Goal: Task Accomplishment & Management: Manage account settings

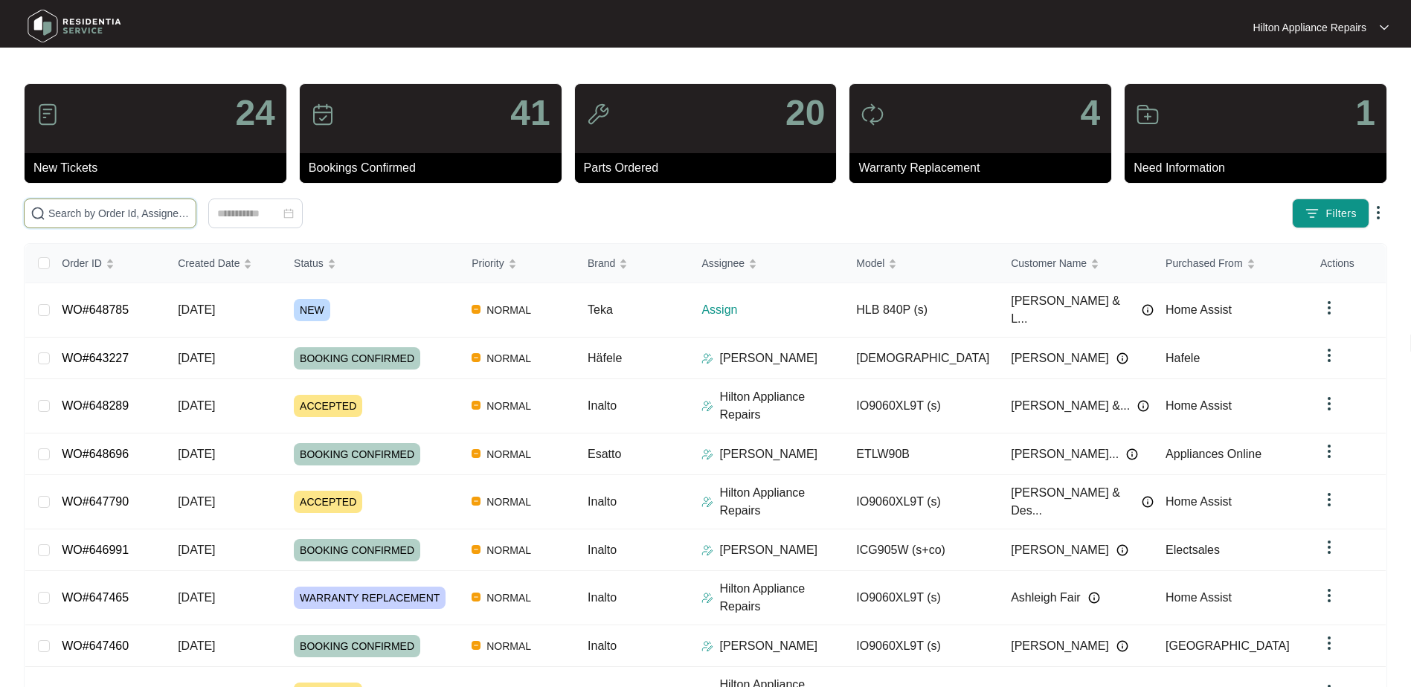
click at [94, 206] on input "text" at bounding box center [118, 213] width 141 height 16
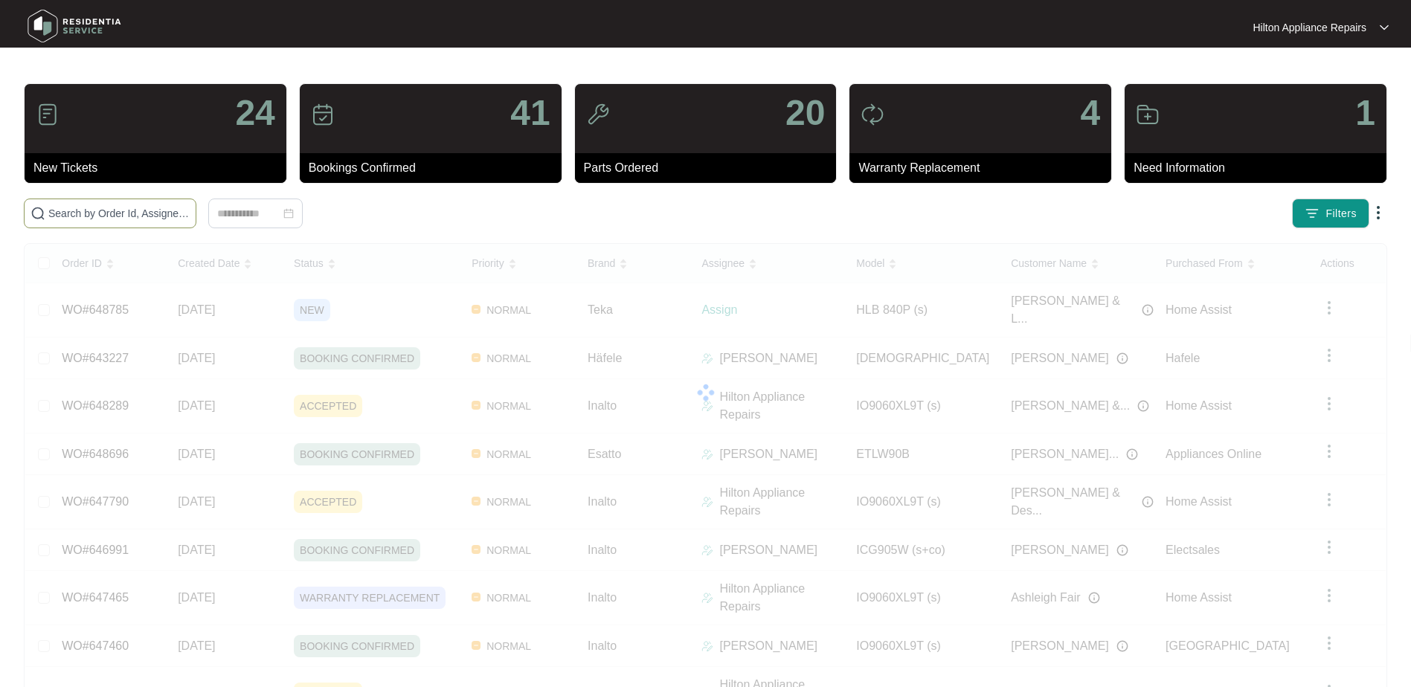
paste input "648785"
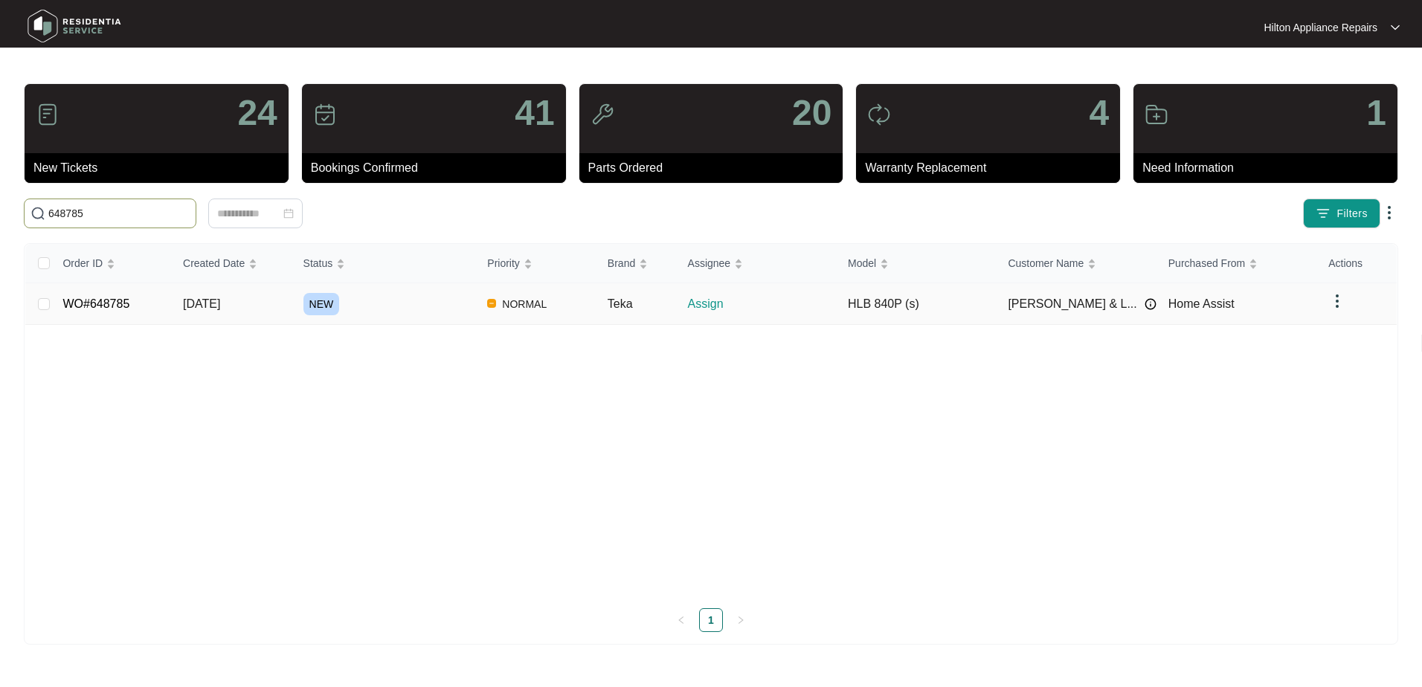
type input "648785"
click at [202, 304] on span "[DATE]" at bounding box center [201, 304] width 37 height 13
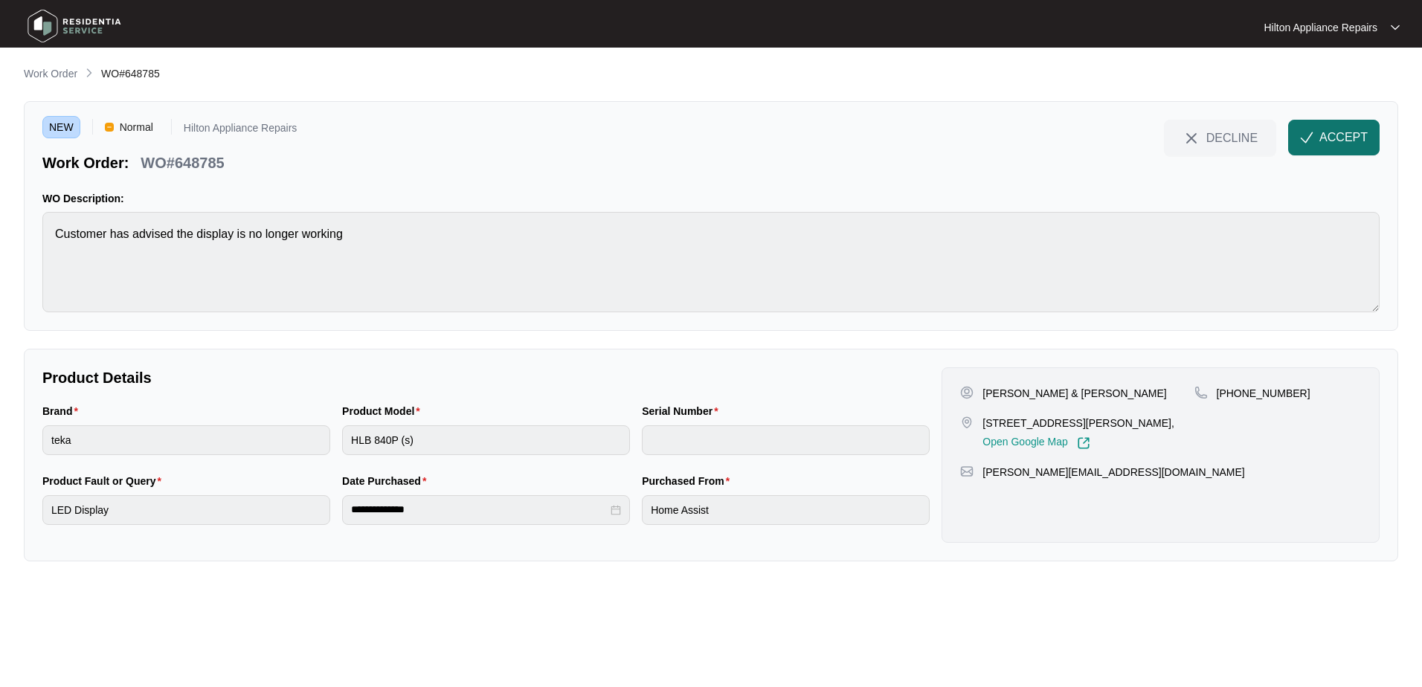
click at [1319, 139] on button "ACCEPT" at bounding box center [1335, 138] width 92 height 36
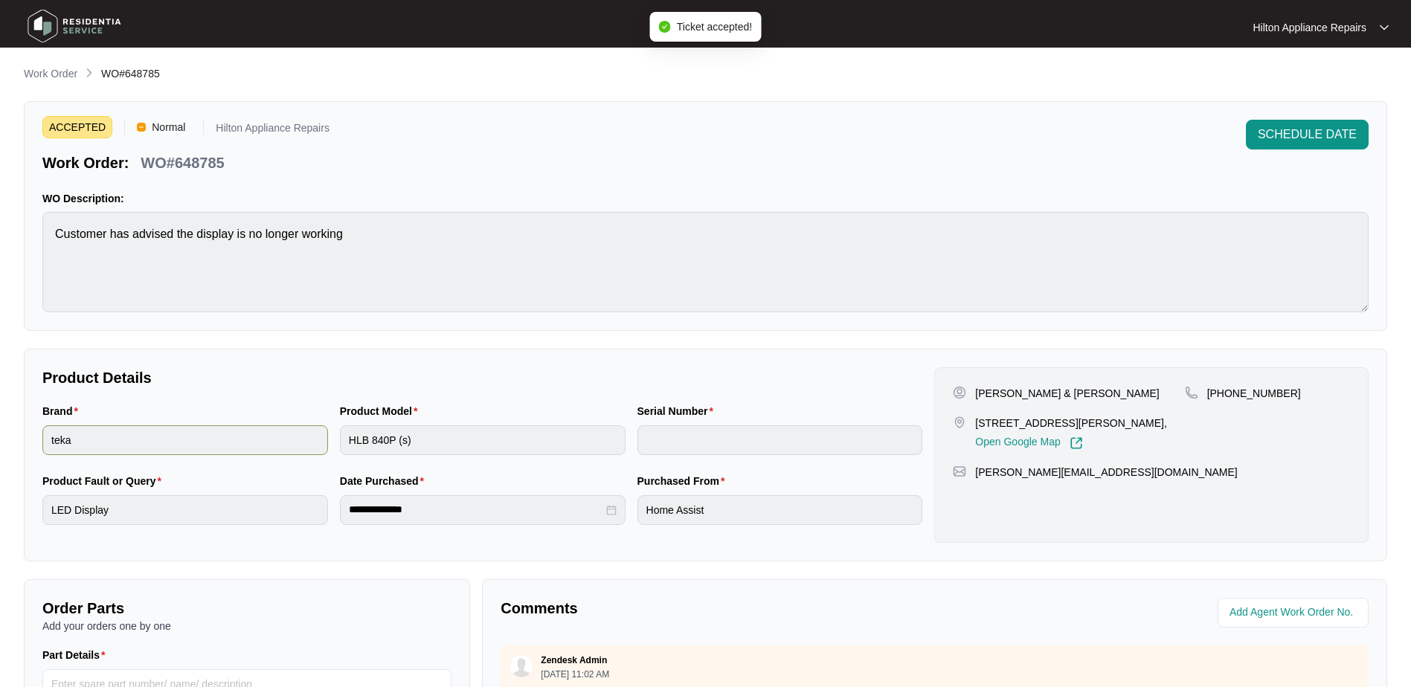
click at [318, 434] on div "Brand teka Product Model HLB 840P (s) Serial Number" at bounding box center [482, 438] width 892 height 70
drag, startPoint x: 1096, startPoint y: 425, endPoint x: 971, endPoint y: 424, distance: 125.0
click at [971, 424] on div "[STREET_ADDRESS][PERSON_NAME], Open Google Map" at bounding box center [1068, 433] width 231 height 34
copy p "[STREET_ADDRESS]"
drag, startPoint x: 1271, startPoint y: 398, endPoint x: 1224, endPoint y: 397, distance: 46.9
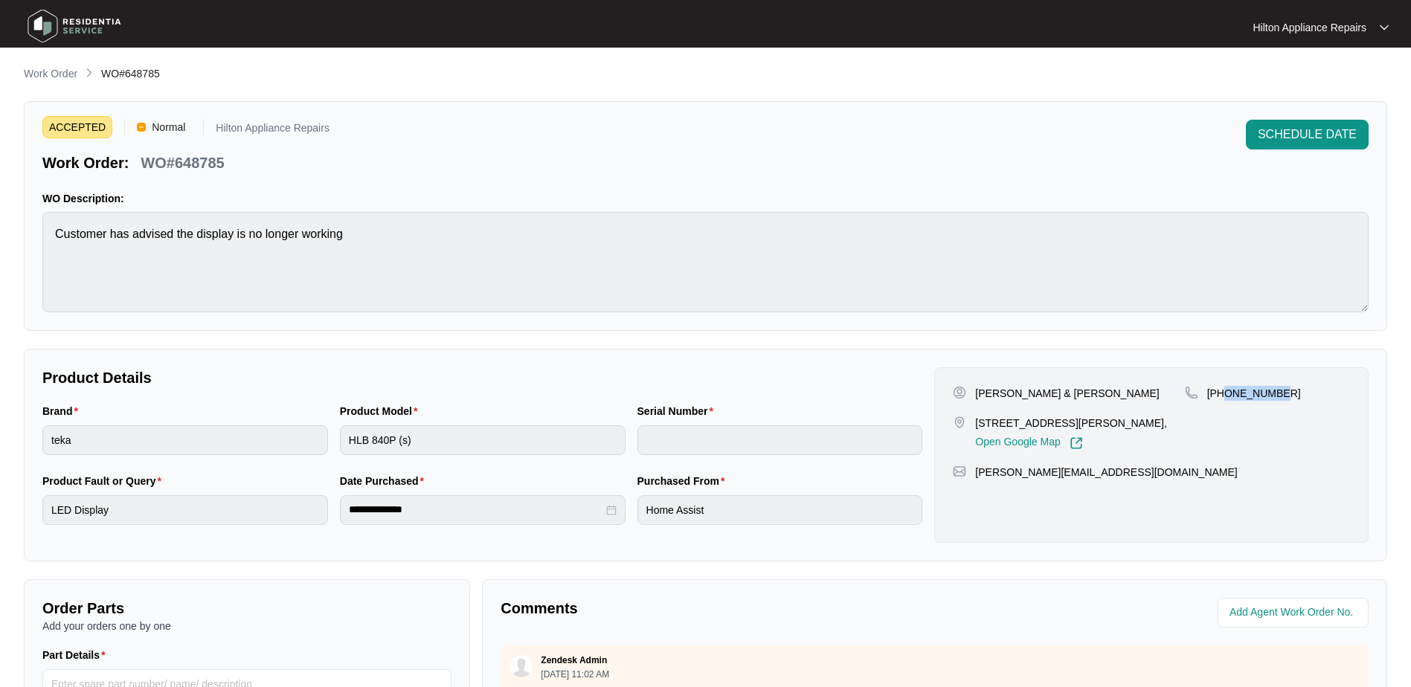
click at [1224, 397] on div "[PHONE_NUMBER]" at bounding box center [1267, 393] width 165 height 15
copy p "412749358"
drag, startPoint x: 1108, startPoint y: 395, endPoint x: 976, endPoint y: 400, distance: 132.5
click at [976, 400] on div "[PERSON_NAME] & [PERSON_NAME]" at bounding box center [1068, 393] width 231 height 15
copy p "[PERSON_NAME] & [PERSON_NAME]"
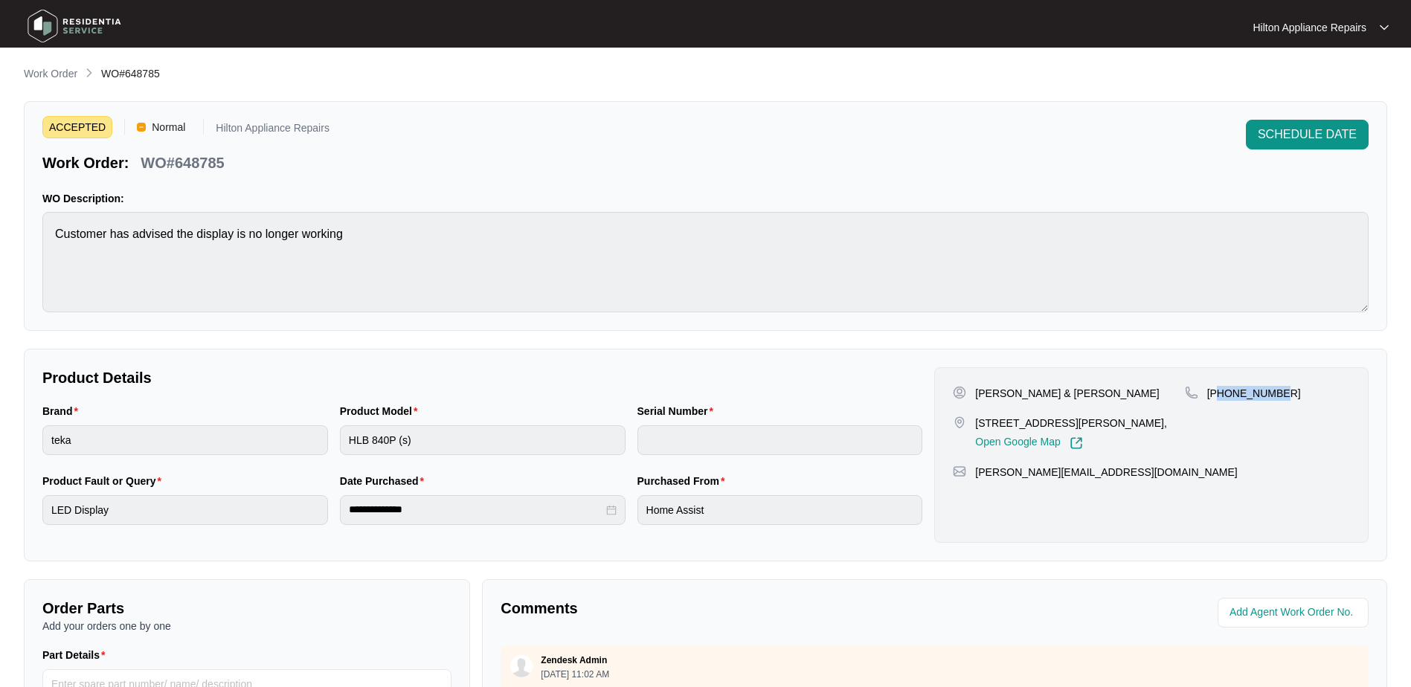
drag, startPoint x: 1280, startPoint y: 391, endPoint x: 1222, endPoint y: 394, distance: 58.1
click at [1222, 394] on div "[PHONE_NUMBER]" at bounding box center [1267, 393] width 165 height 15
drag, startPoint x: 1222, startPoint y: 394, endPoint x: 1274, endPoint y: 388, distance: 53.2
click at [1274, 388] on p "[PHONE_NUMBER]" at bounding box center [1254, 393] width 94 height 15
drag, startPoint x: 1225, startPoint y: 400, endPoint x: 1208, endPoint y: 429, distance: 32.7
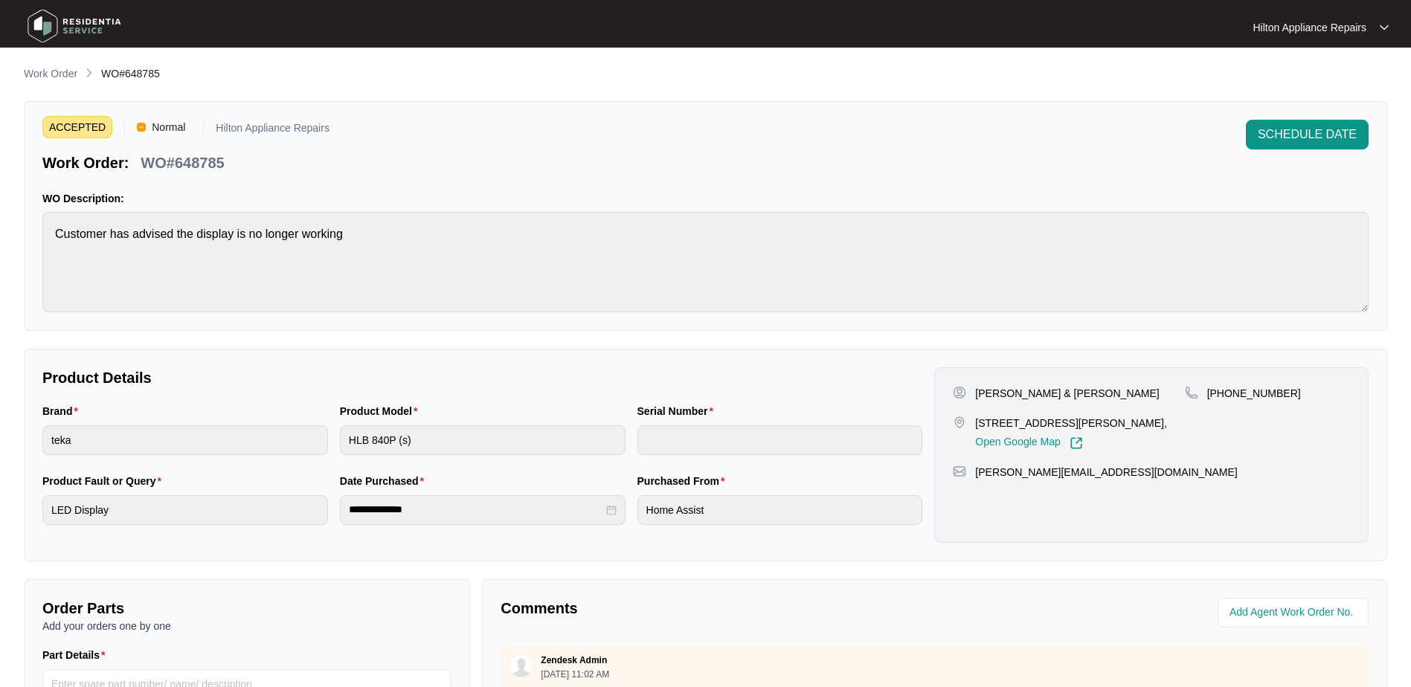
click at [1208, 429] on div "[PHONE_NUMBER]" at bounding box center [1267, 418] width 165 height 64
drag, startPoint x: 1292, startPoint y: 390, endPoint x: 1225, endPoint y: 398, distance: 68.2
click at [1225, 398] on div "[PHONE_NUMBER]" at bounding box center [1267, 393] width 165 height 15
copy p "412749358"
drag, startPoint x: 1026, startPoint y: 495, endPoint x: 975, endPoint y: 492, distance: 51.4
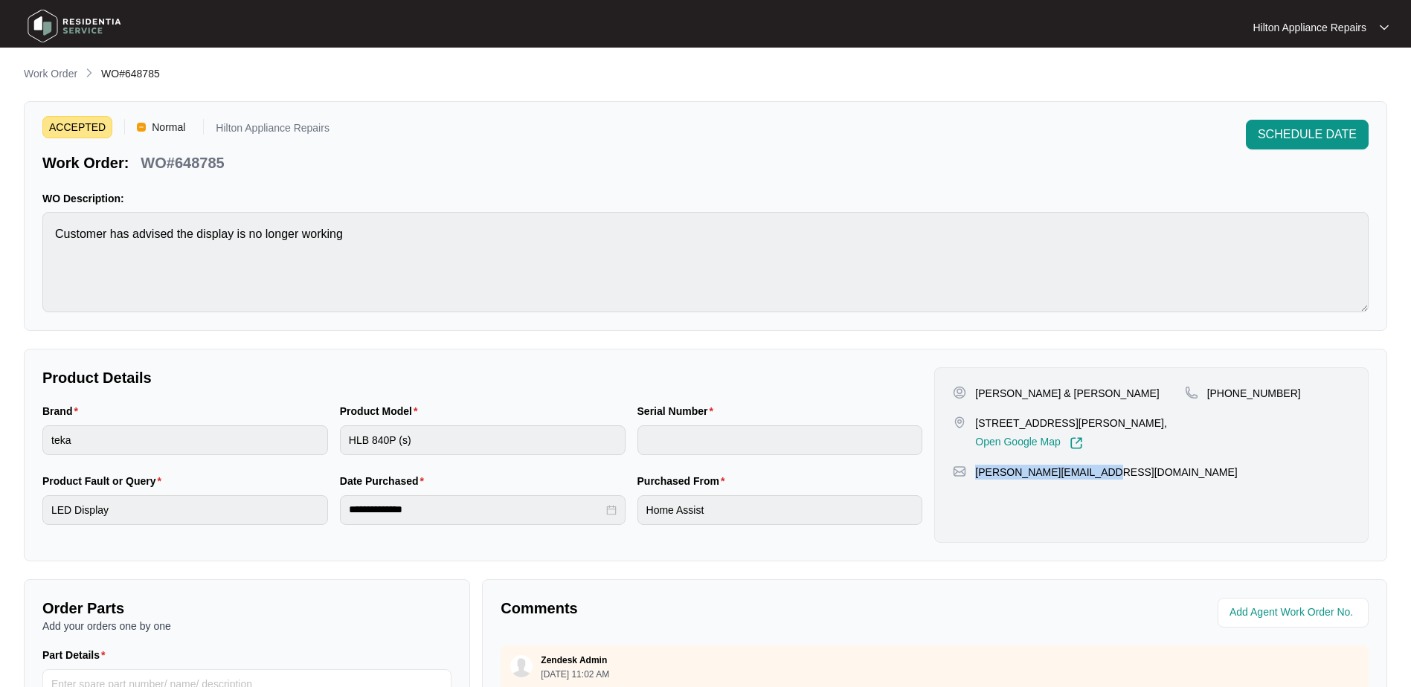
click at [975, 480] on div "[PERSON_NAME][EMAIL_ADDRESS][DOMAIN_NAME]" at bounding box center [1151, 472] width 397 height 15
copy p "[PERSON_NAME][EMAIL_ADDRESS][DOMAIN_NAME]"
click at [236, 426] on div "Brand teka Product Model HLB 840P (s) Serial Number" at bounding box center [482, 438] width 892 height 70
drag, startPoint x: 239, startPoint y: 161, endPoint x: 136, endPoint y: 165, distance: 102.8
click at [136, 165] on div "Work Order: WO#648785" at bounding box center [185, 160] width 287 height 26
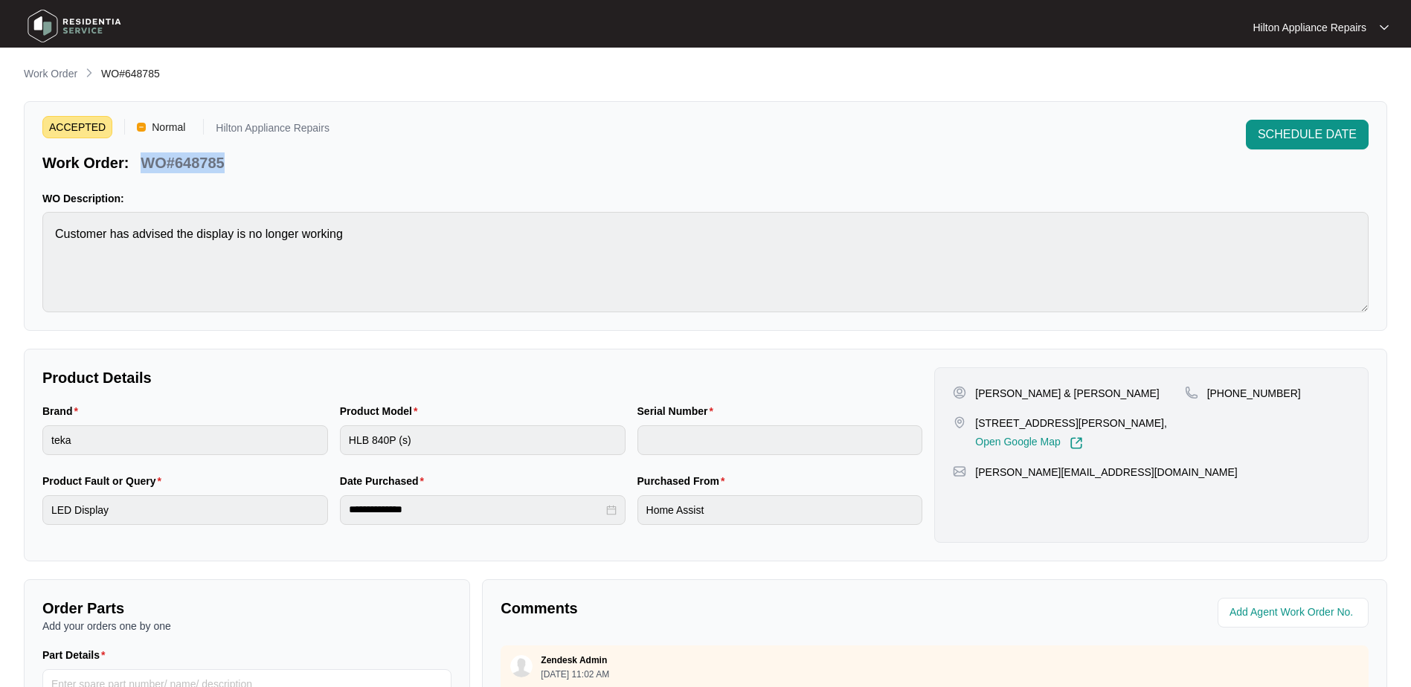
copy p "WO#648785"
click at [37, 74] on p "Work Order" at bounding box center [51, 73] width 54 height 15
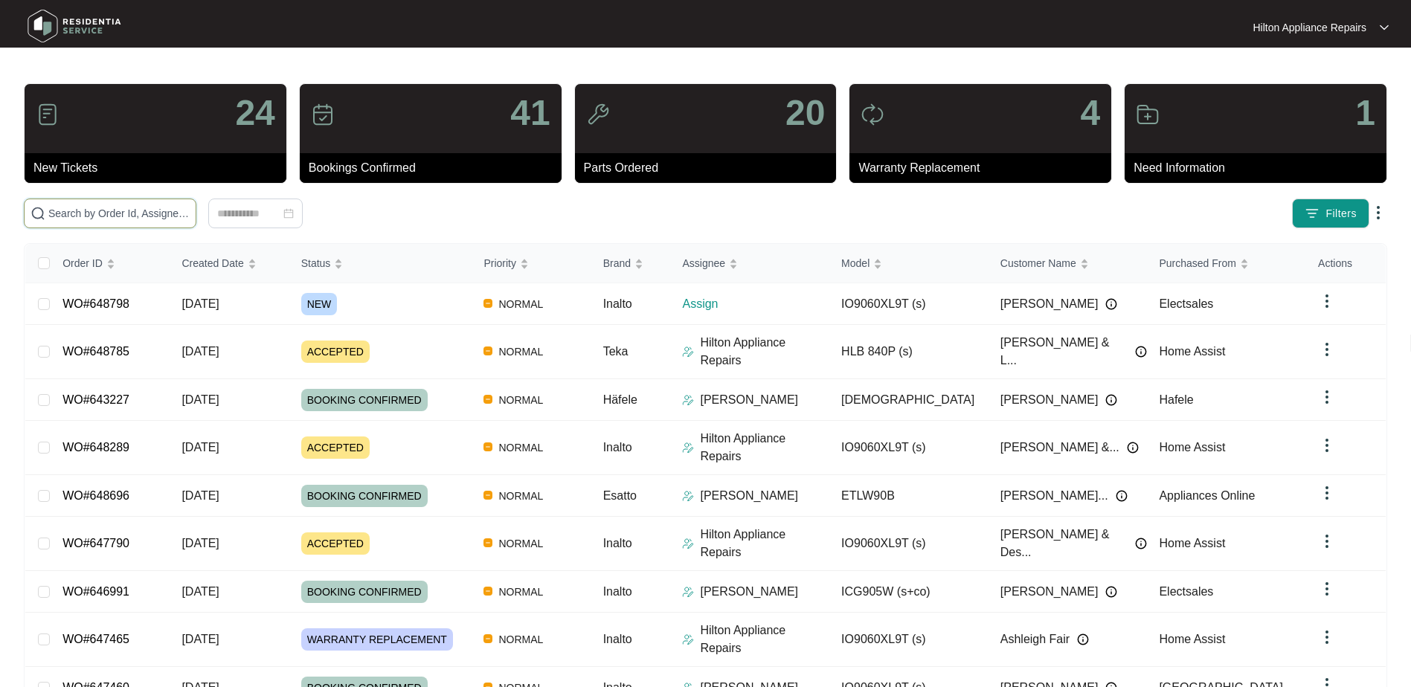
click at [92, 213] on input "text" at bounding box center [118, 213] width 141 height 16
paste input "648798"
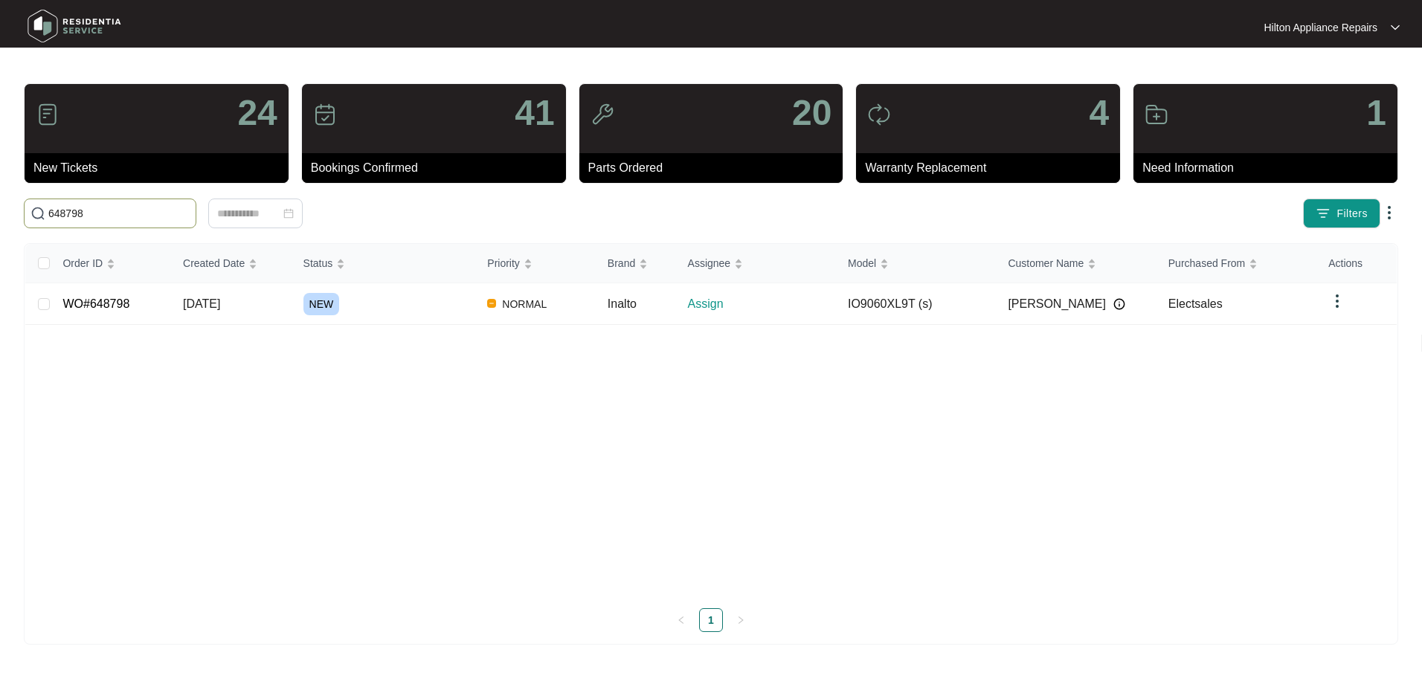
type input "648798"
click at [196, 308] on span "[DATE]" at bounding box center [201, 304] width 37 height 13
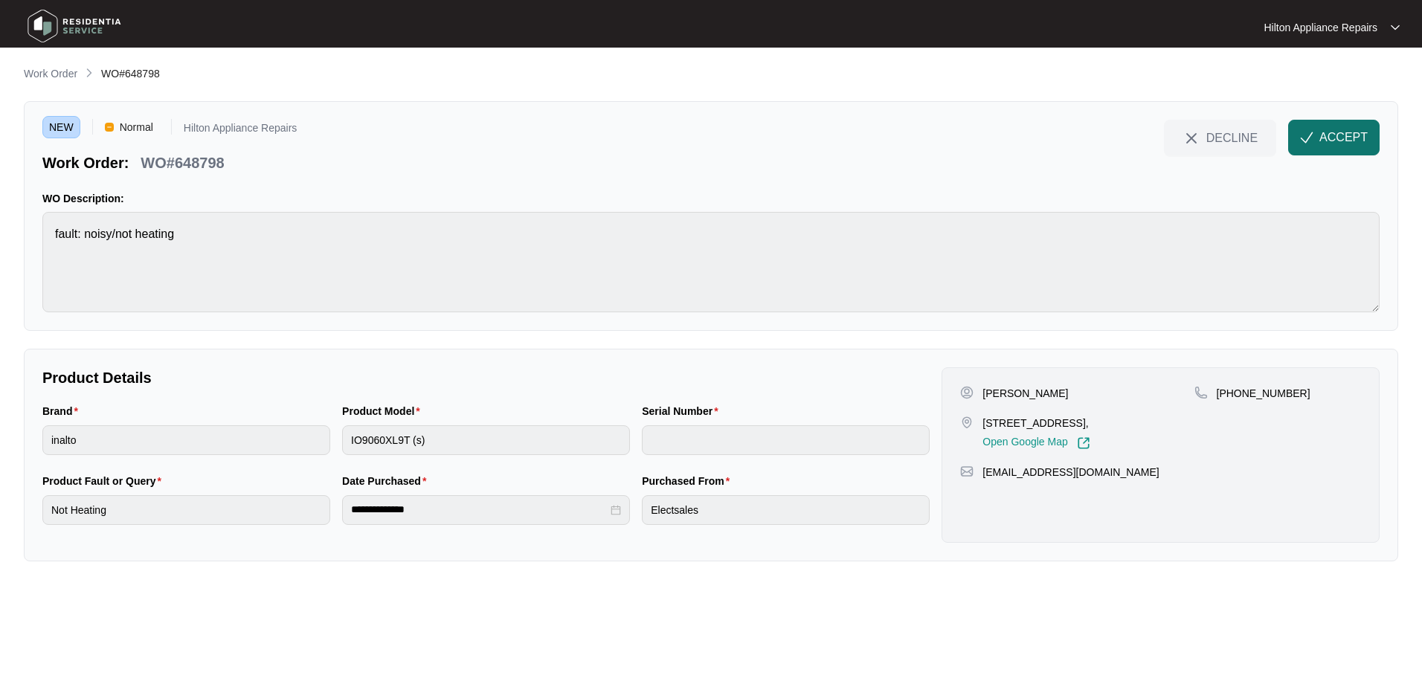
click at [1342, 143] on span "ACCEPT" at bounding box center [1344, 138] width 48 height 18
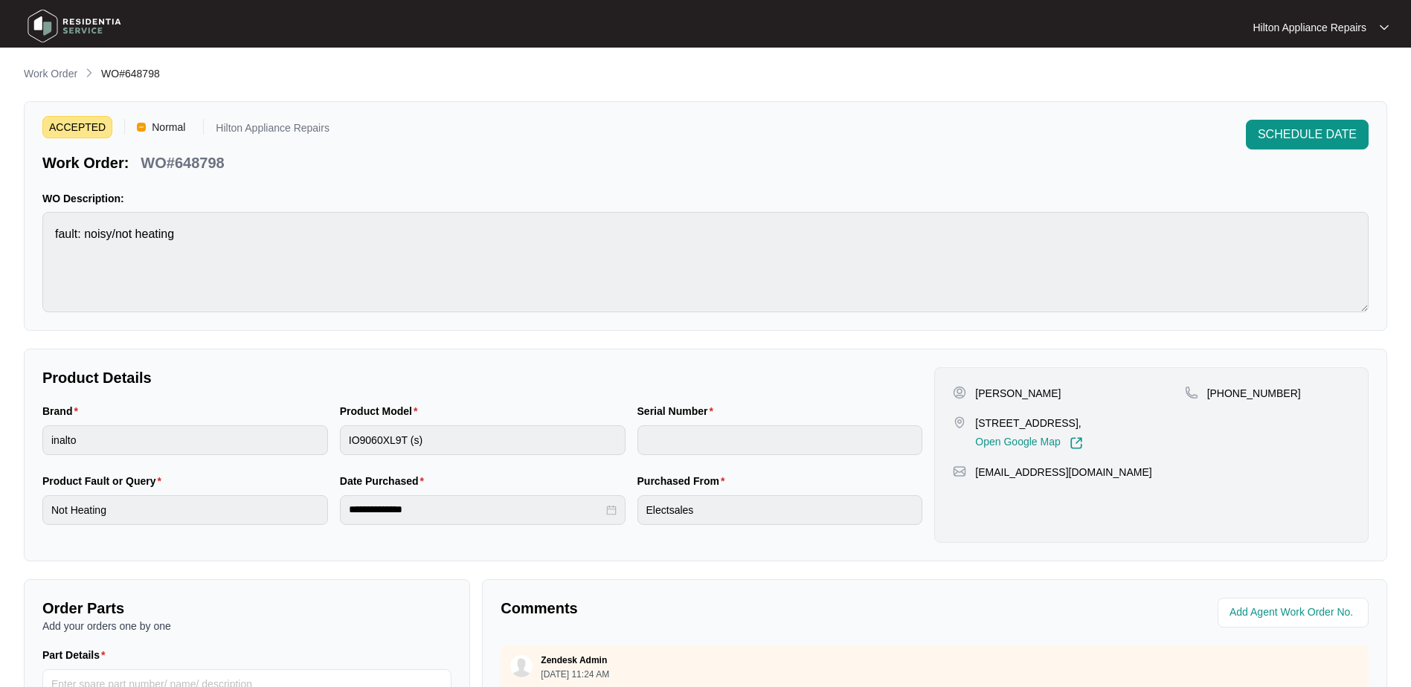
drag, startPoint x: 1135, startPoint y: 426, endPoint x: 977, endPoint y: 420, distance: 158.6
click at [977, 420] on p "[STREET_ADDRESS]," at bounding box center [1028, 423] width 107 height 15
copy p "[STREET_ADDRESS]"
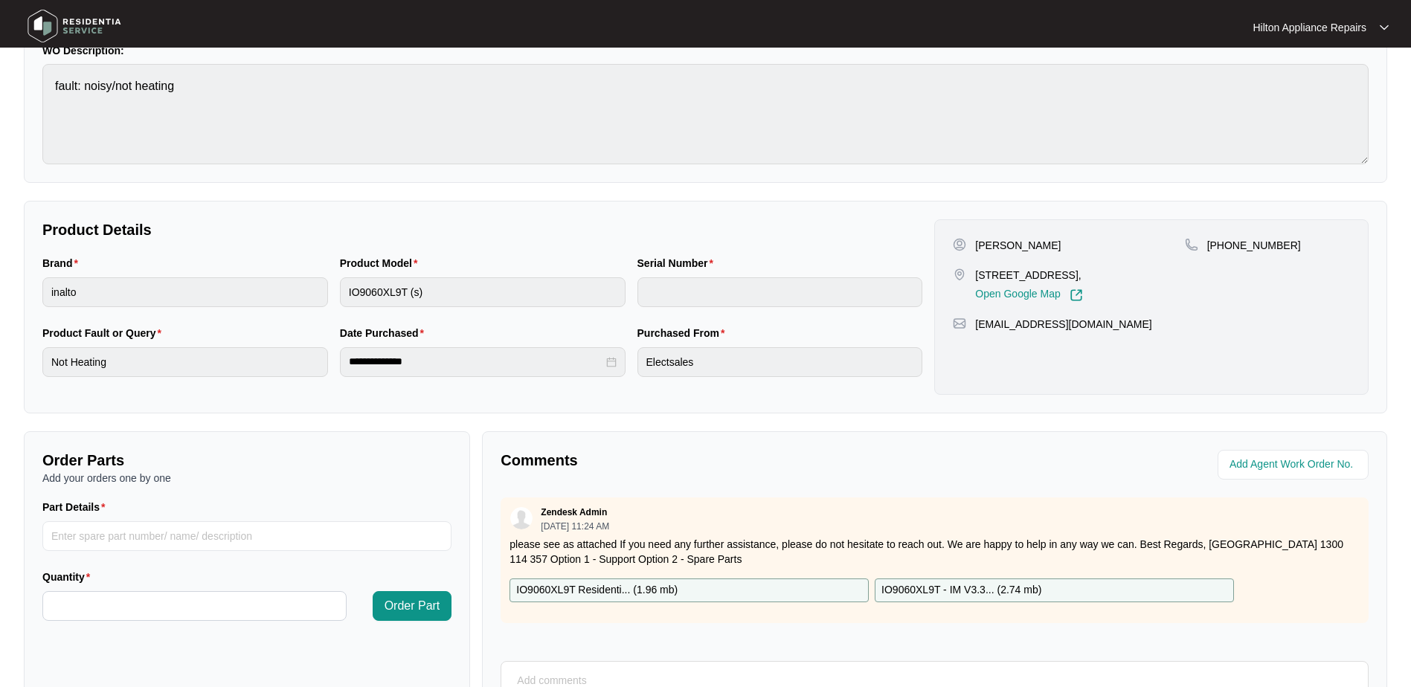
scroll to position [149, 0]
drag, startPoint x: 1263, startPoint y: 246, endPoint x: 1225, endPoint y: 247, distance: 38.7
click at [1225, 247] on div "[PHONE_NUMBER]" at bounding box center [1267, 244] width 165 height 15
drag, startPoint x: 1029, startPoint y: 248, endPoint x: 978, endPoint y: 244, distance: 51.5
click at [978, 244] on div "[PERSON_NAME]" at bounding box center [1068, 244] width 231 height 15
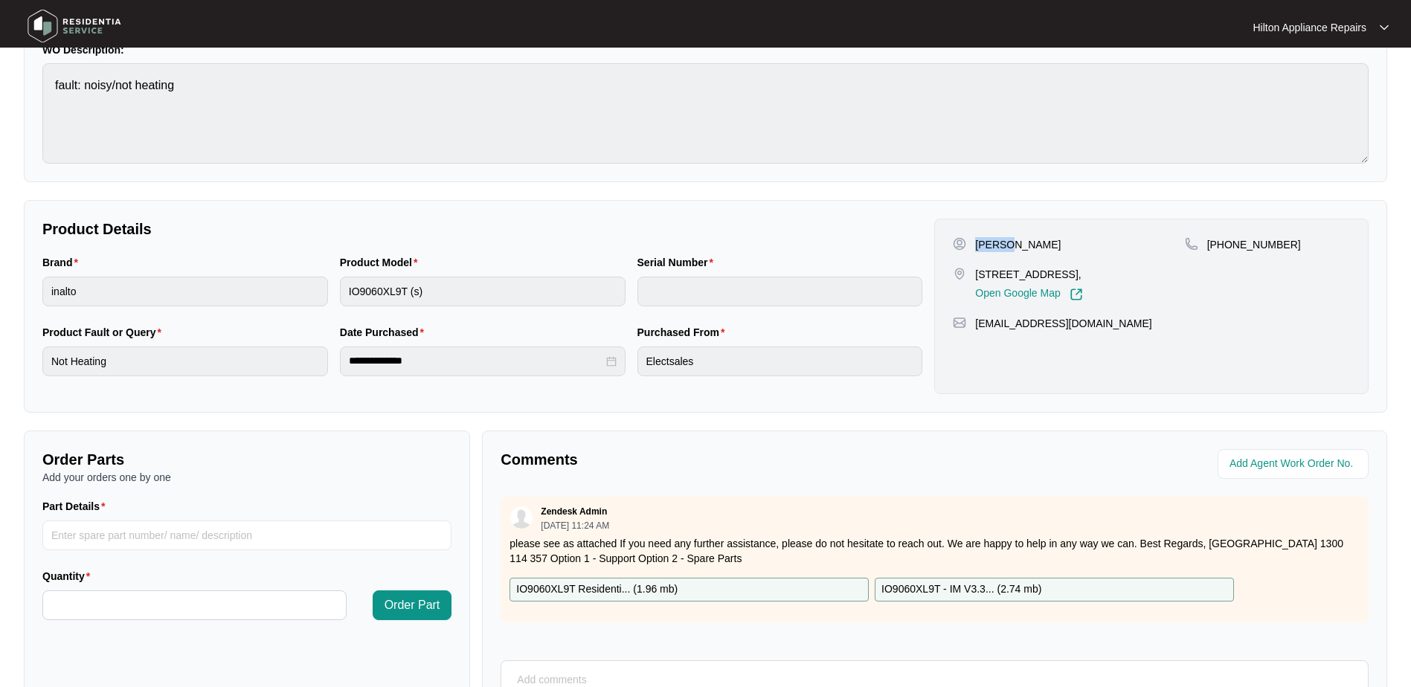
copy p "[PERSON_NAME]"
drag, startPoint x: 1285, startPoint y: 243, endPoint x: 1228, endPoint y: 246, distance: 57.4
click at [1228, 246] on div "[PHONE_NUMBER]" at bounding box center [1267, 244] width 165 height 15
copy p "421395935"
drag, startPoint x: 1111, startPoint y: 324, endPoint x: 974, endPoint y: 331, distance: 137.1
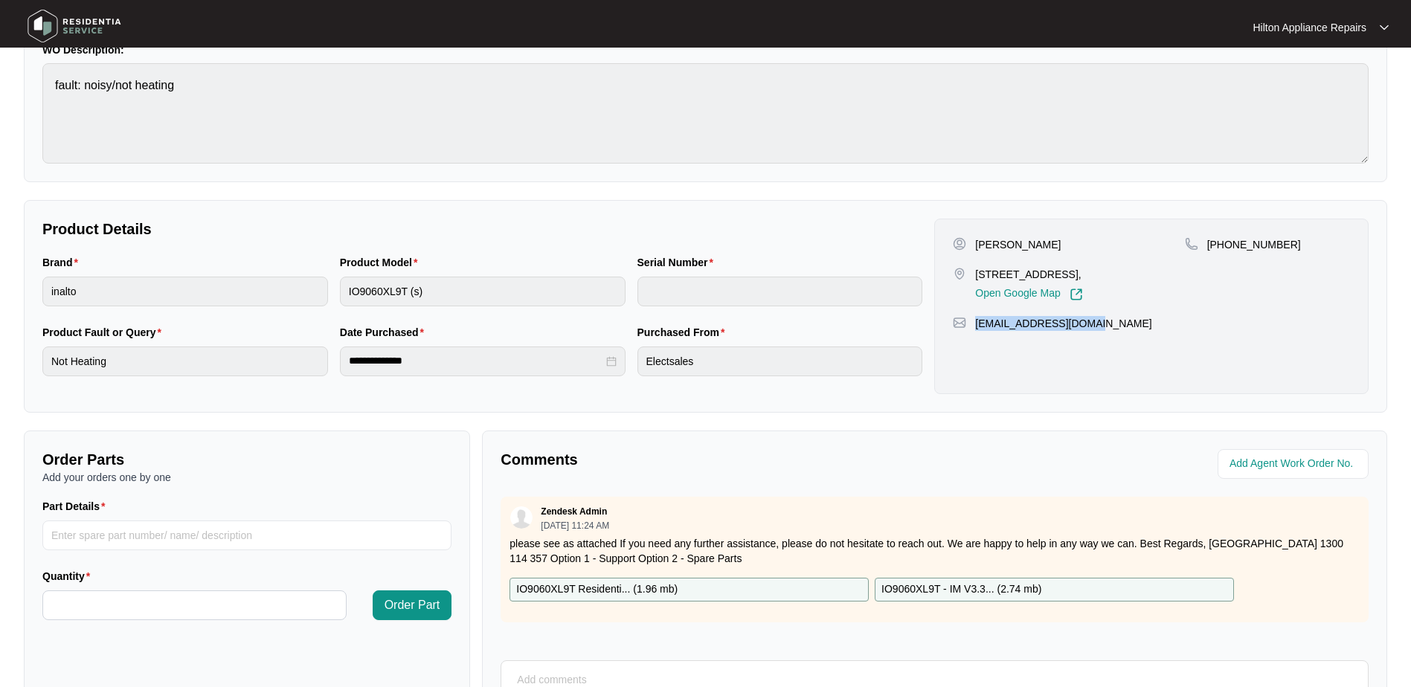
click at [974, 331] on div "[PERSON_NAME] [STREET_ADDRESS], Open Google Map [PHONE_NUMBER] [EMAIL_ADDRESS][…" at bounding box center [1151, 307] width 434 height 176
copy p "[EMAIL_ADDRESS][DOMAIN_NAME]"
click at [310, 289] on div "Brand inalto Product Model IO9060XL9T (s) Serial Number" at bounding box center [482, 289] width 892 height 70
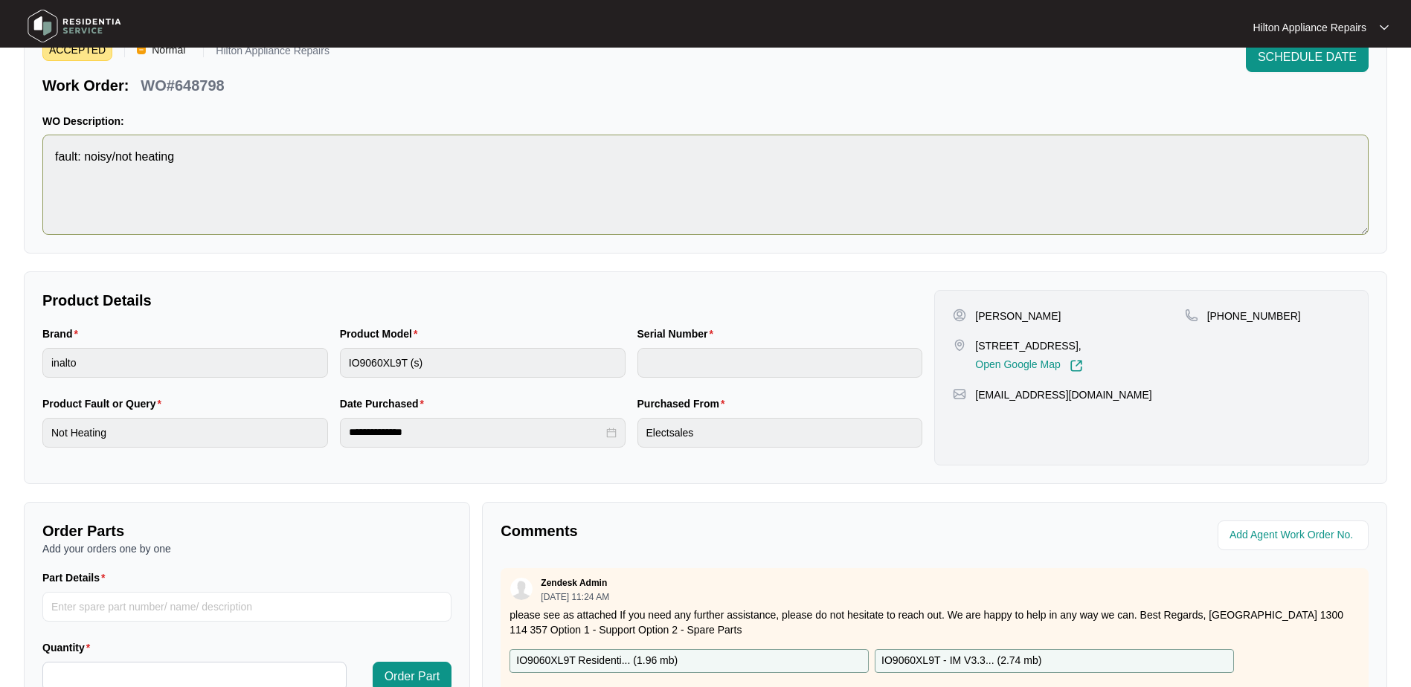
scroll to position [0, 0]
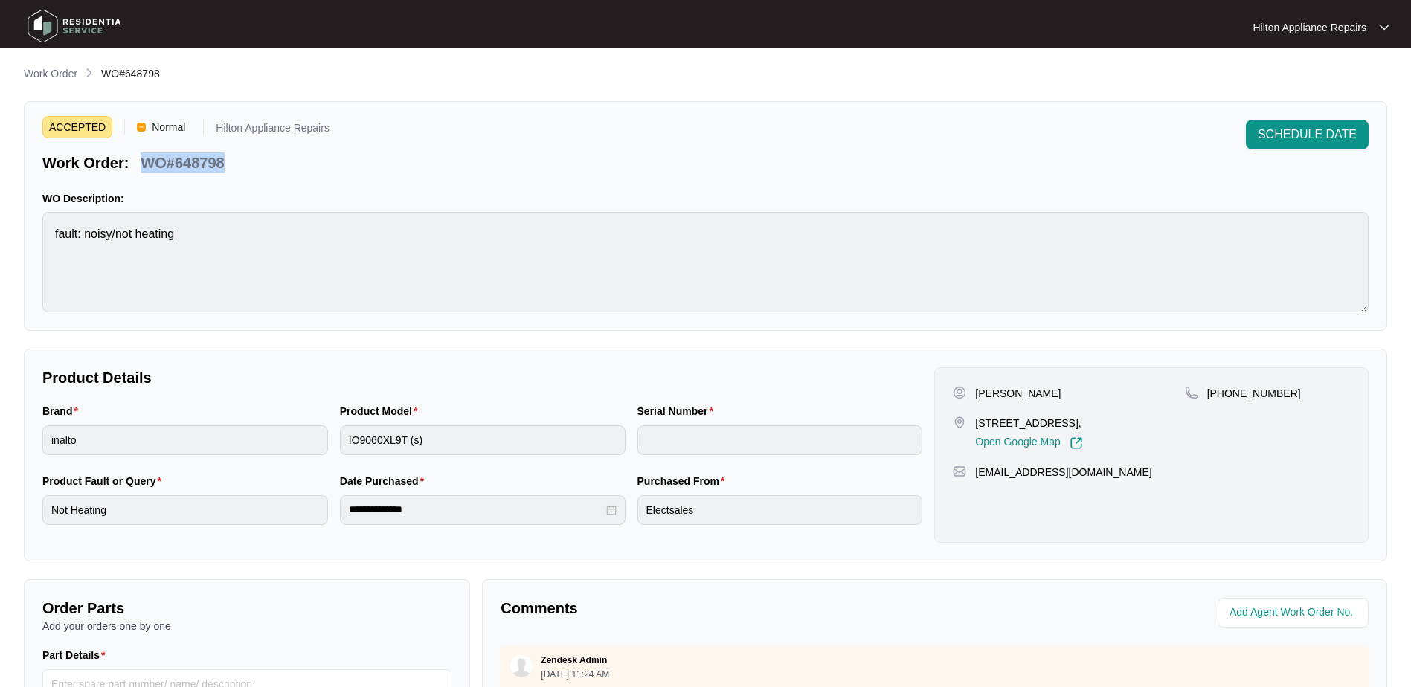
drag, startPoint x: 180, startPoint y: 168, endPoint x: 135, endPoint y: 164, distance: 45.6
click at [135, 164] on div "Work Order: WO#648798" at bounding box center [185, 160] width 287 height 26
click at [1315, 132] on span "SCHEDULE DATE" at bounding box center [1307, 135] width 99 height 18
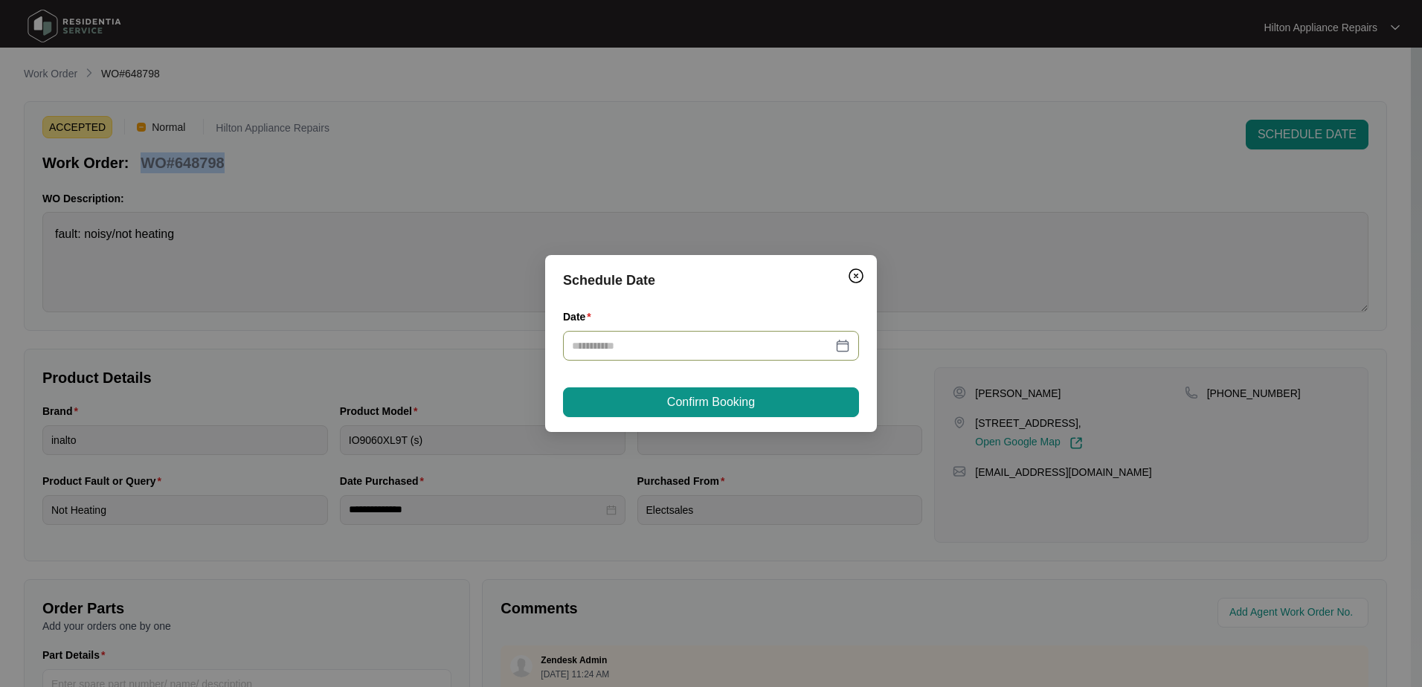
click at [845, 343] on div at bounding box center [711, 346] width 278 height 16
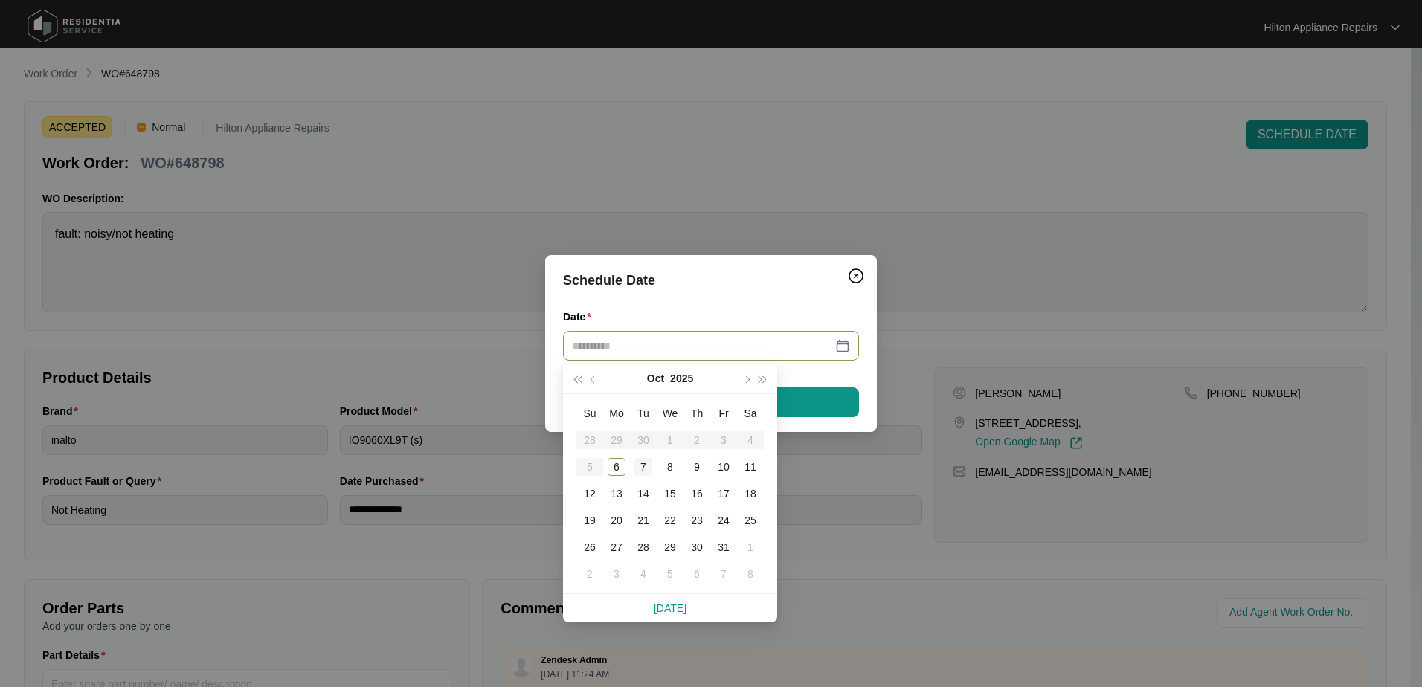
click at [644, 466] on div "7" at bounding box center [644, 467] width 18 height 18
type input "**********"
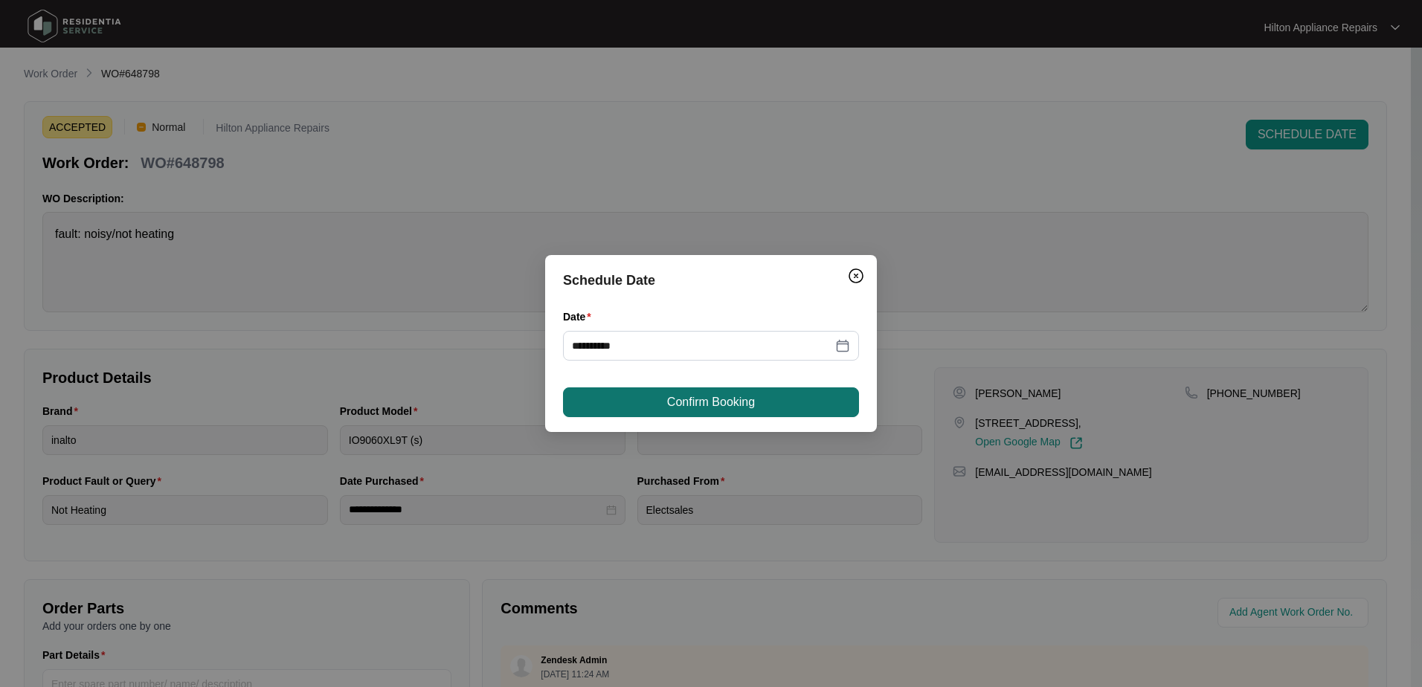
click at [777, 400] on button "Confirm Booking" at bounding box center [711, 403] width 296 height 30
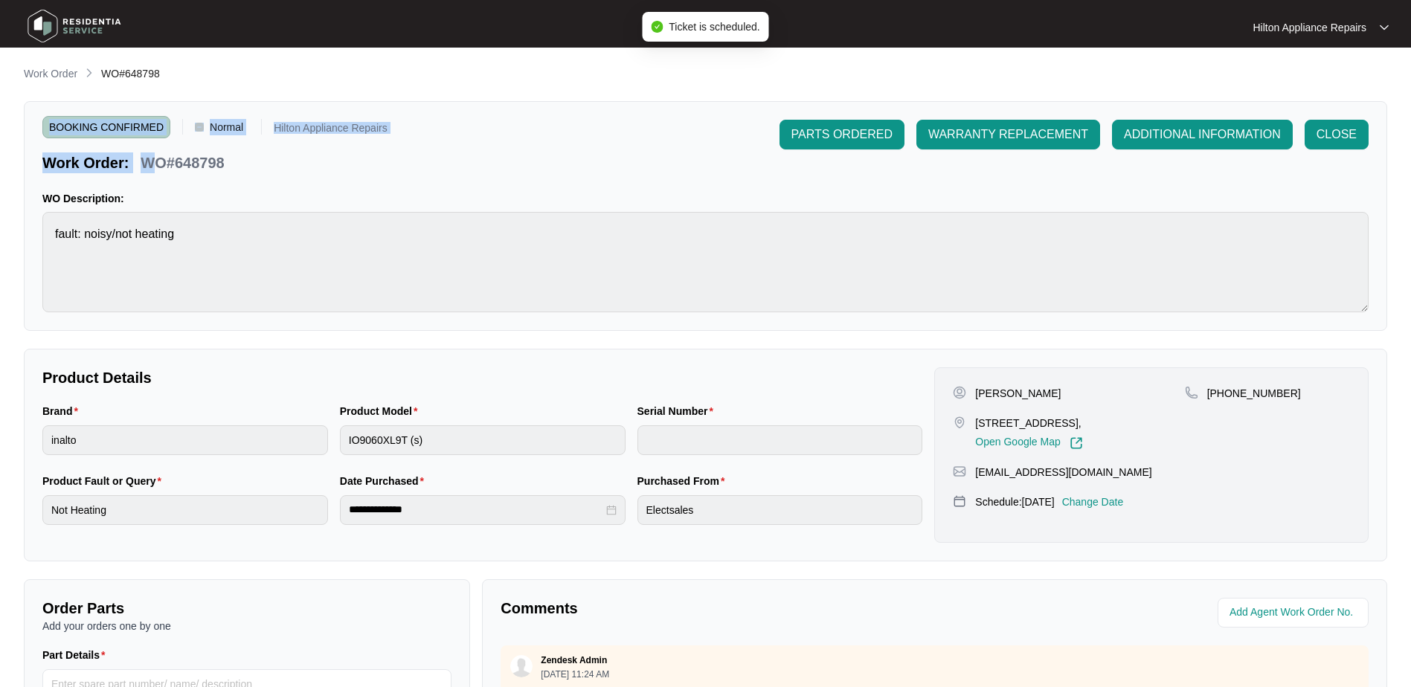
drag, startPoint x: 234, startPoint y: 164, endPoint x: 155, endPoint y: 165, distance: 79.6
click at [155, 165] on div "BOOKING CONFIRMED Normal Hilton Appliance Repairs Work Order: WO#648798 PARTS O…" at bounding box center [706, 216] width 1364 height 230
drag, startPoint x: 155, startPoint y: 165, endPoint x: 228, endPoint y: 164, distance: 72.9
click at [228, 164] on div "WO#648798" at bounding box center [182, 160] width 95 height 26
drag, startPoint x: 232, startPoint y: 161, endPoint x: 146, endPoint y: 161, distance: 86.3
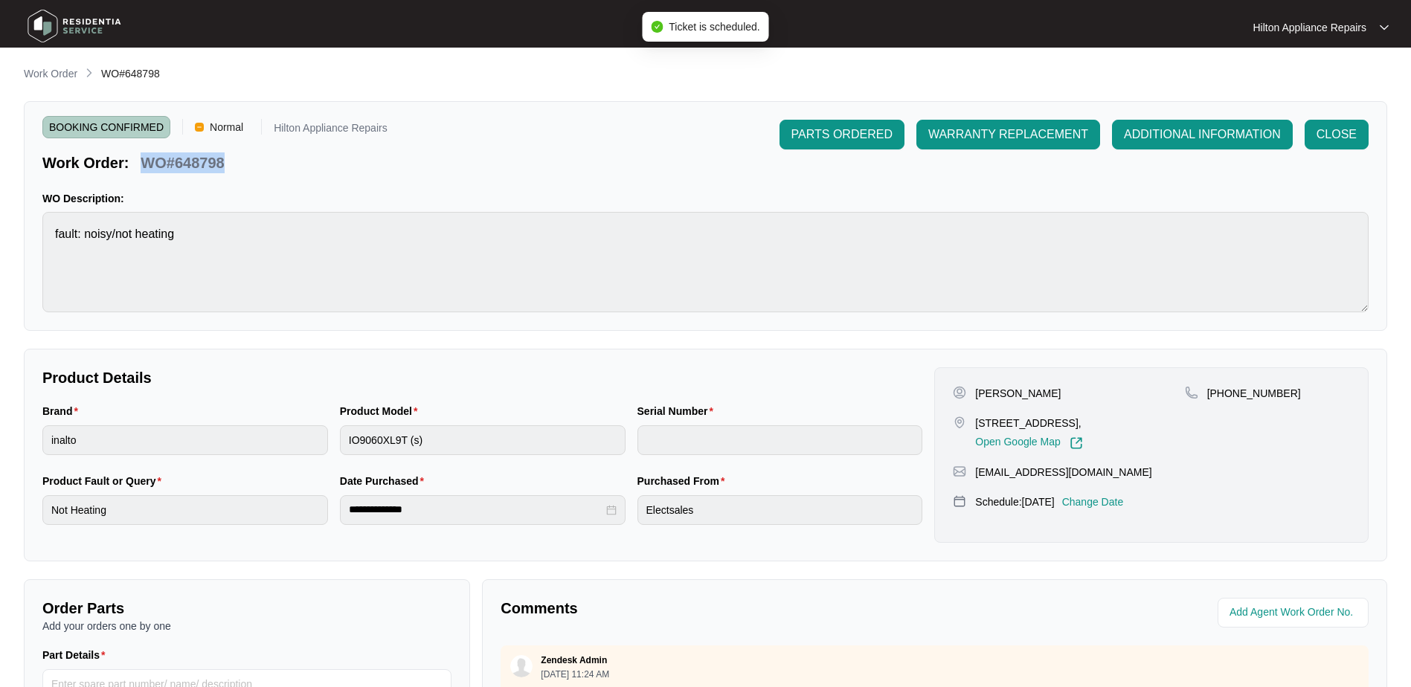
click at [146, 161] on div "Work Order: WO#648798" at bounding box center [214, 160] width 345 height 26
drag, startPoint x: 52, startPoint y: 71, endPoint x: 58, endPoint y: 77, distance: 7.9
click at [52, 71] on p "Work Order" at bounding box center [51, 73] width 54 height 15
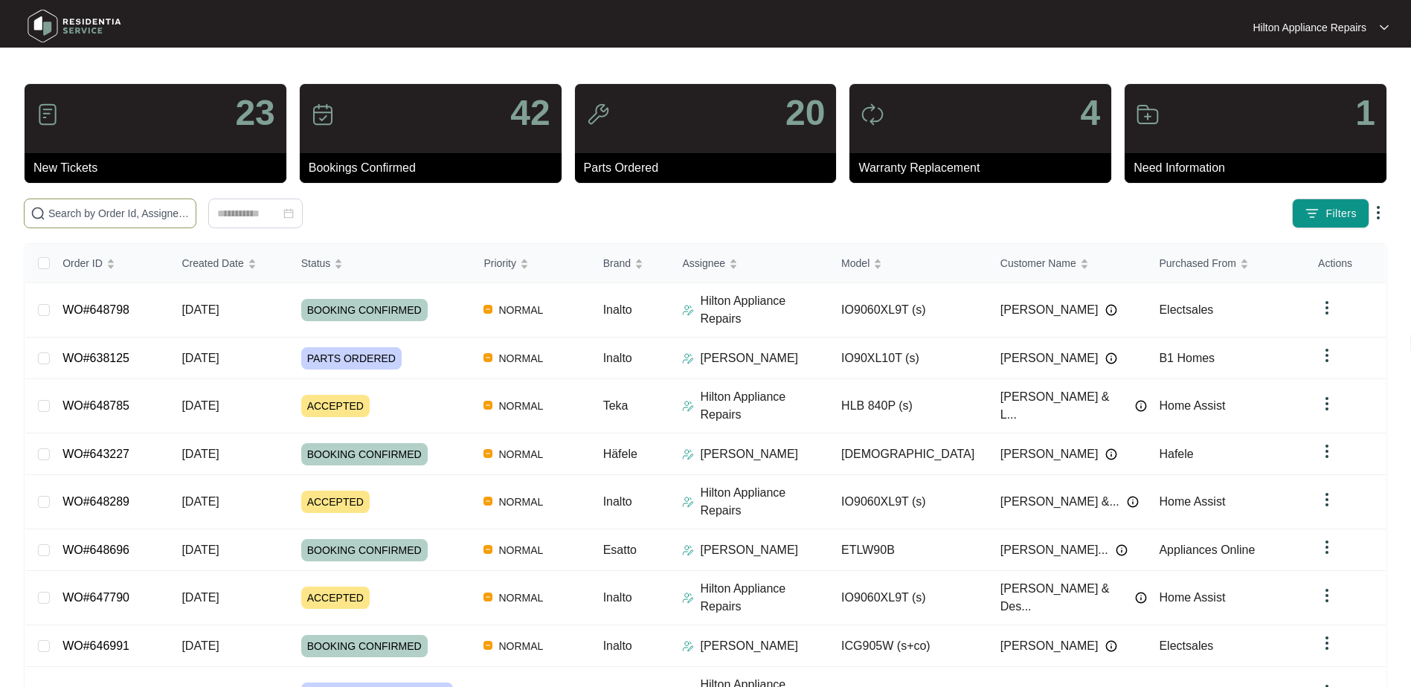
click at [43, 202] on span at bounding box center [110, 214] width 173 height 30
click at [72, 213] on input "text" at bounding box center [118, 213] width 141 height 16
paste input "WO#648798"
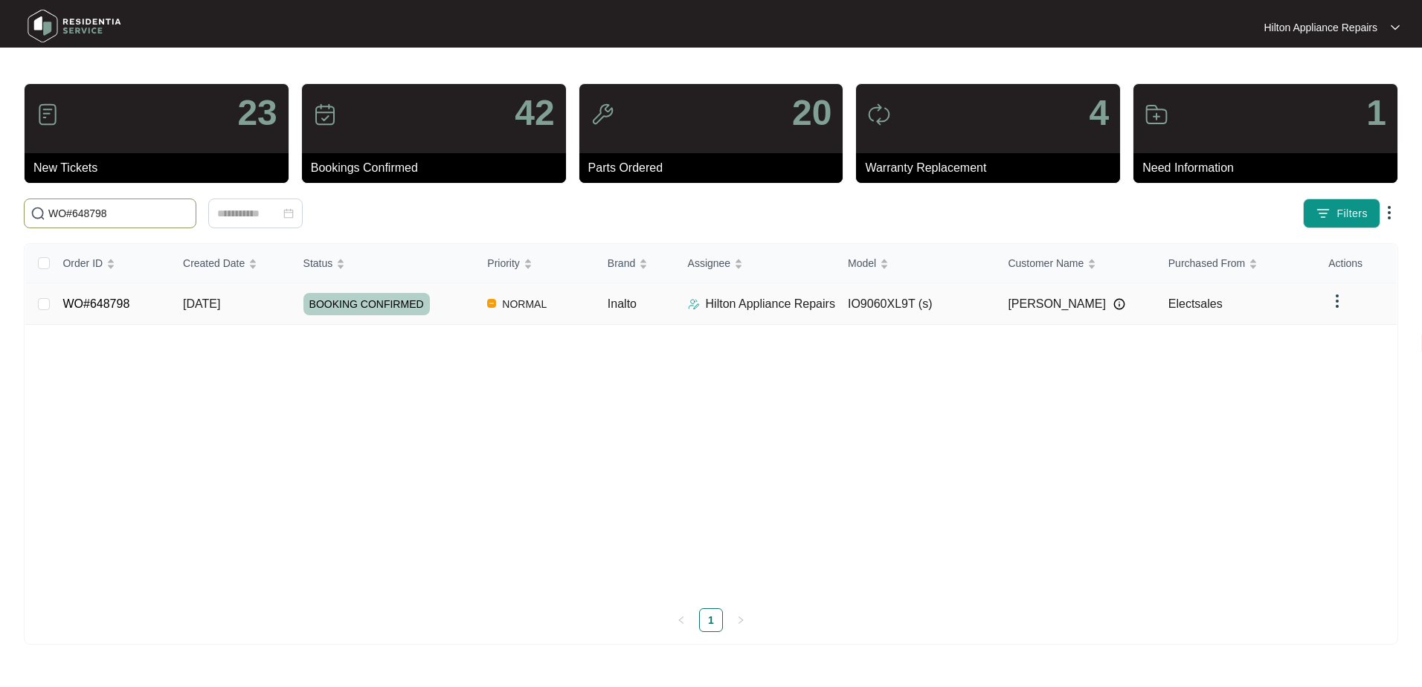
type input "WO#648798"
click at [285, 217] on span "Re-assign Selected Tickets" at bounding box center [293, 214] width 144 height 18
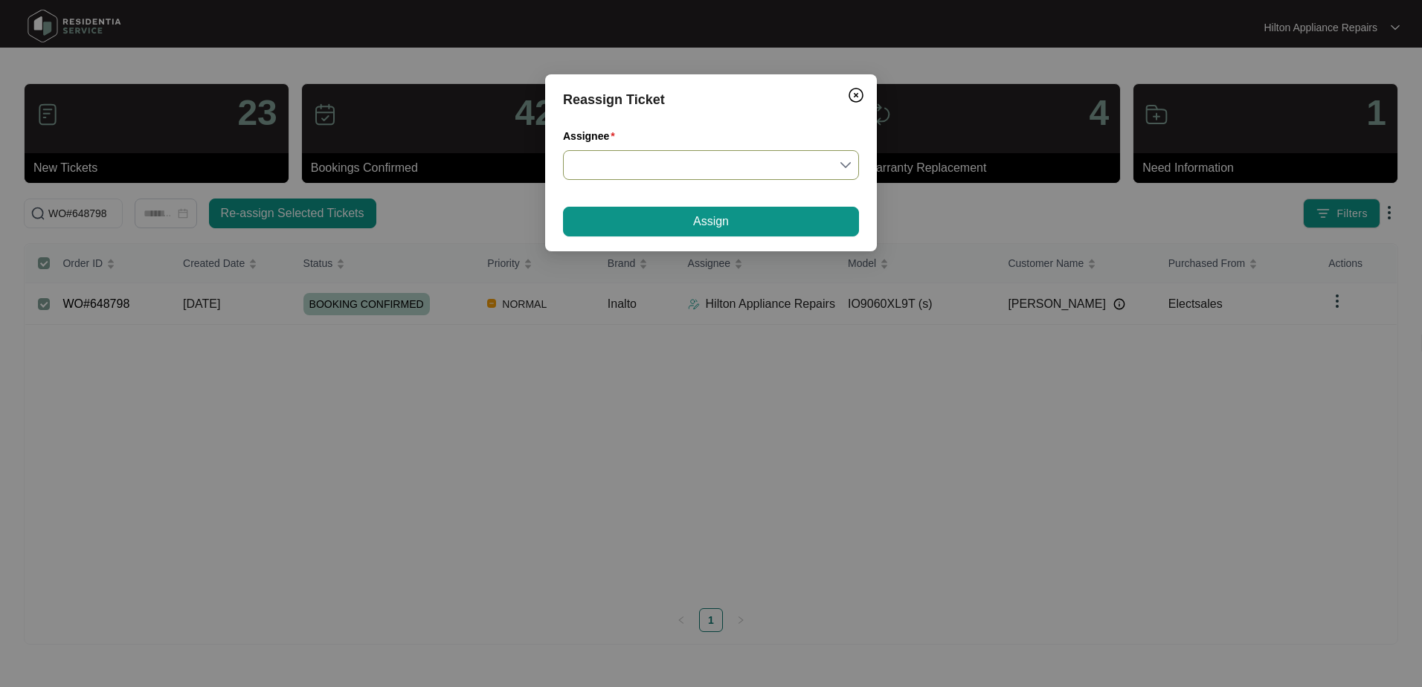
click at [849, 164] on input "Assignee" at bounding box center [711, 165] width 278 height 28
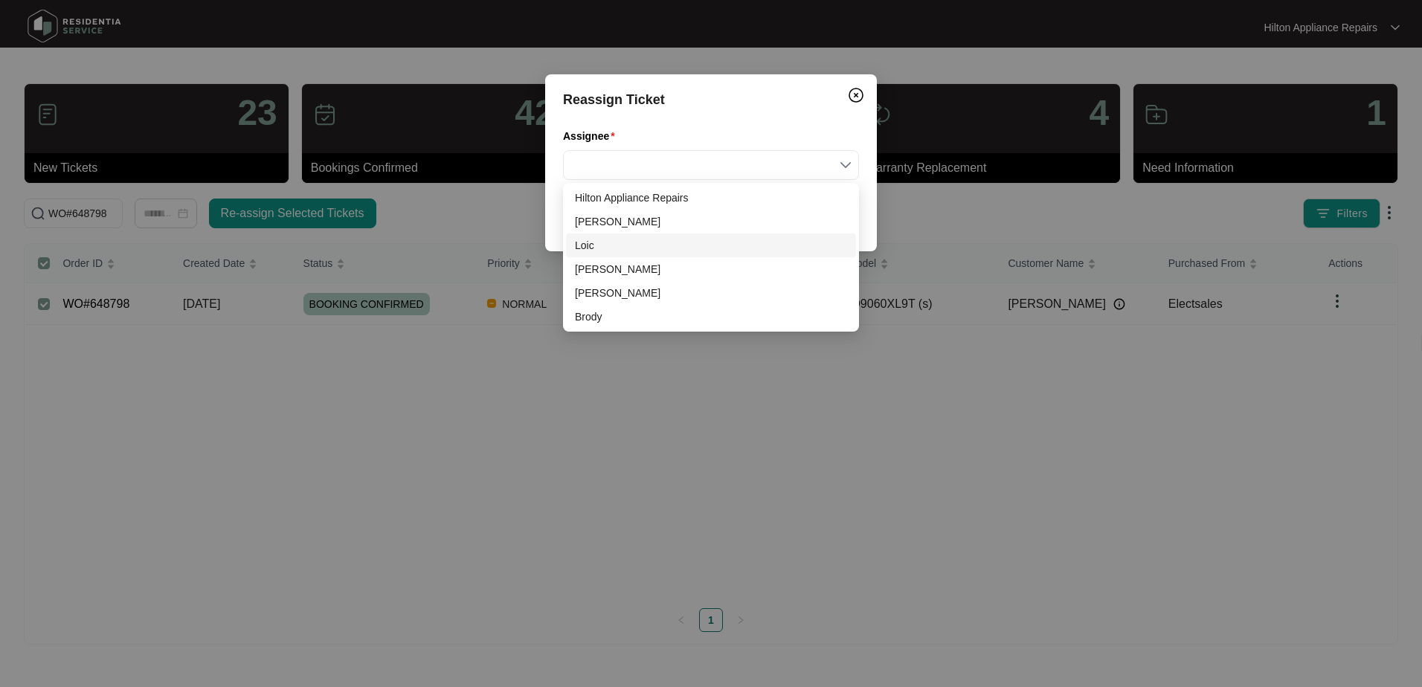
click at [605, 249] on div "Loic" at bounding box center [711, 245] width 272 height 16
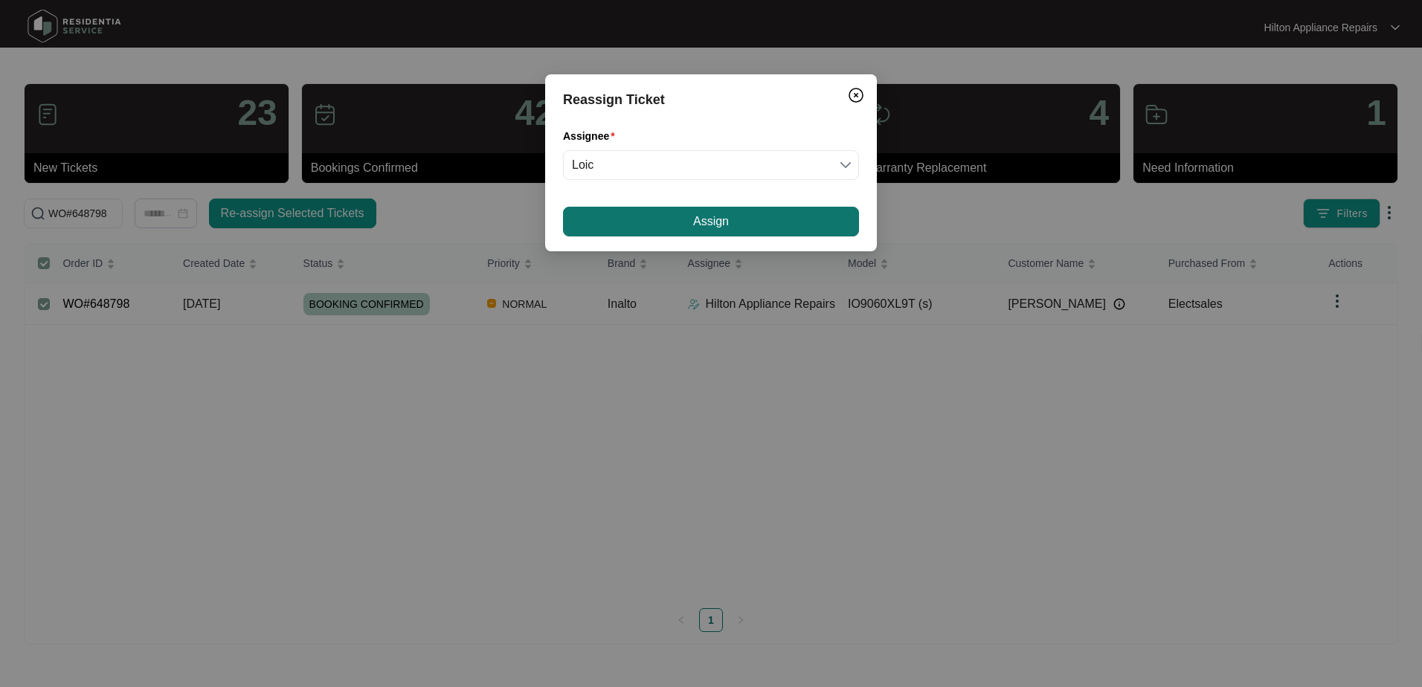
click at [684, 219] on button "Assign" at bounding box center [711, 222] width 296 height 30
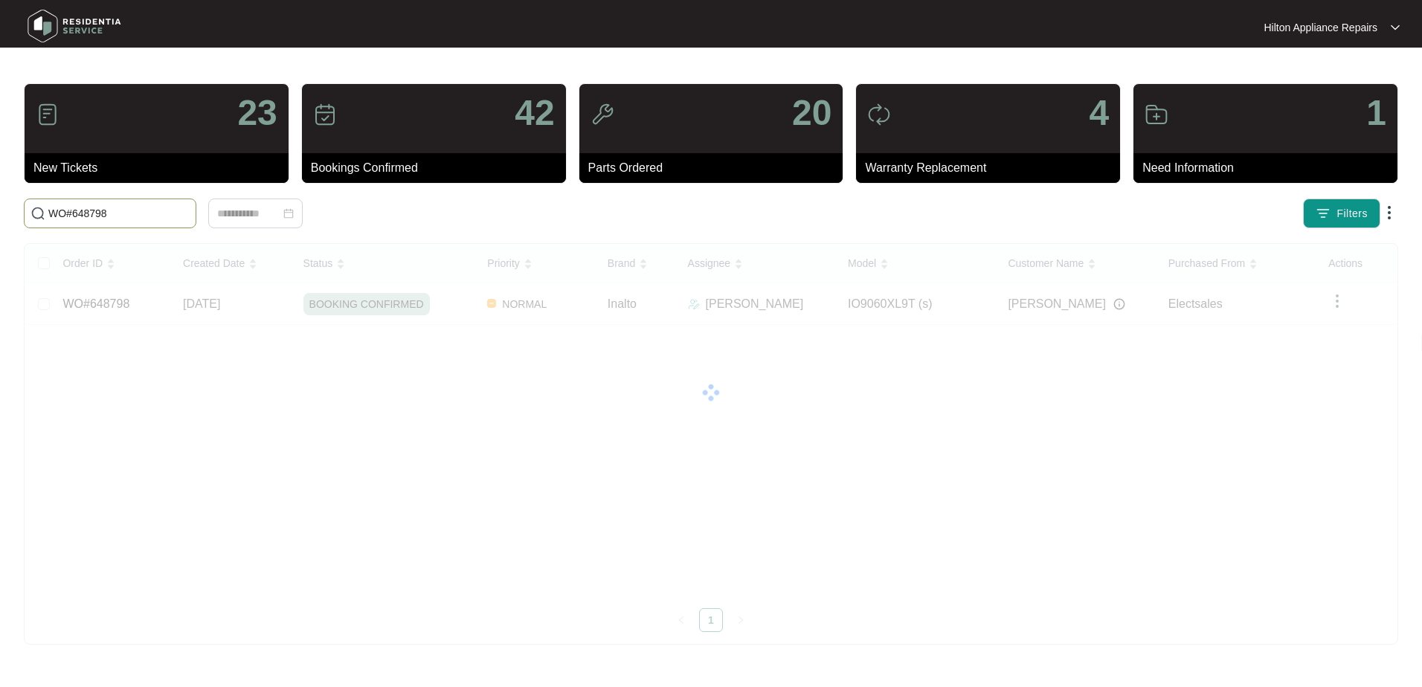
drag, startPoint x: 145, startPoint y: 210, endPoint x: -72, endPoint y: 216, distance: 217.3
click at [0, 216] on html "Hilton Appliance Repairs Hilton App... 23 New Tickets 42 Bookings Confirmed 20 …" at bounding box center [711, 343] width 1422 height 687
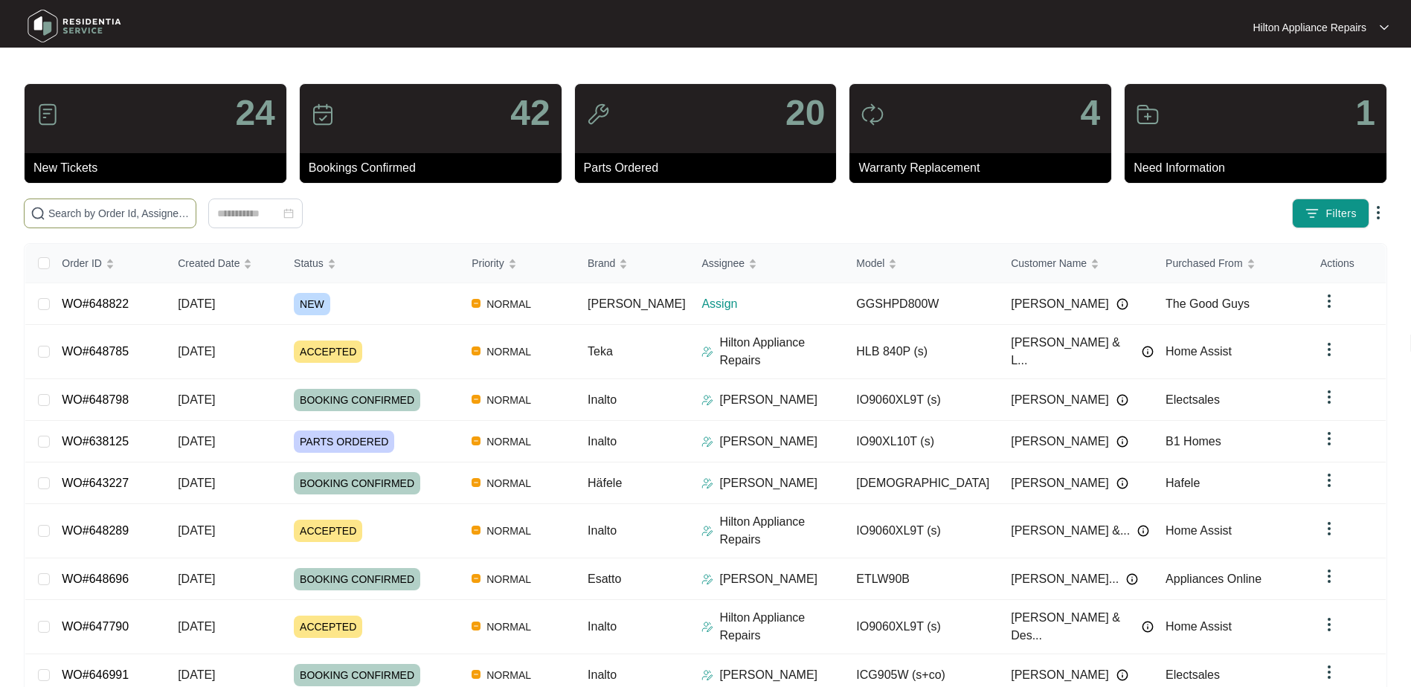
click at [71, 211] on input "text" at bounding box center [118, 213] width 141 height 16
paste input "648822"
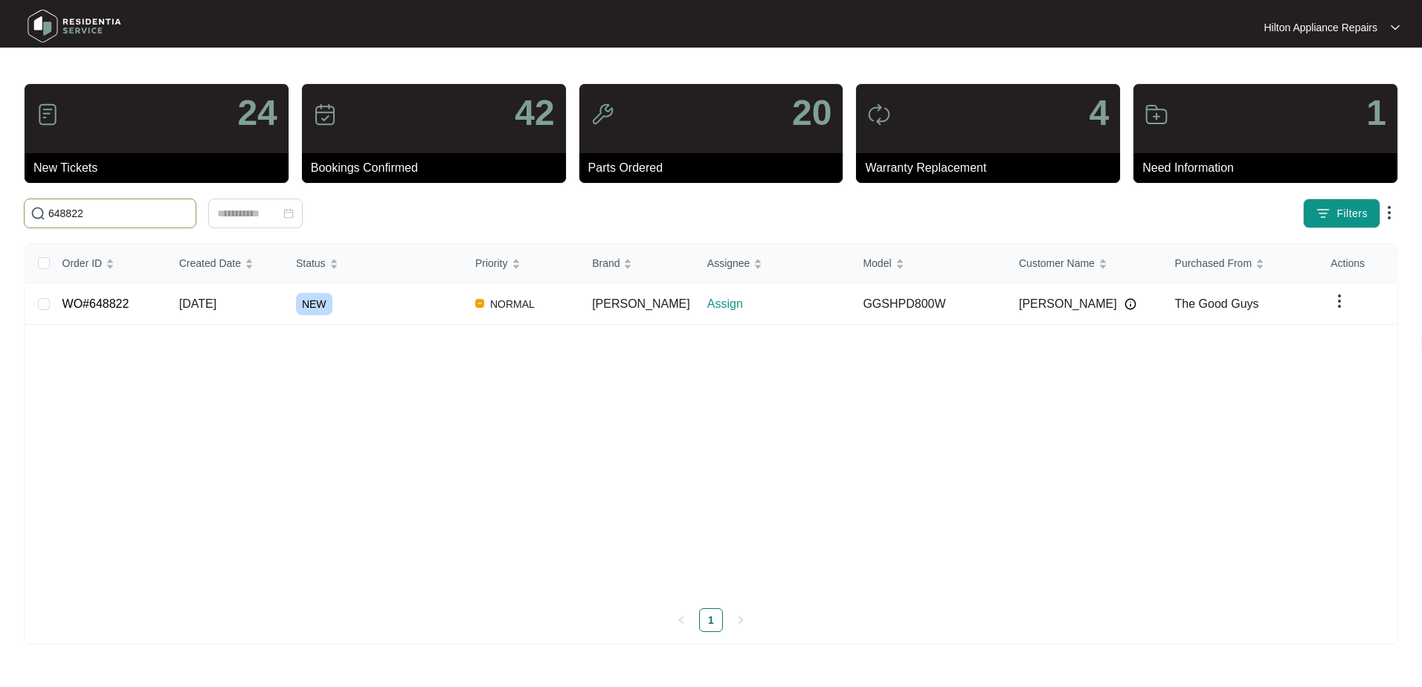
type input "648822"
click at [216, 298] on span "[DATE]" at bounding box center [197, 304] width 37 height 13
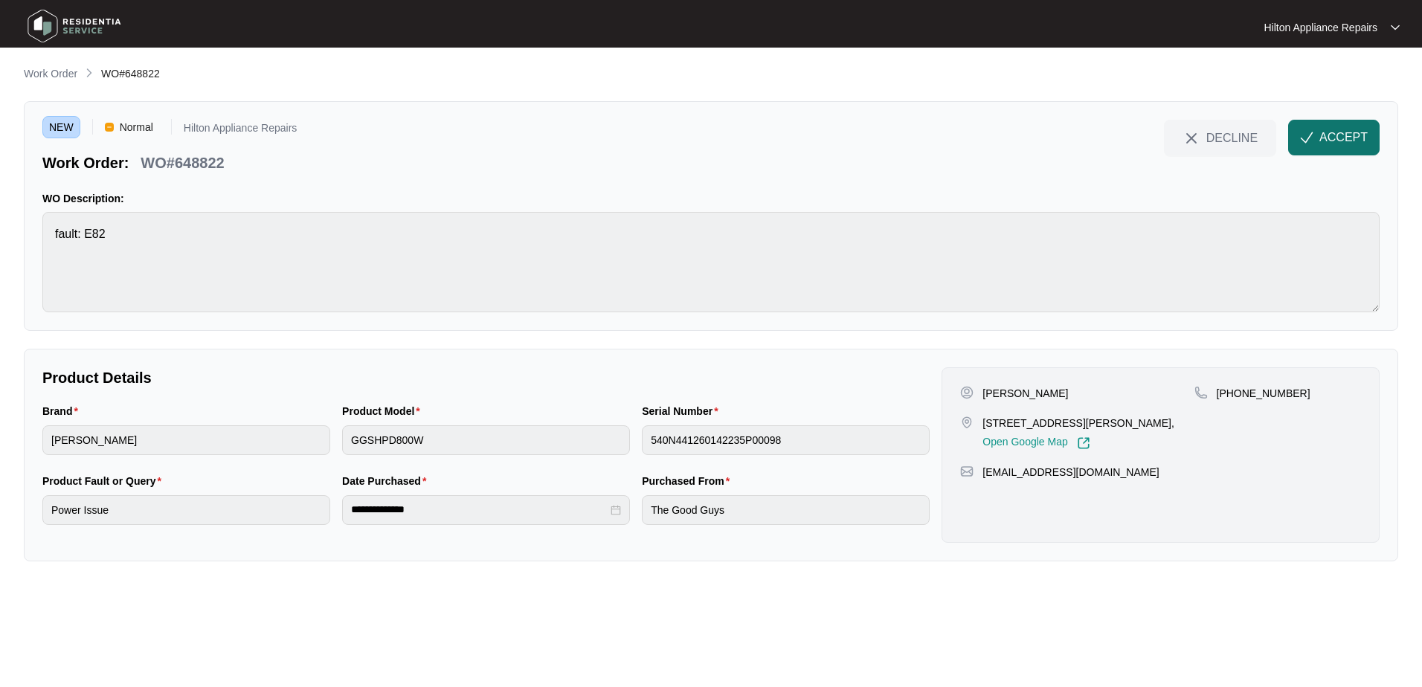
click at [1328, 129] on span "ACCEPT" at bounding box center [1344, 138] width 48 height 18
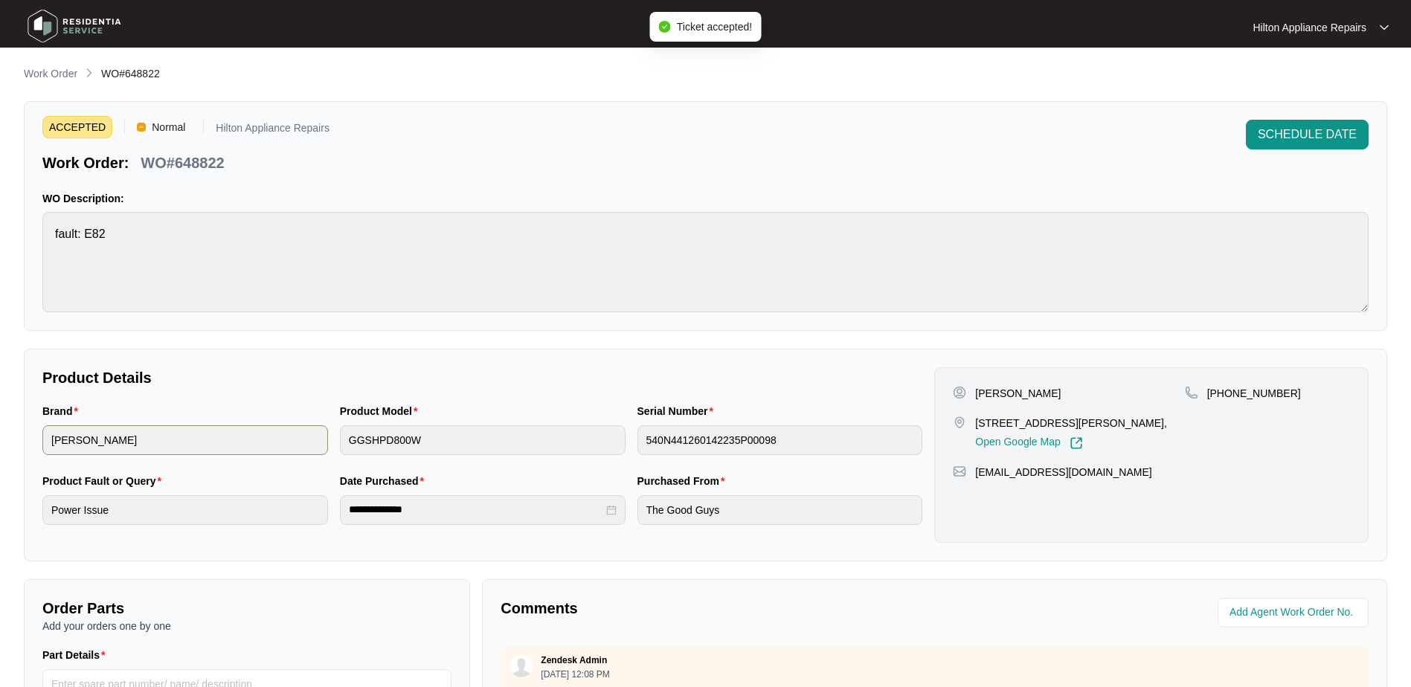
click at [309, 434] on div "Brand [PERSON_NAME] Product Model GGSHPD800W Serial Number 540N441260142235P000…" at bounding box center [482, 438] width 892 height 70
drag, startPoint x: 1088, startPoint y: 423, endPoint x: 972, endPoint y: 424, distance: 116.1
click at [972, 424] on div "[STREET_ADDRESS][PERSON_NAME], Open Google Map" at bounding box center [1068, 433] width 231 height 34
drag, startPoint x: 1047, startPoint y: 397, endPoint x: 1007, endPoint y: 394, distance: 40.3
click at [1007, 394] on div "[PERSON_NAME]" at bounding box center [1068, 393] width 231 height 15
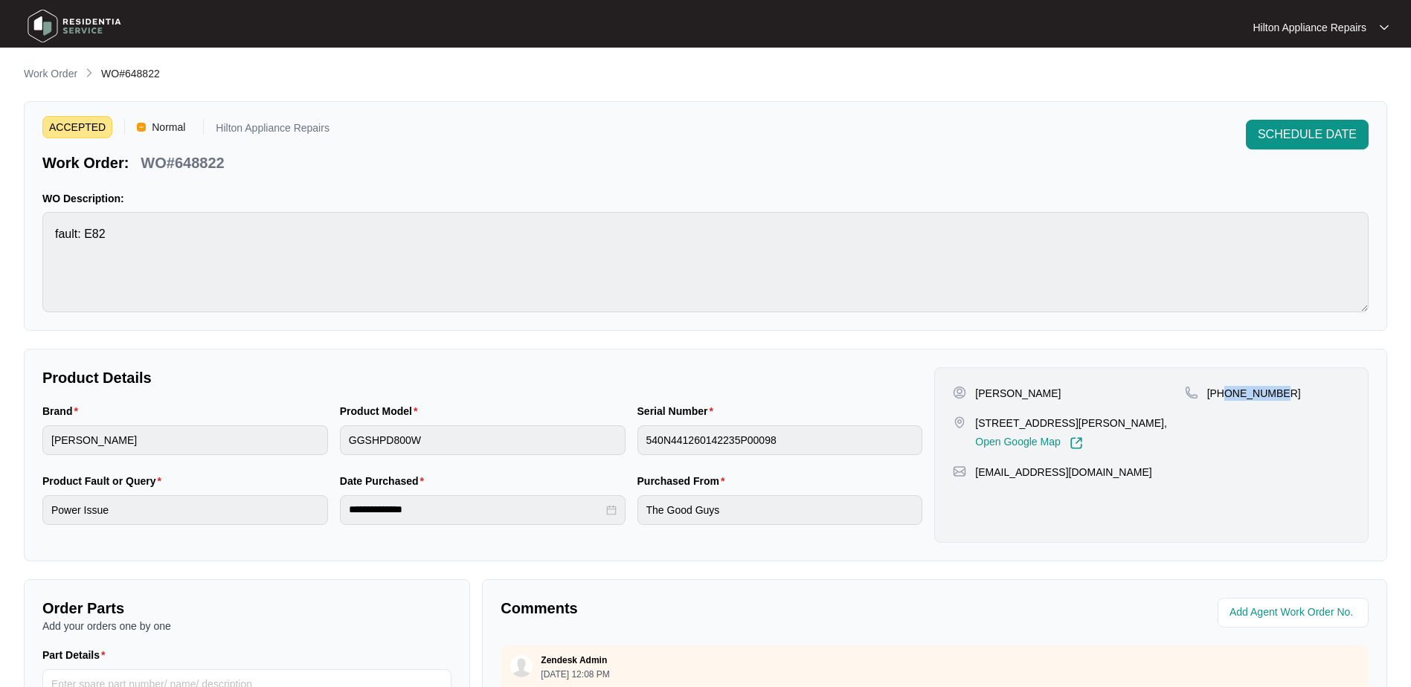
drag, startPoint x: 1281, startPoint y: 396, endPoint x: 1225, endPoint y: 397, distance: 55.8
click at [1225, 397] on div "[PHONE_NUMBER]" at bounding box center [1267, 393] width 165 height 15
drag, startPoint x: 1099, startPoint y: 475, endPoint x: 972, endPoint y: 478, distance: 127.3
click at [972, 478] on div "[EMAIL_ADDRESS][DOMAIN_NAME]" at bounding box center [1151, 472] width 397 height 15
click at [198, 416] on div "Brand [PERSON_NAME] Product Model GGSHPD800W Serial Number 540N441260142235P000…" at bounding box center [482, 438] width 892 height 70
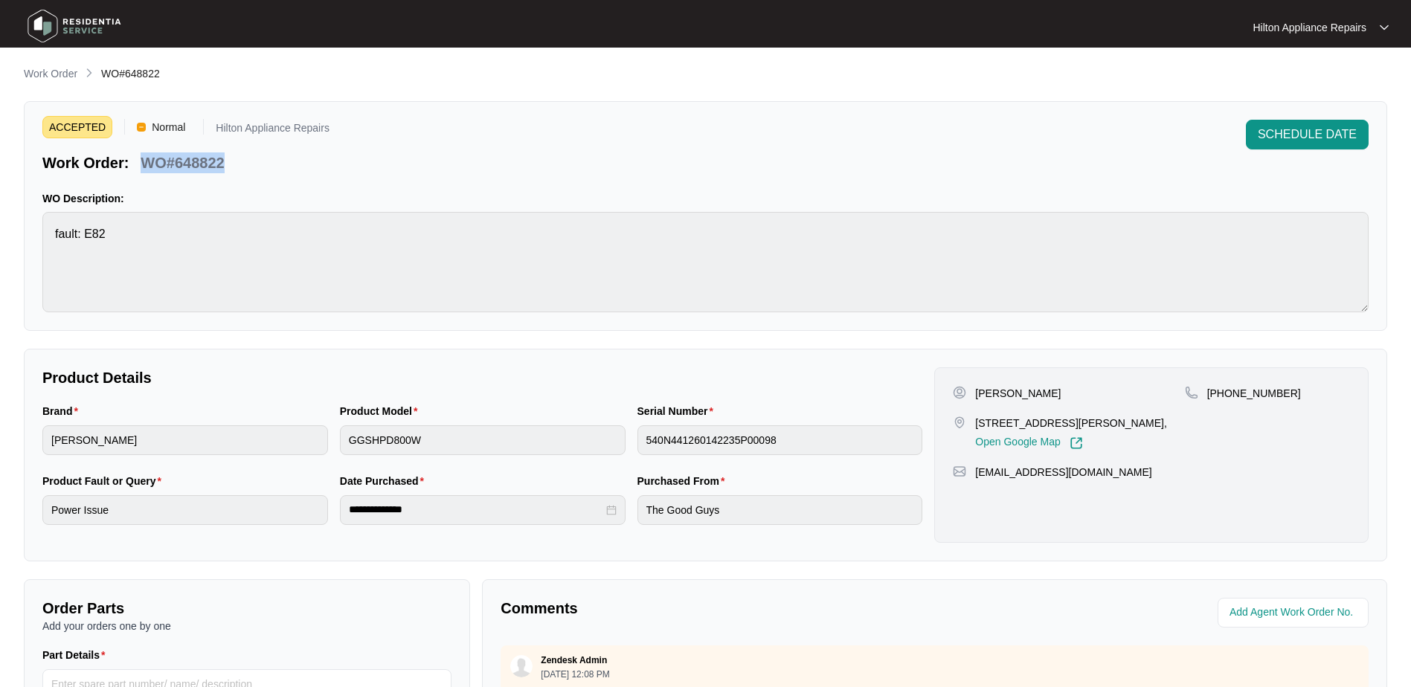
drag, startPoint x: 241, startPoint y: 167, endPoint x: 142, endPoint y: 169, distance: 99.0
click at [142, 169] on div "Work Order: WO#648822" at bounding box center [185, 160] width 287 height 26
click at [1294, 135] on span "SCHEDULE DATE" at bounding box center [1307, 135] width 99 height 18
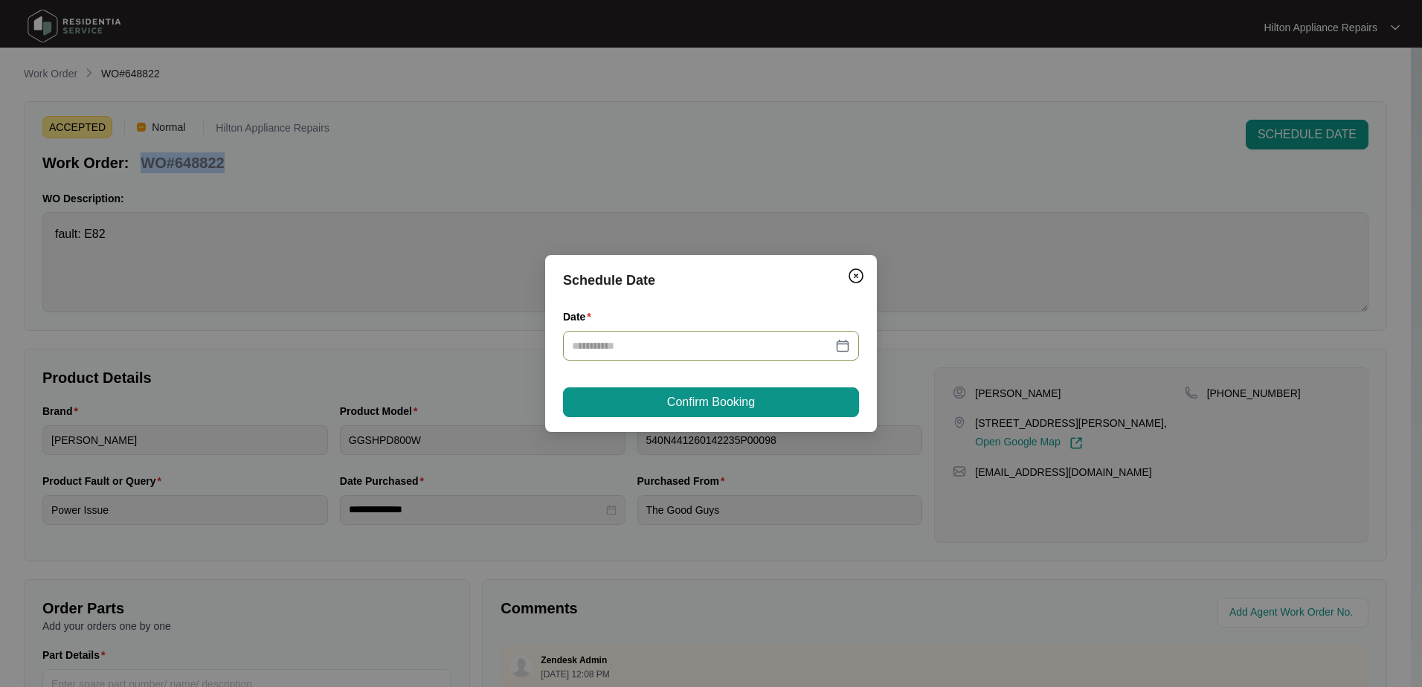
click at [845, 344] on div at bounding box center [711, 346] width 278 height 16
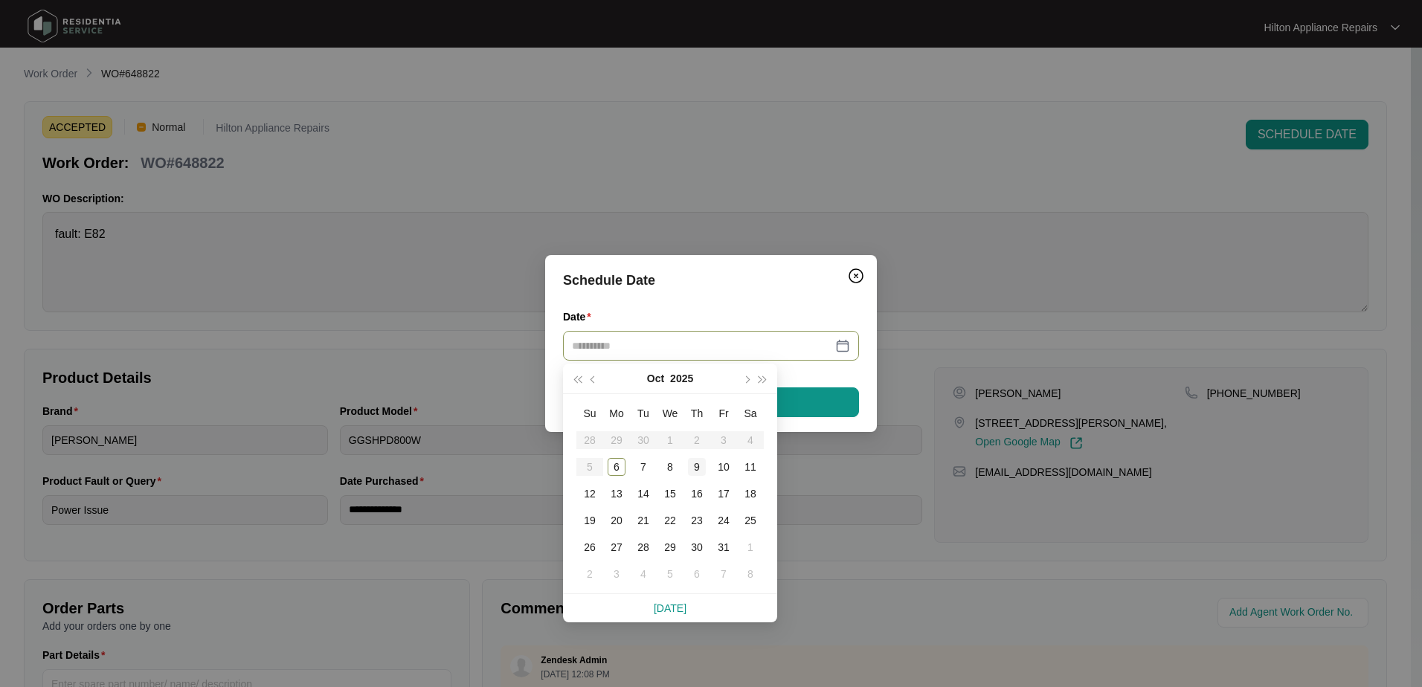
type input "**********"
click at [697, 469] on div "9" at bounding box center [697, 467] width 18 height 18
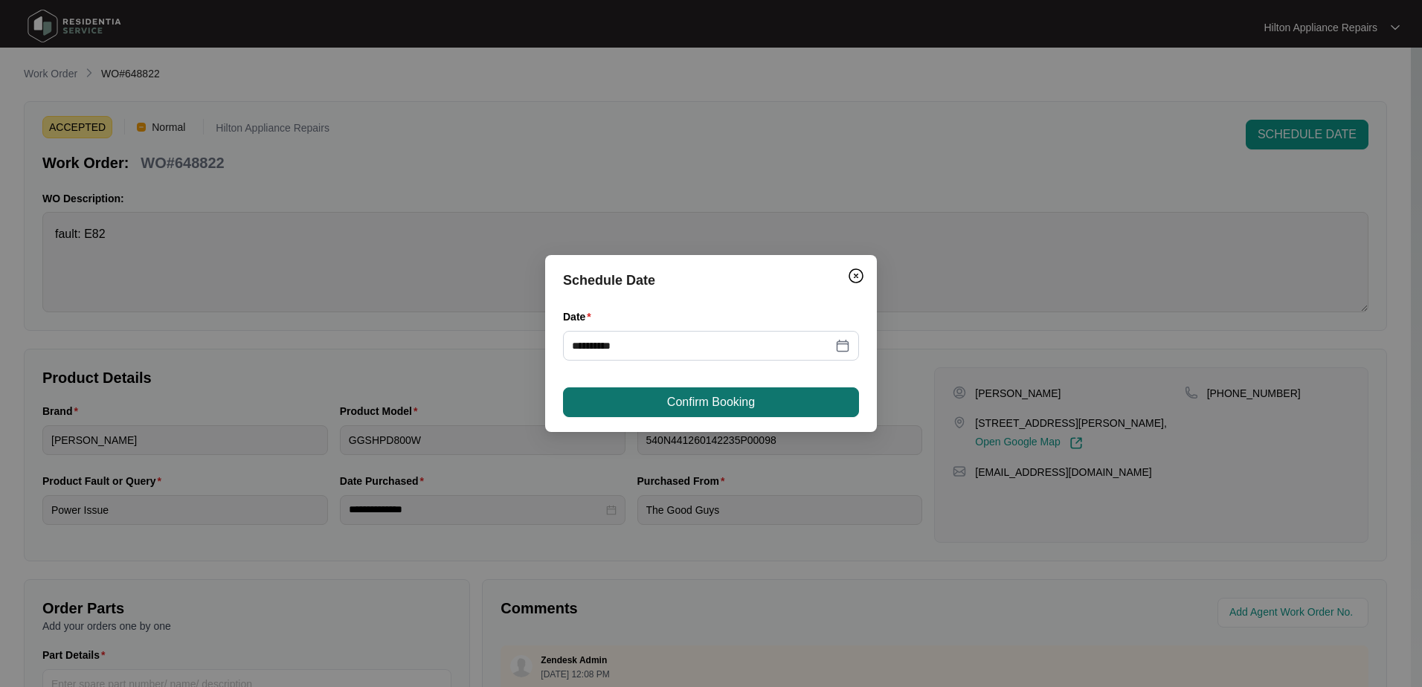
click at [706, 402] on span "Confirm Booking" at bounding box center [711, 403] width 88 height 18
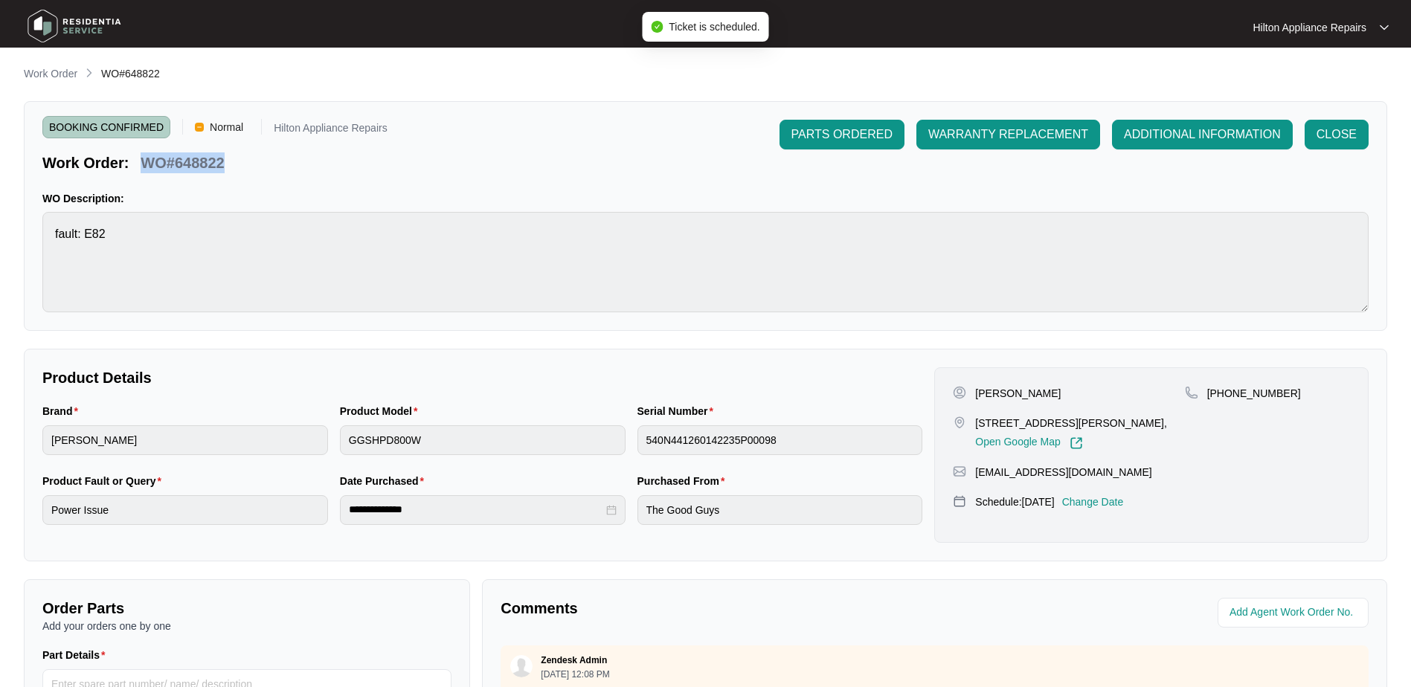
drag, startPoint x: 225, startPoint y: 166, endPoint x: 144, endPoint y: 167, distance: 80.4
click at [144, 167] on div "WO#648822" at bounding box center [182, 160] width 95 height 26
click at [52, 66] on p "Work Order" at bounding box center [51, 73] width 54 height 15
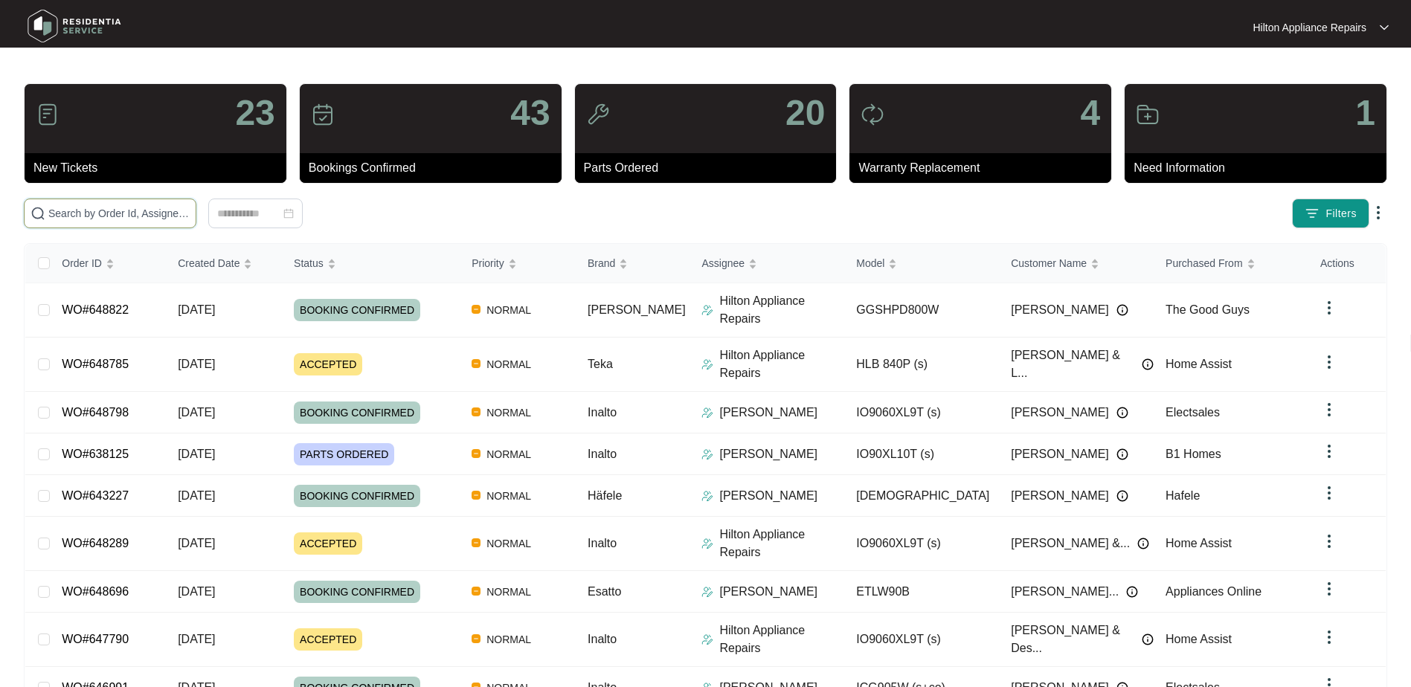
drag, startPoint x: 63, startPoint y: 211, endPoint x: 78, endPoint y: 221, distance: 18.2
click at [65, 216] on input "text" at bounding box center [118, 213] width 141 height 16
paste input "WO#648822"
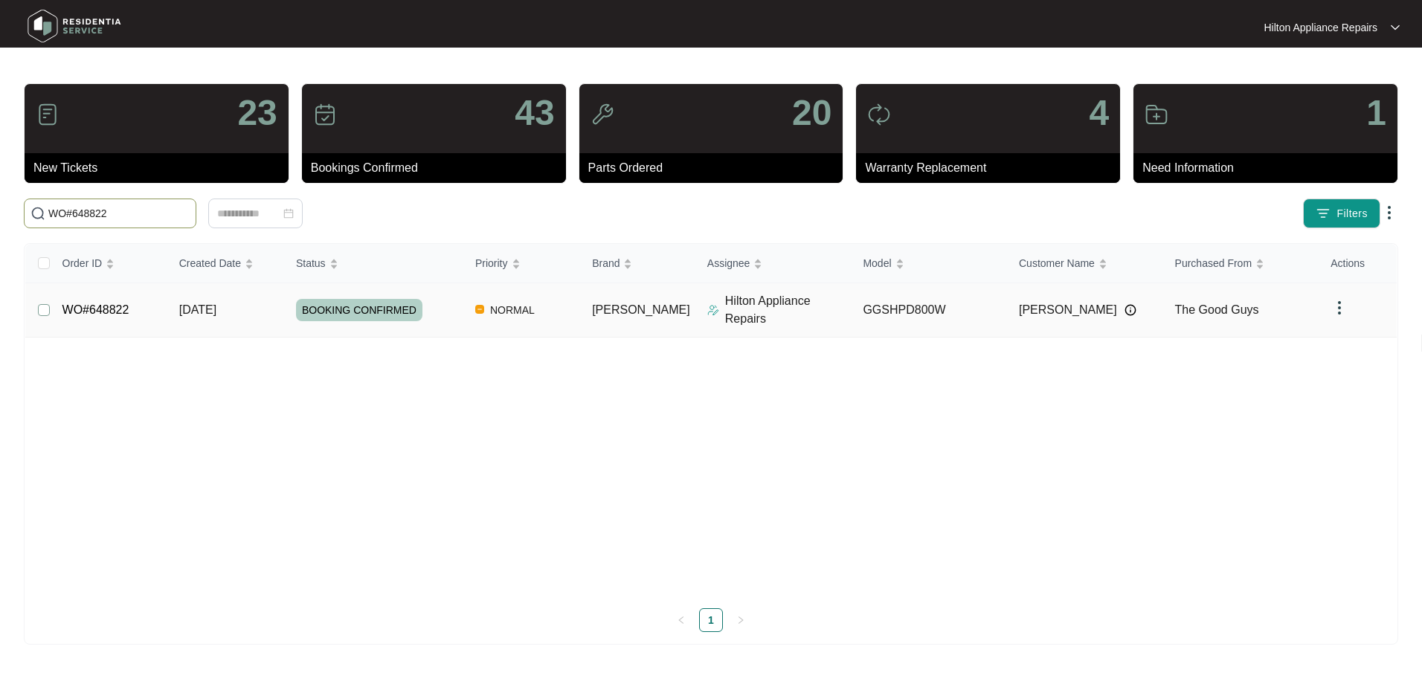
type input "WO#648822"
click at [298, 216] on span "Re-assign Selected Tickets" at bounding box center [293, 214] width 144 height 18
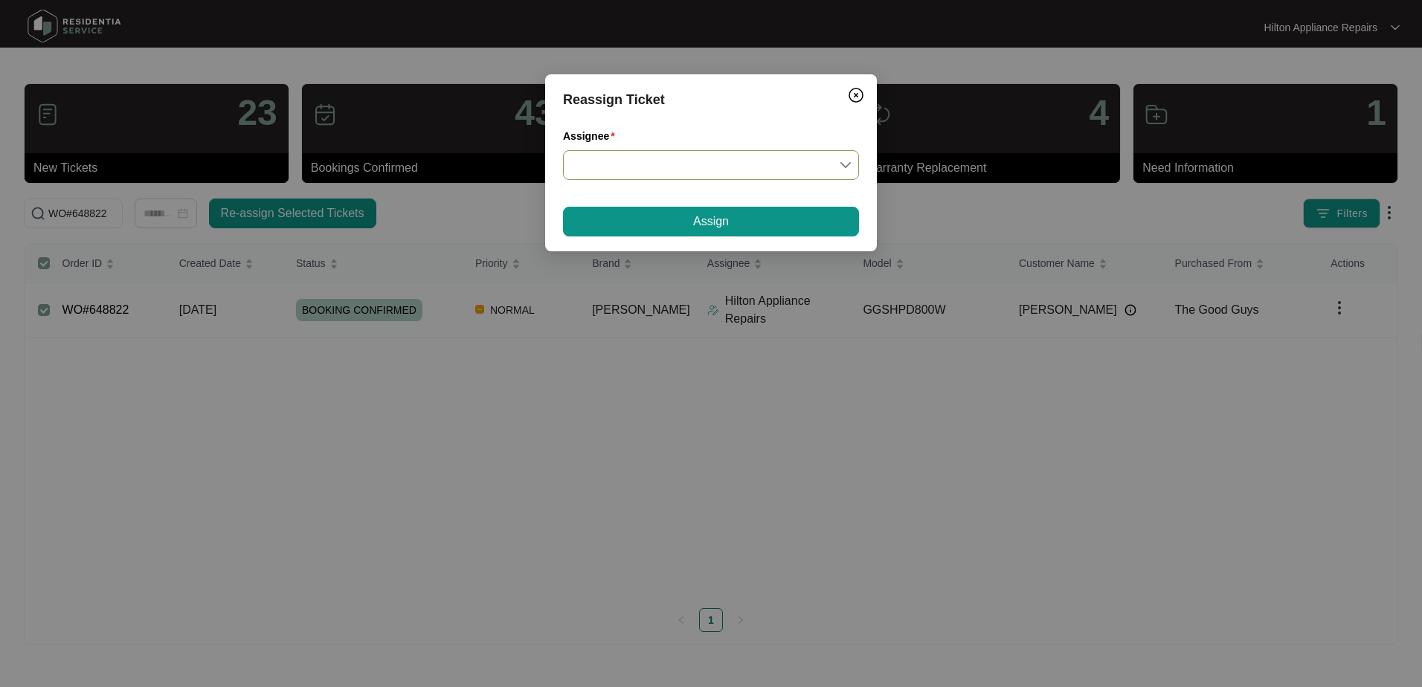
click at [844, 165] on input "Assignee" at bounding box center [711, 165] width 278 height 28
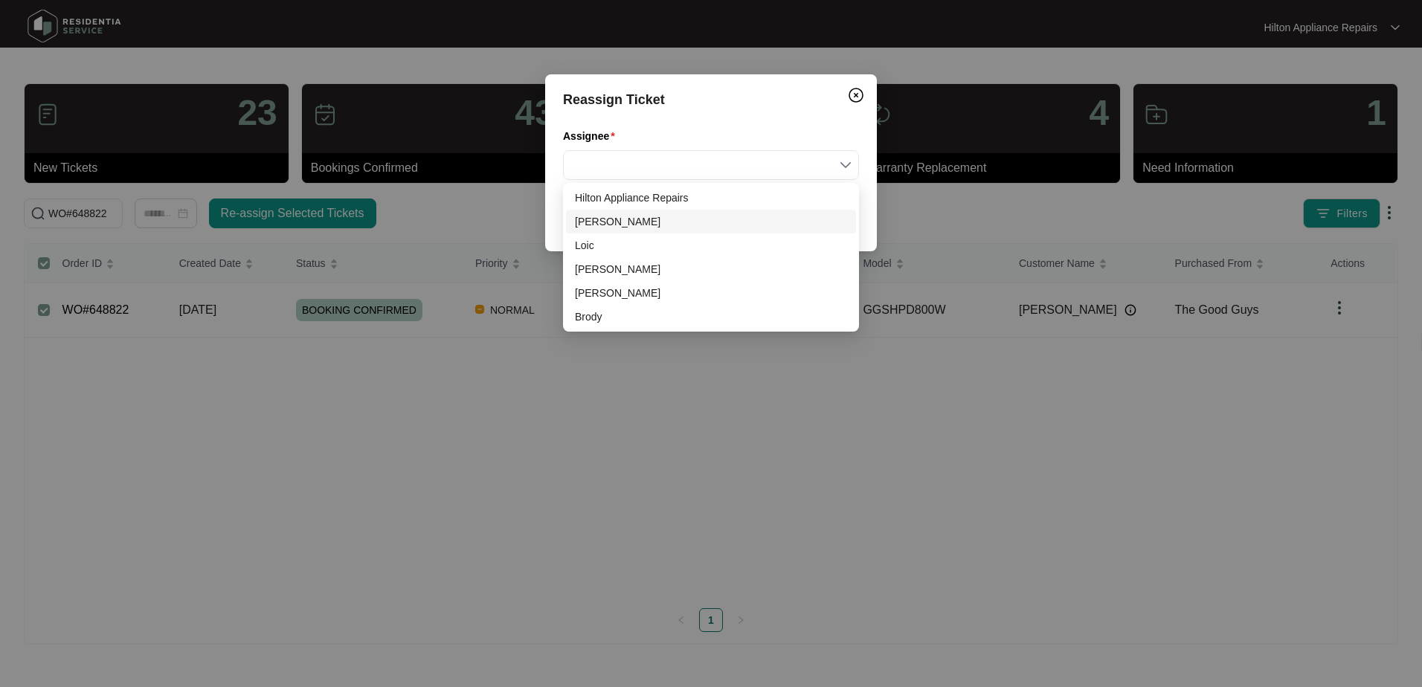
click at [606, 219] on div "[PERSON_NAME]" at bounding box center [711, 222] width 272 height 16
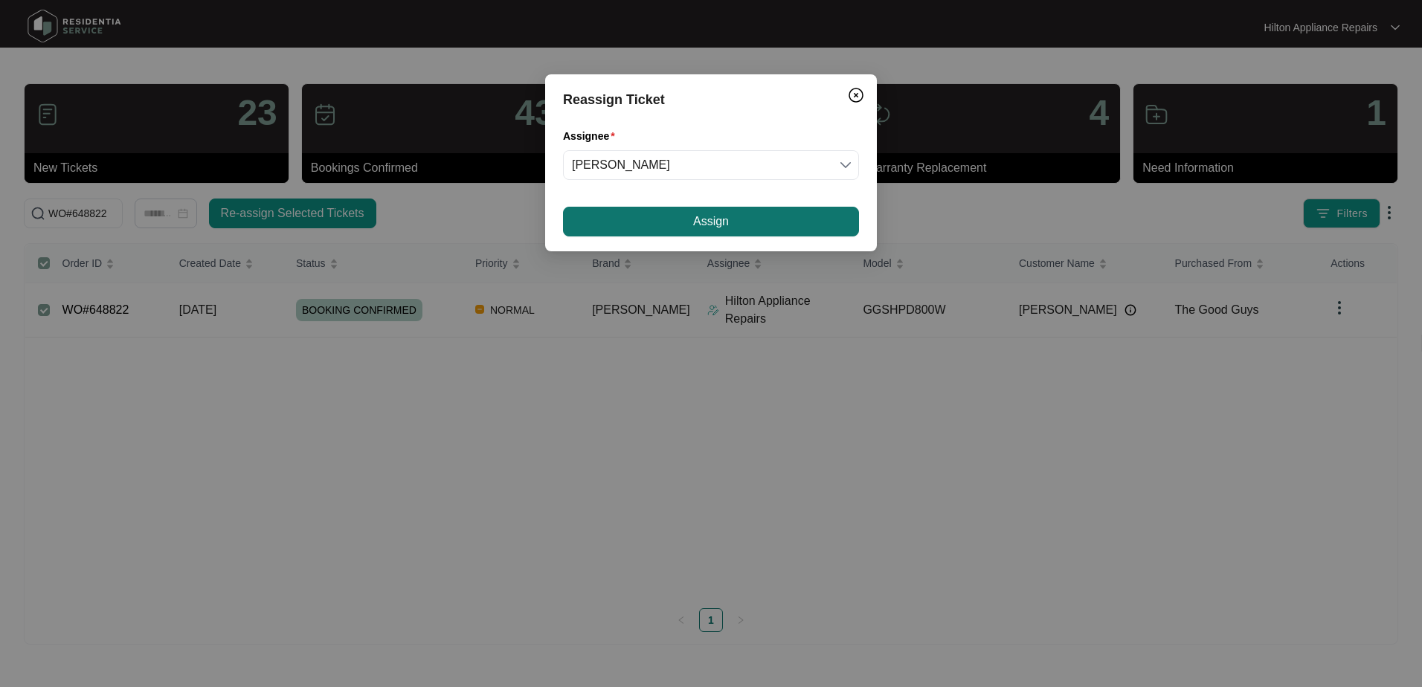
click at [652, 222] on button "Assign" at bounding box center [711, 222] width 296 height 30
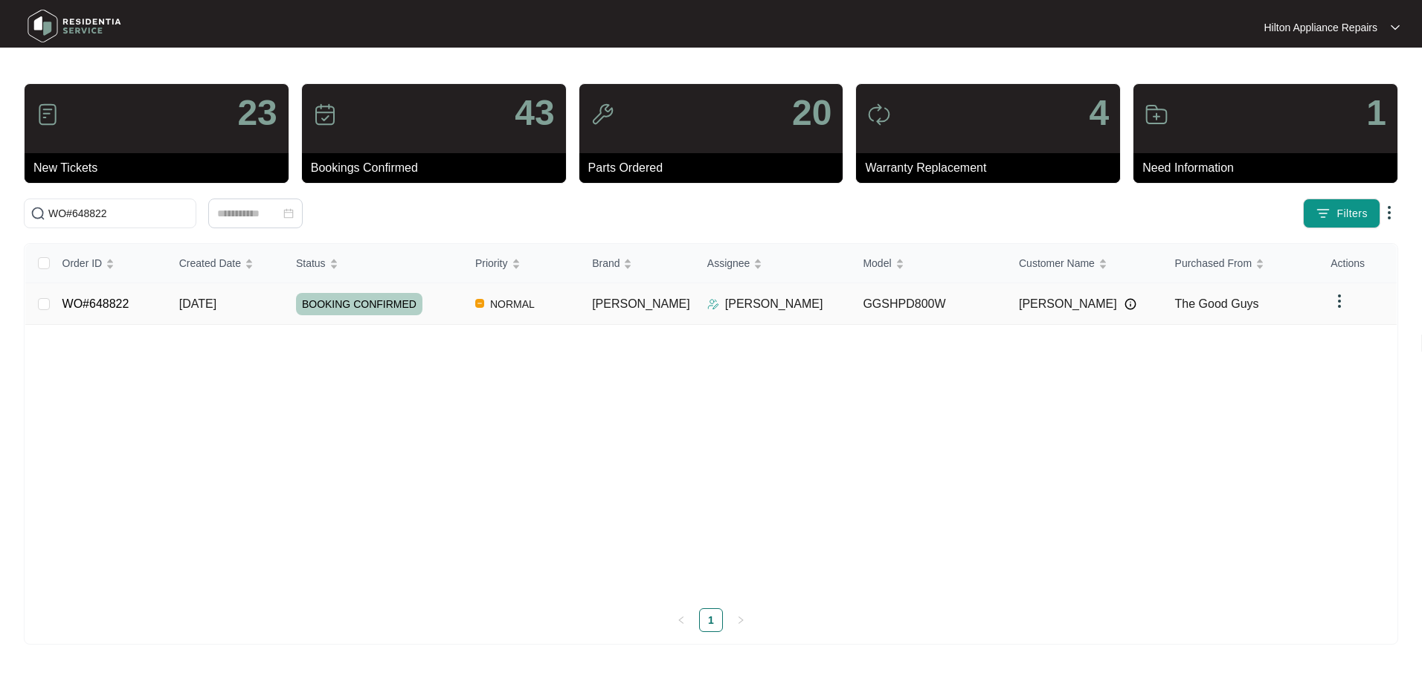
click at [198, 304] on div "Order ID Created Date Status Priority Brand Assignee Model Customer Name Purcha…" at bounding box center [711, 438] width 1372 height 388
click at [202, 304] on span "[DATE]" at bounding box center [197, 304] width 37 height 13
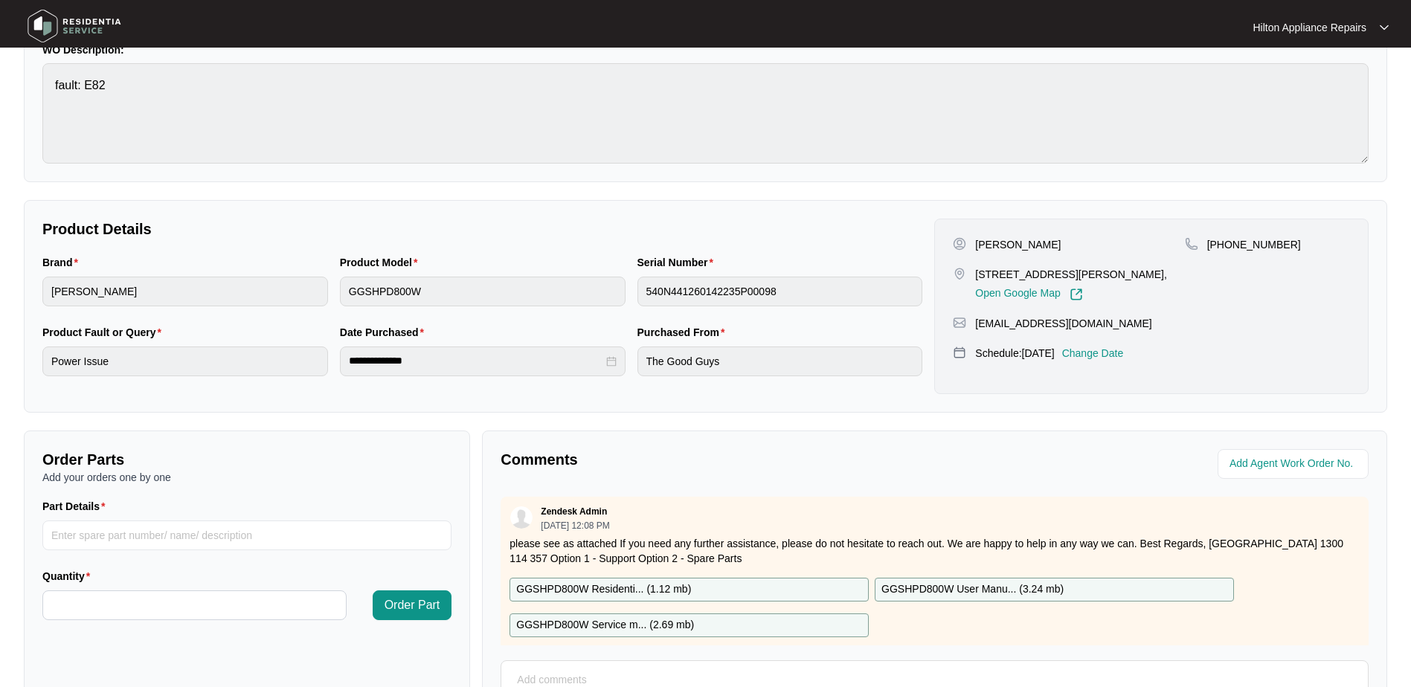
scroll to position [300, 0]
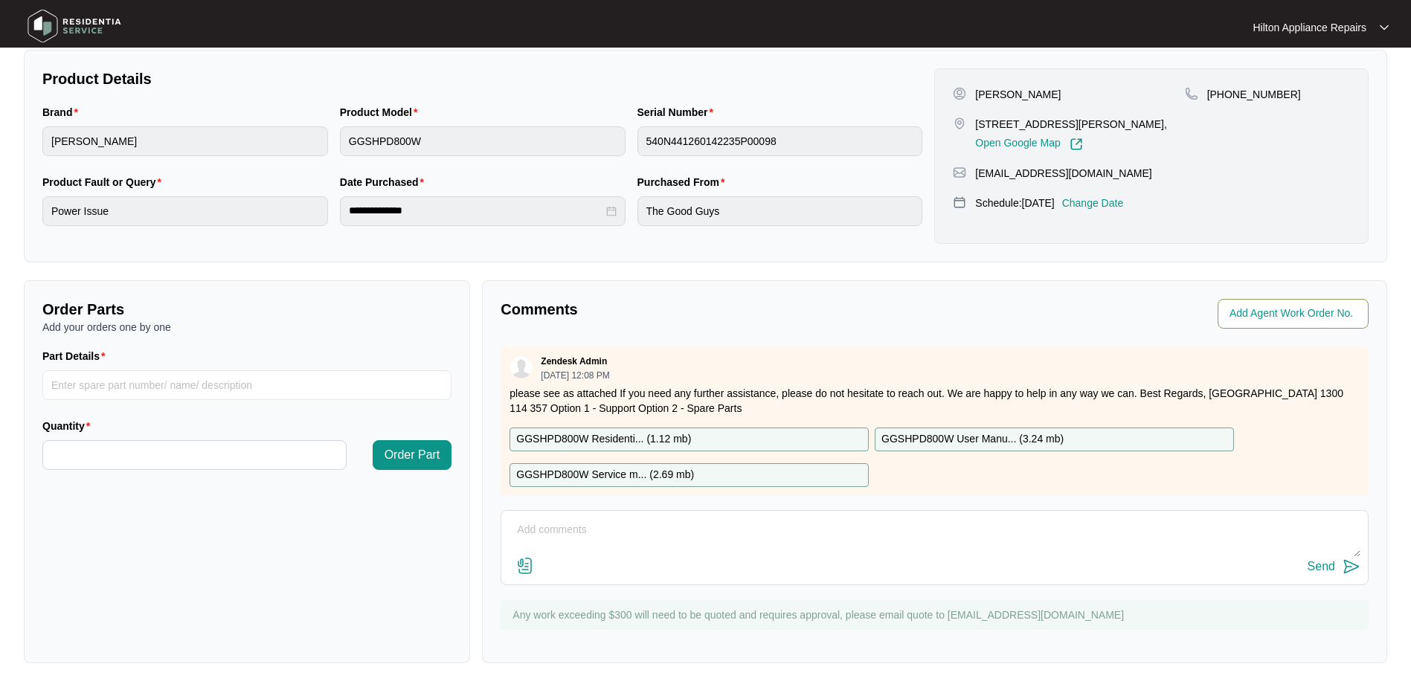
click at [1251, 318] on input "string" at bounding box center [1295, 314] width 130 height 18
type input "42689"
click at [1036, 325] on div "Agent Work Order No." at bounding box center [1155, 314] width 428 height 30
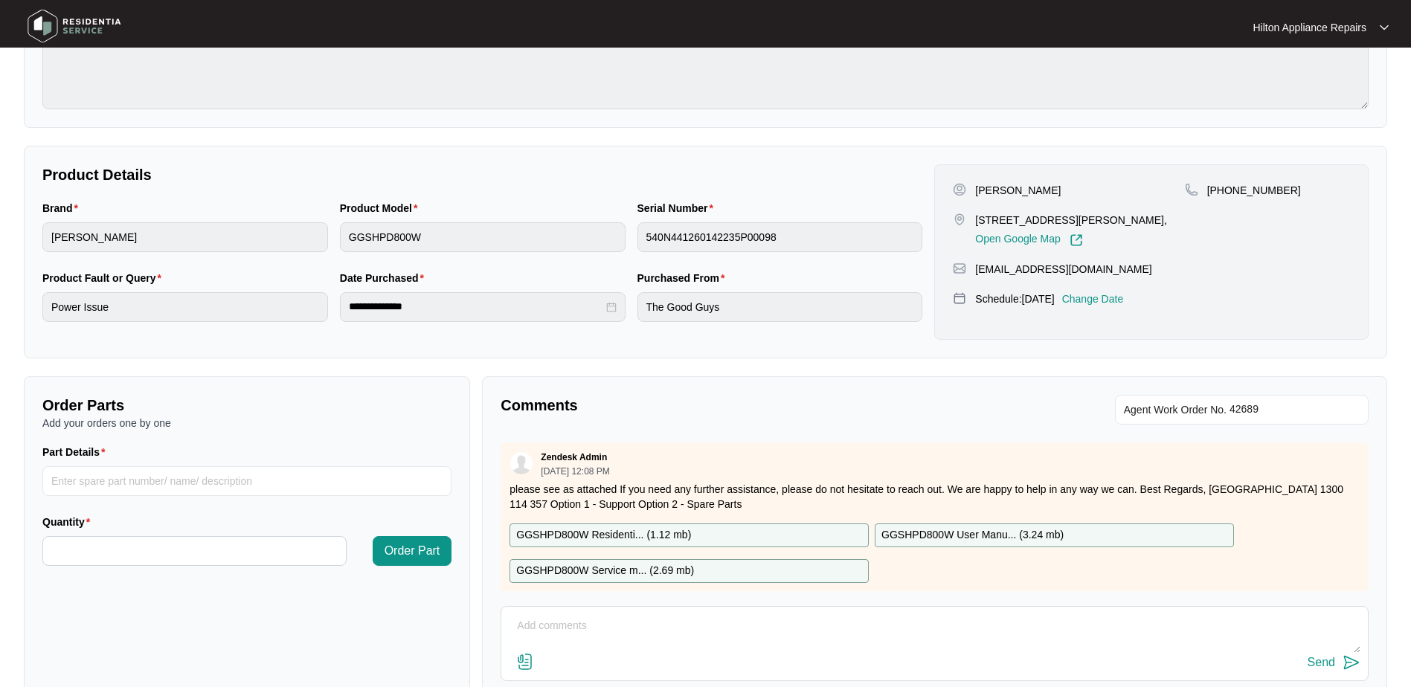
scroll to position [0, 0]
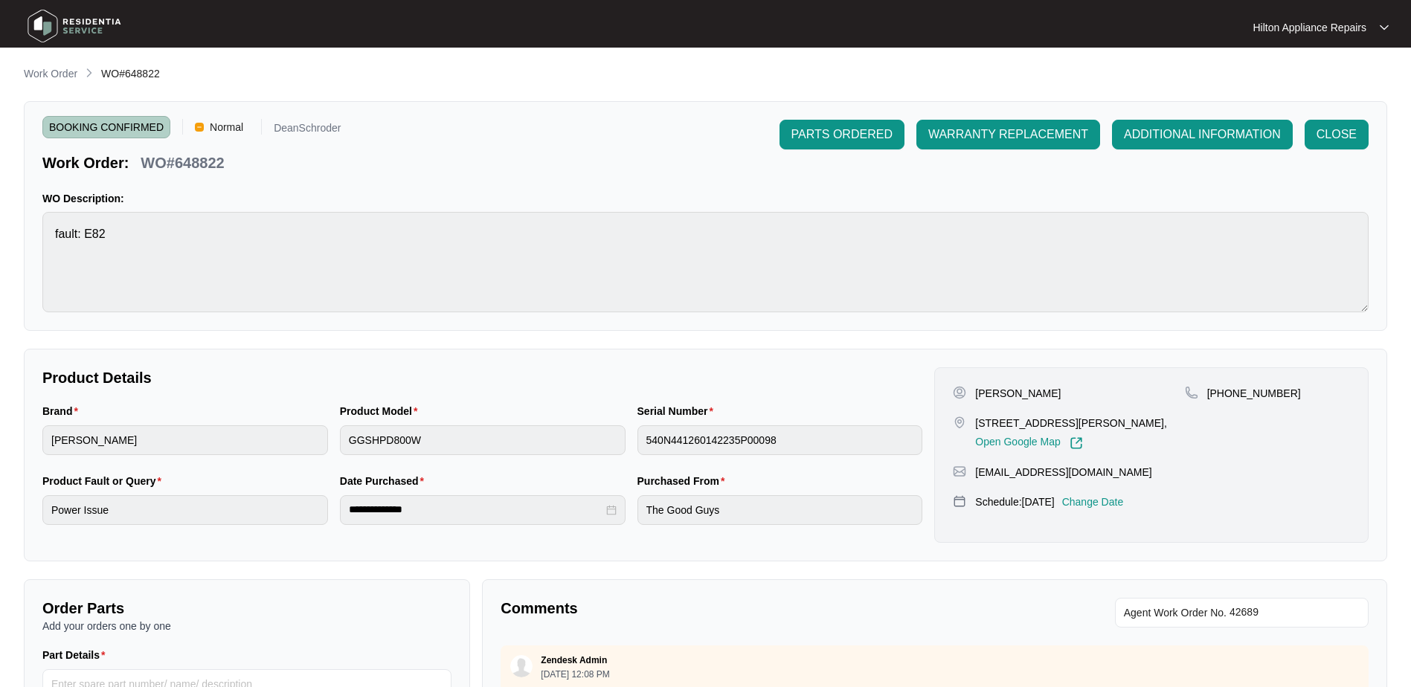
drag, startPoint x: 41, startPoint y: 72, endPoint x: 55, endPoint y: 82, distance: 17.1
click at [41, 72] on p "Work Order" at bounding box center [51, 73] width 54 height 15
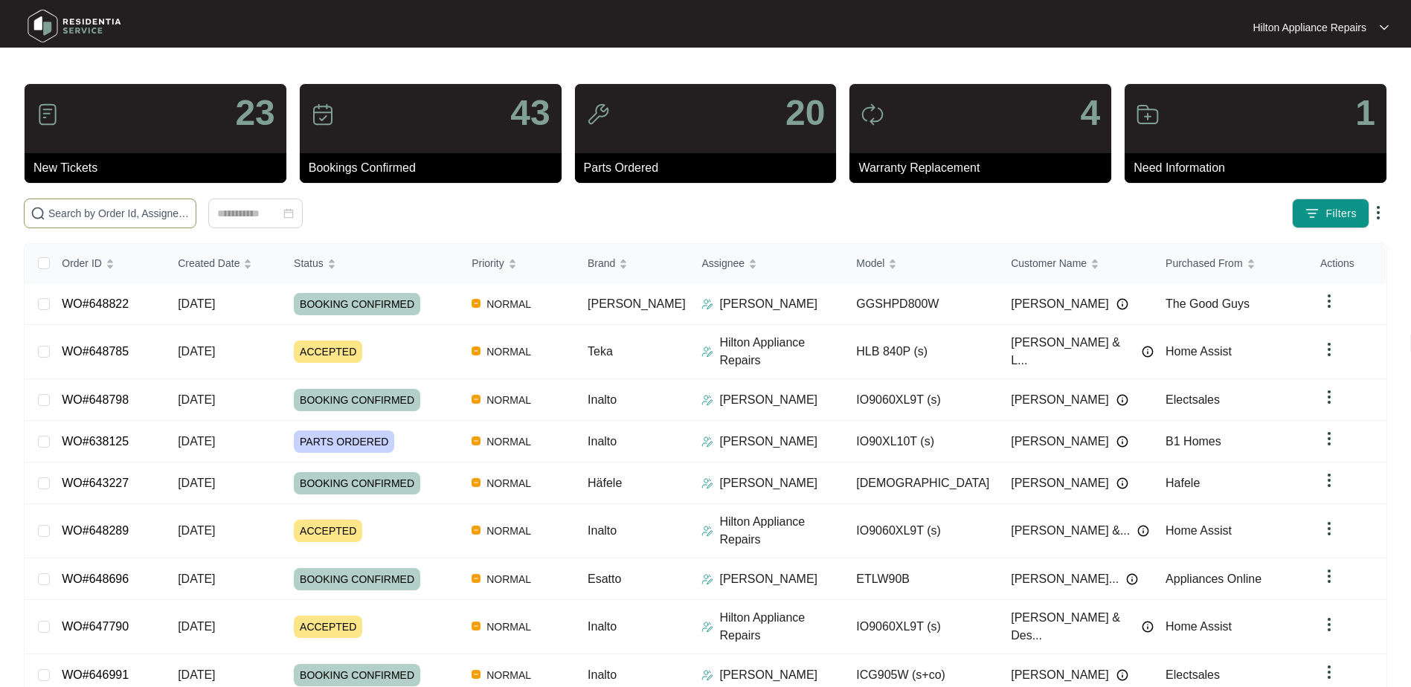
drag, startPoint x: 90, startPoint y: 223, endPoint x: 101, endPoint y: 219, distance: 11.8
click at [90, 222] on span at bounding box center [110, 214] width 173 height 30
paste input "648289"
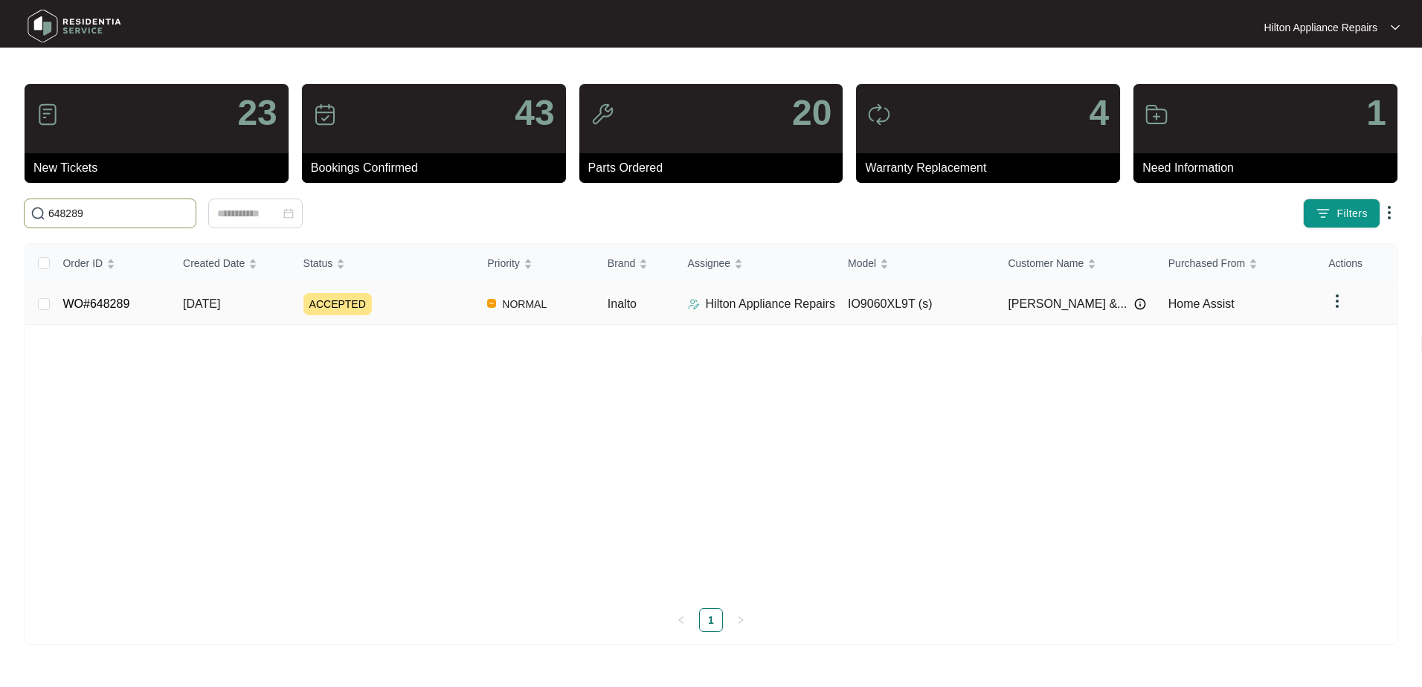
type input "648289"
click at [208, 303] on span "[DATE]" at bounding box center [201, 304] width 37 height 13
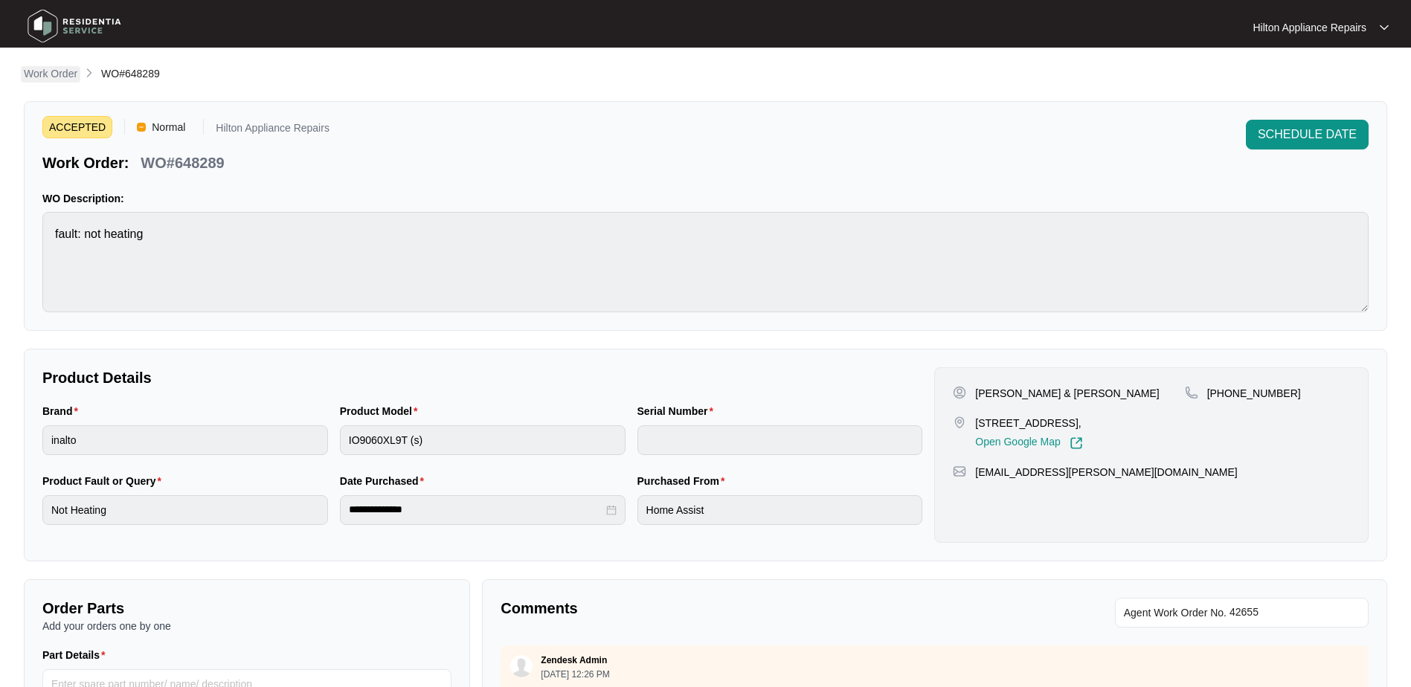
click at [48, 71] on p "Work Order" at bounding box center [51, 73] width 54 height 15
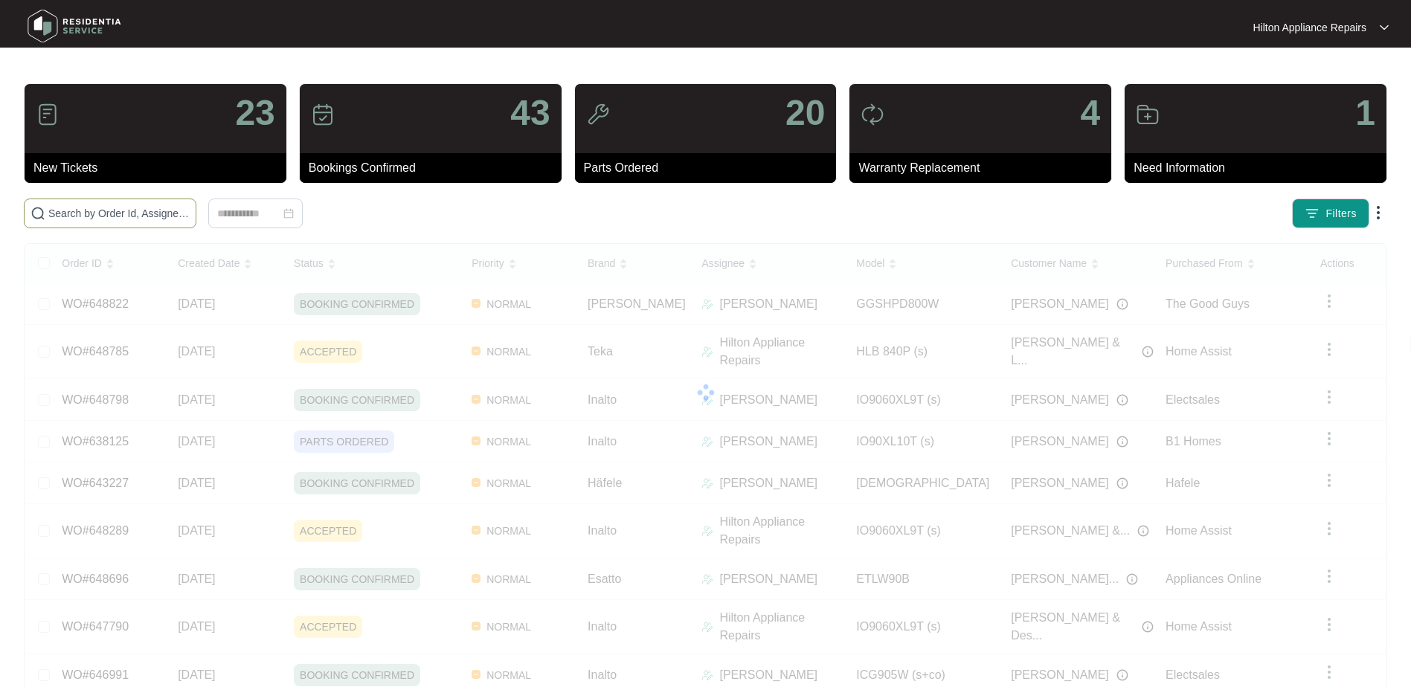
click at [68, 215] on input "text" at bounding box center [118, 213] width 141 height 16
paste input "648289"
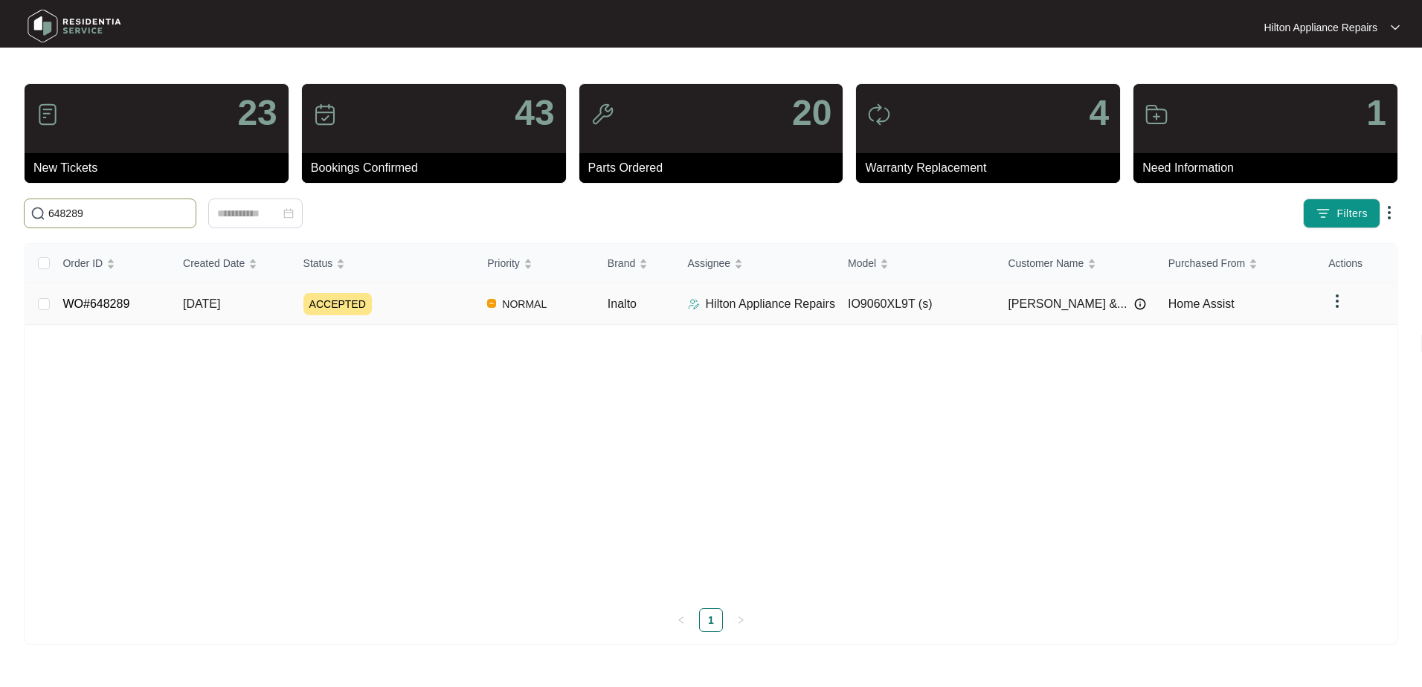
type input "648289"
click at [210, 307] on span "[DATE]" at bounding box center [201, 304] width 37 height 13
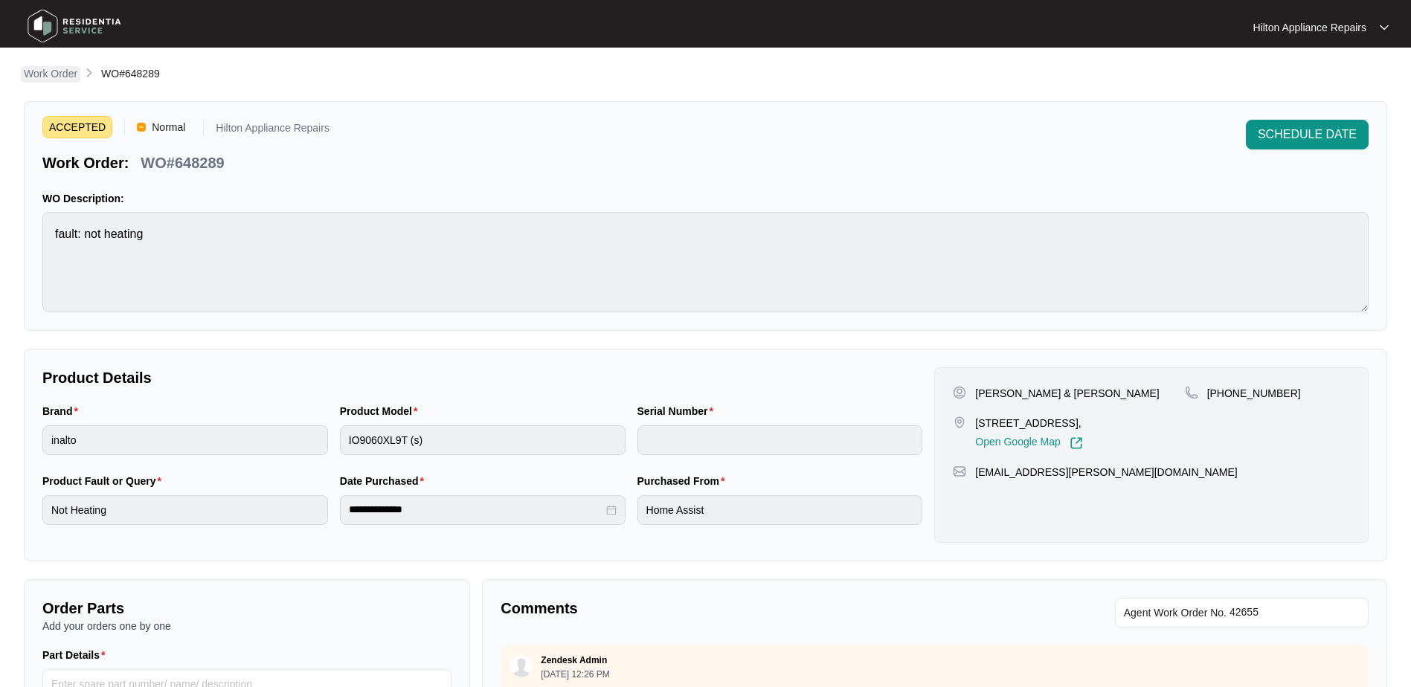
click at [44, 69] on p "Work Order" at bounding box center [51, 73] width 54 height 15
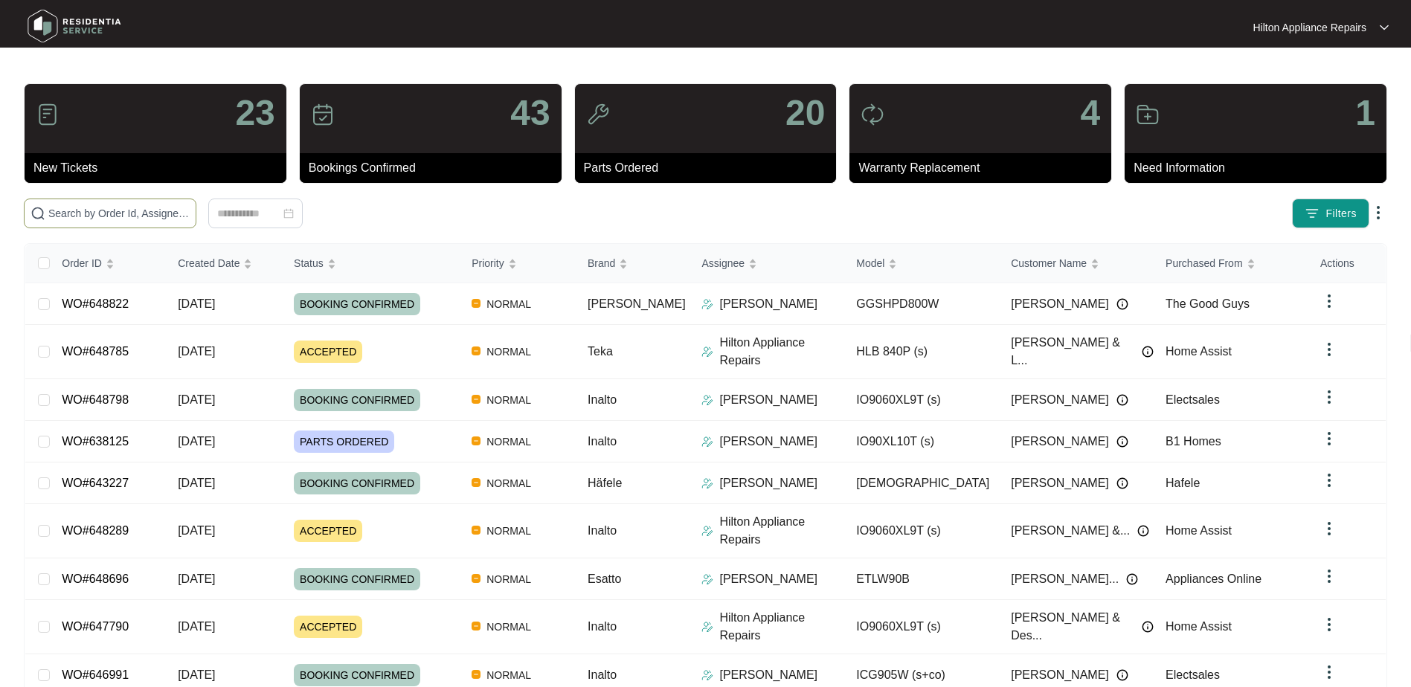
drag, startPoint x: 74, startPoint y: 221, endPoint x: 87, endPoint y: 216, distance: 13.4
click at [75, 220] on span at bounding box center [110, 214] width 173 height 30
paste input "648289"
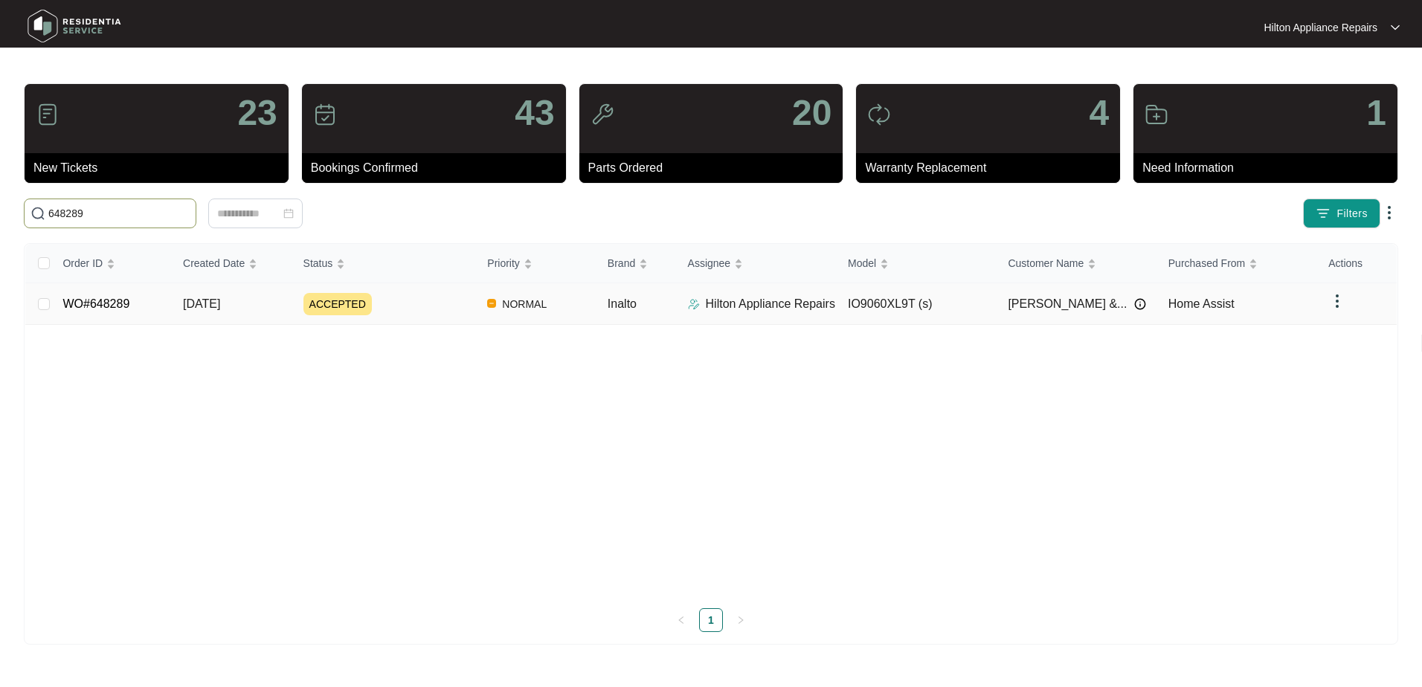
type input "648289"
drag, startPoint x: 200, startPoint y: 304, endPoint x: 216, endPoint y: 306, distance: 16.4
click at [202, 304] on span "[DATE]" at bounding box center [201, 304] width 37 height 13
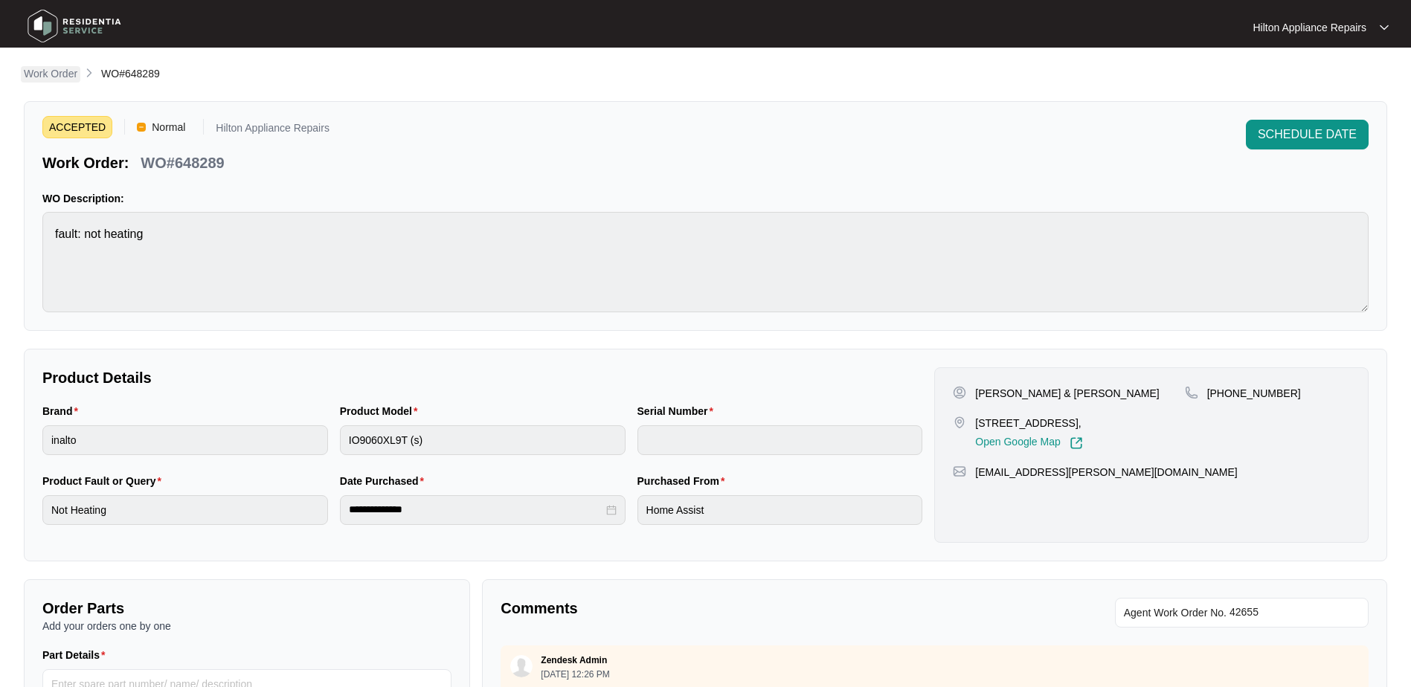
click at [54, 71] on p "Work Order" at bounding box center [51, 73] width 54 height 15
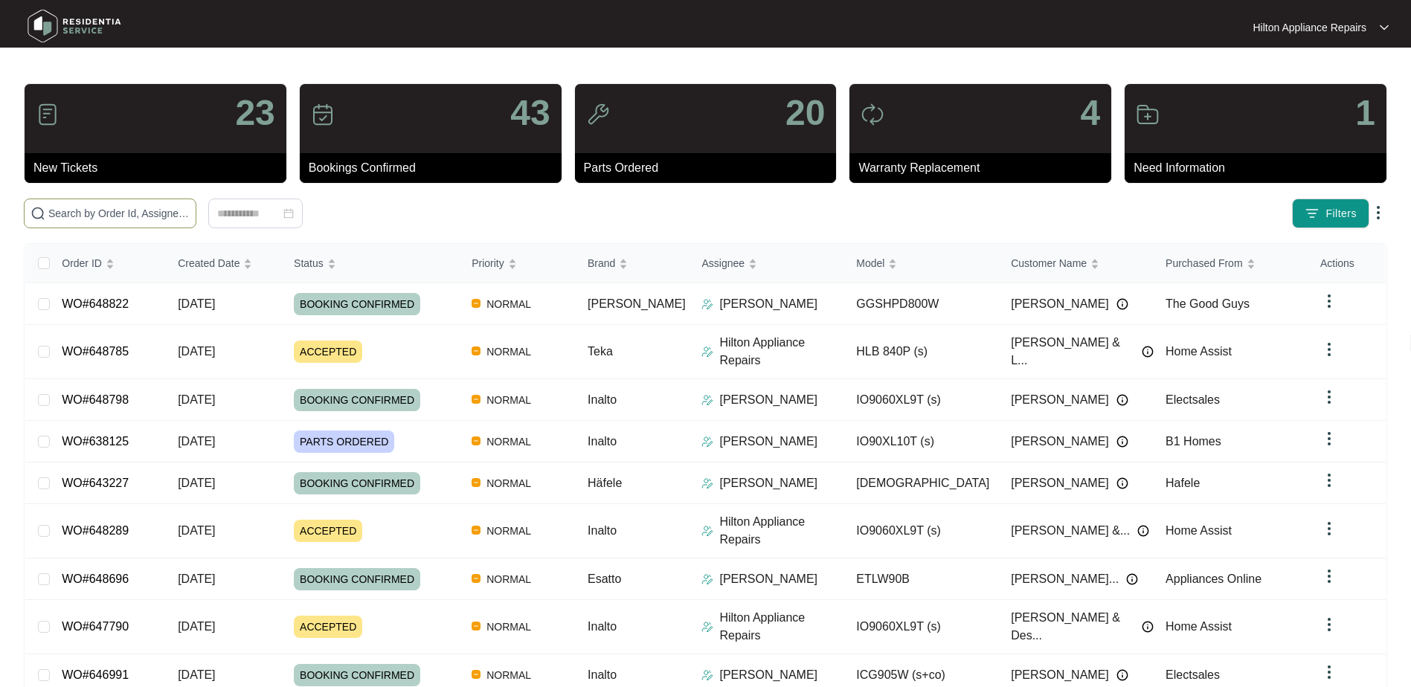
click at [63, 216] on input "text" at bounding box center [118, 213] width 141 height 16
paste input "WO#648798"
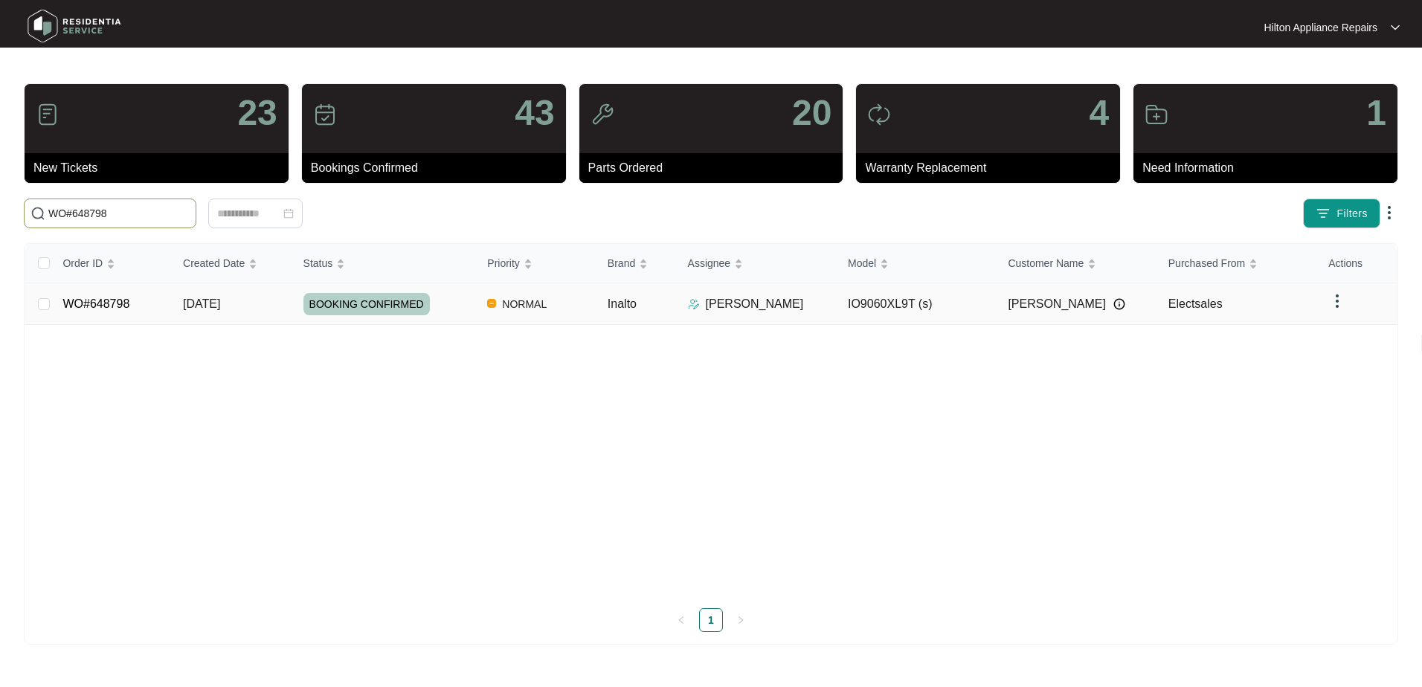
type input "WO#648798"
click at [214, 304] on span "[DATE]" at bounding box center [201, 304] width 37 height 13
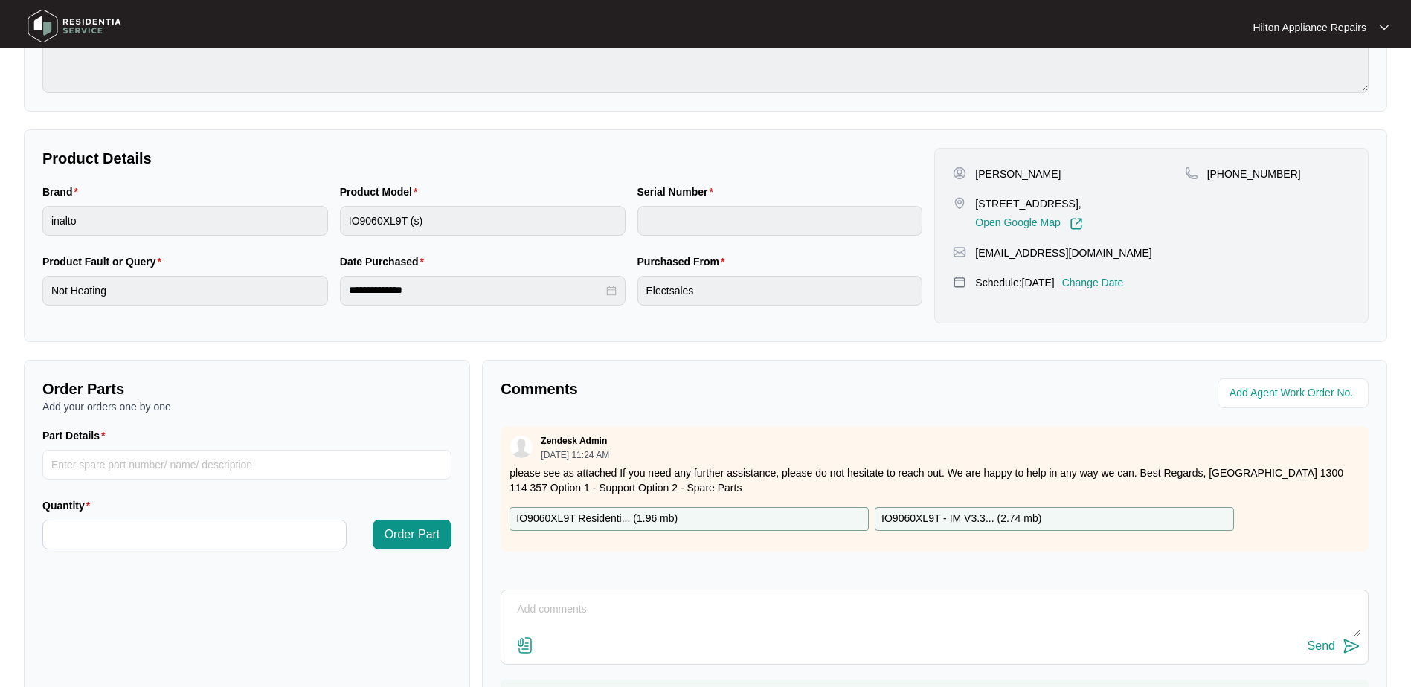
scroll to position [223, 0]
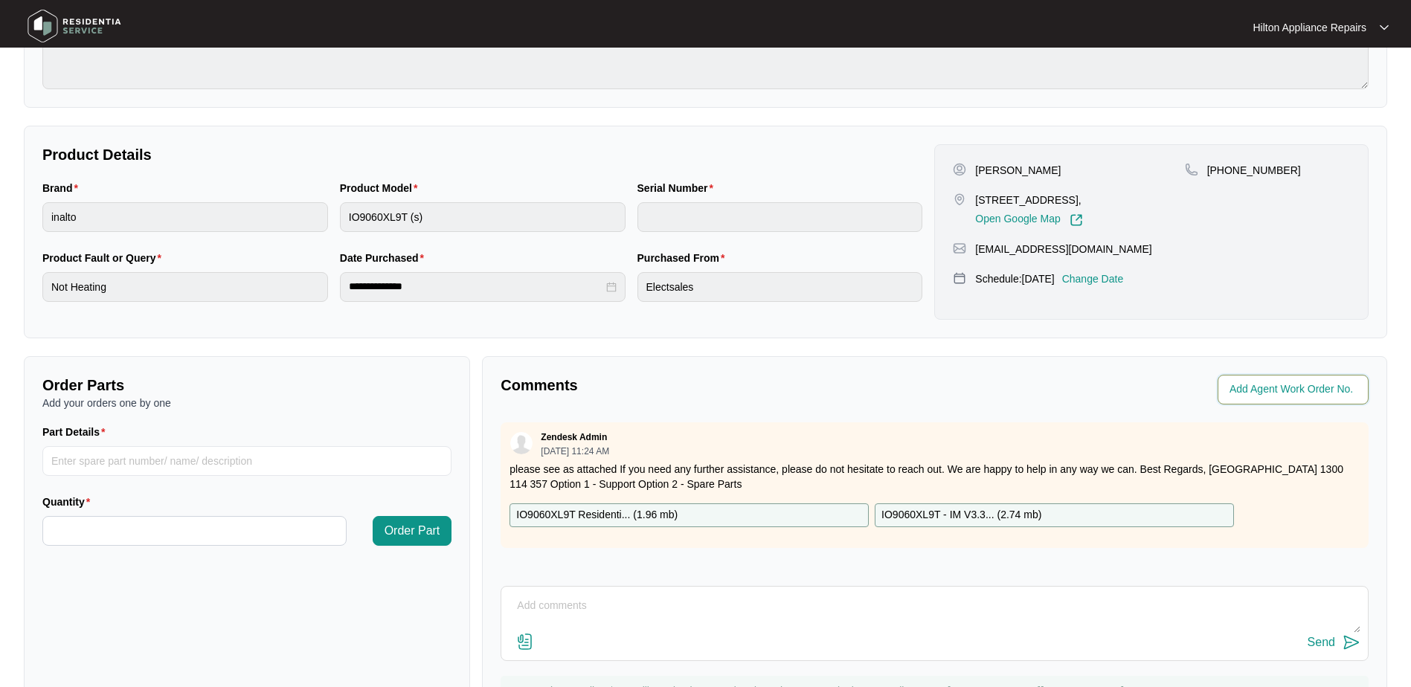
click at [1253, 386] on input "string" at bounding box center [1295, 390] width 130 height 18
type input "42687"
click at [918, 394] on p "Comments" at bounding box center [712, 385] width 423 height 21
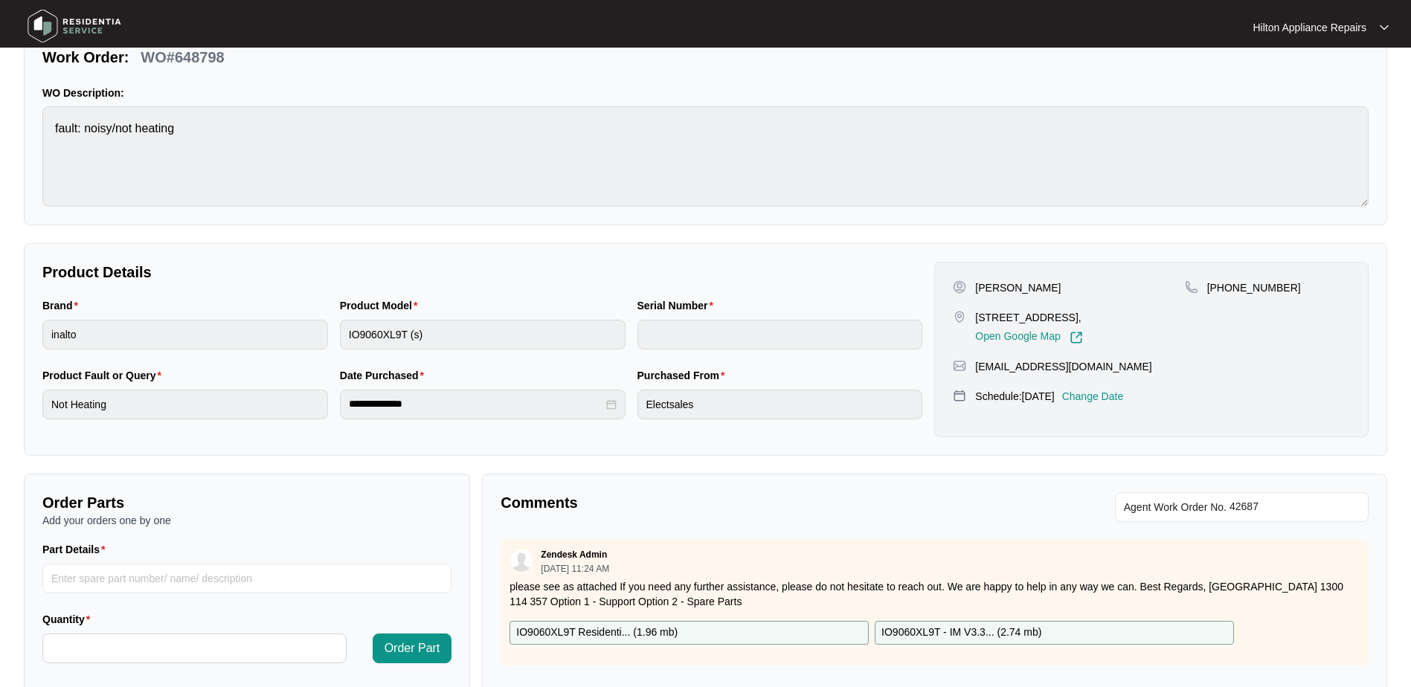
scroll to position [0, 0]
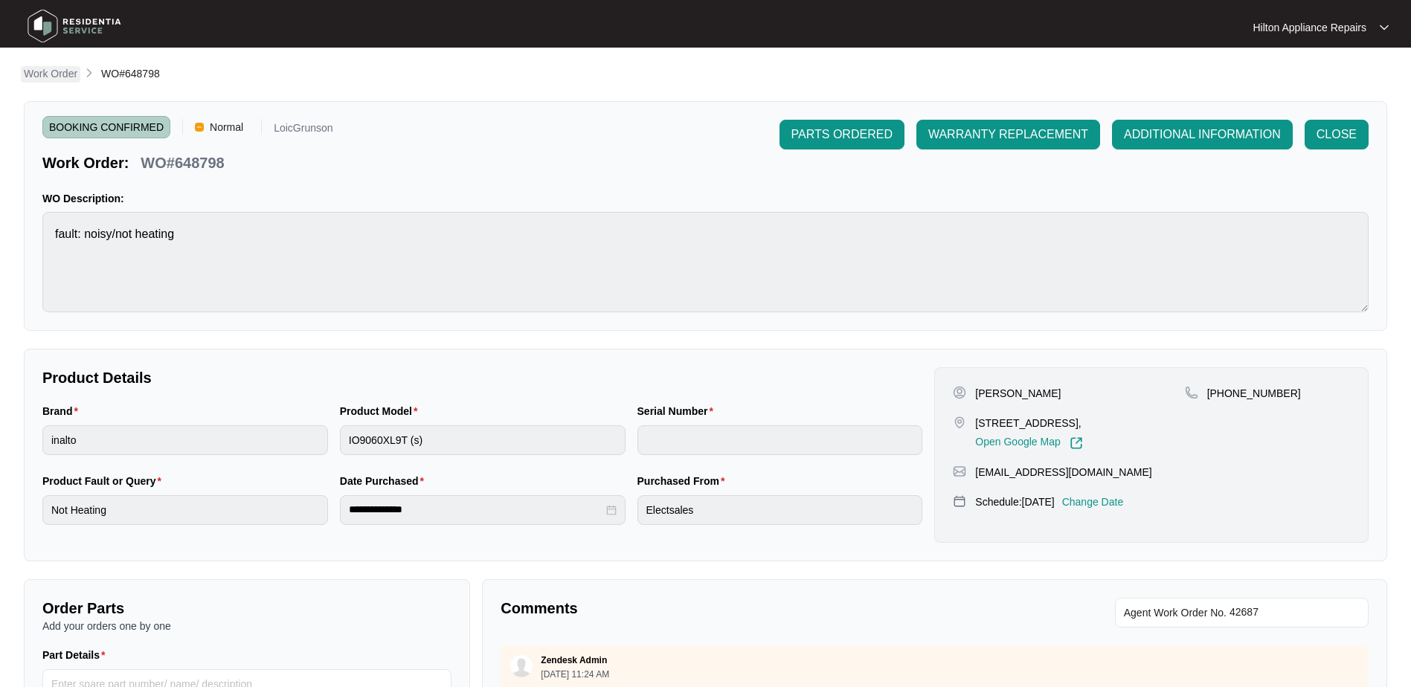
click at [39, 70] on p "Work Order" at bounding box center [51, 73] width 54 height 15
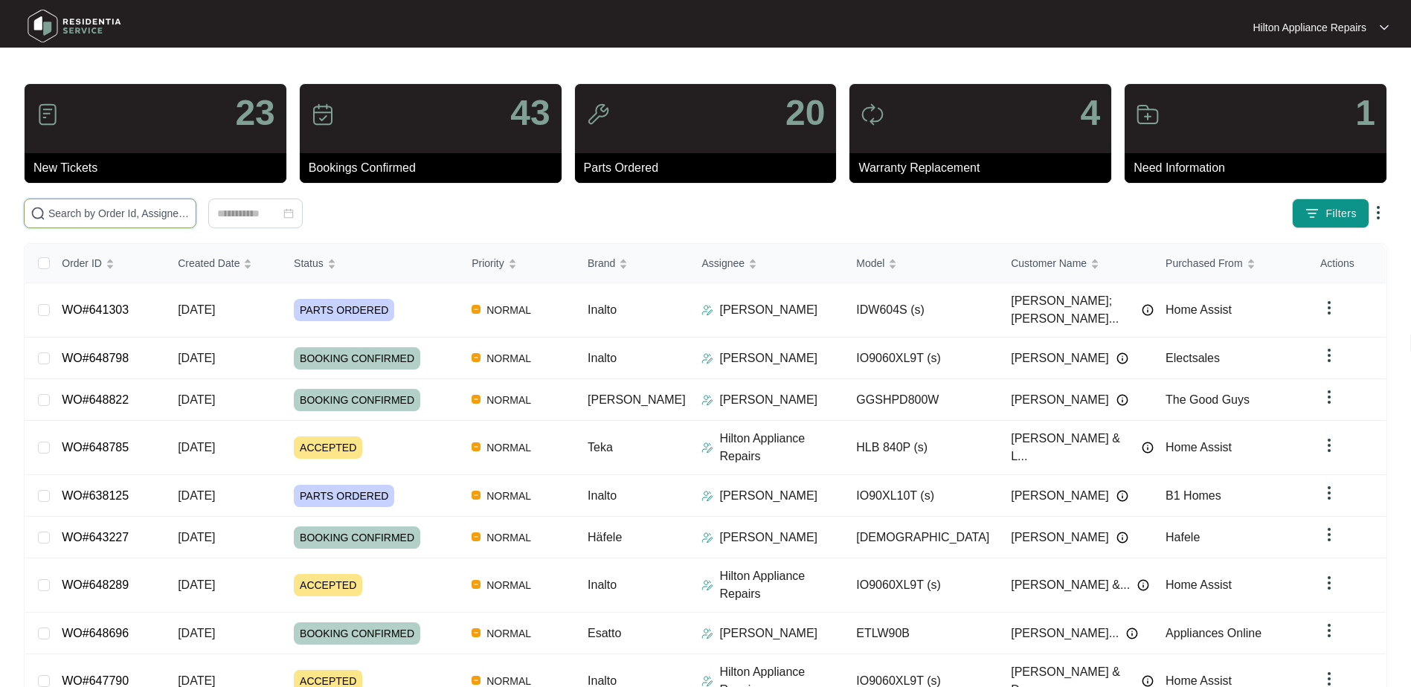
click at [78, 213] on input "text" at bounding box center [118, 213] width 141 height 16
paste input "WO#641303"
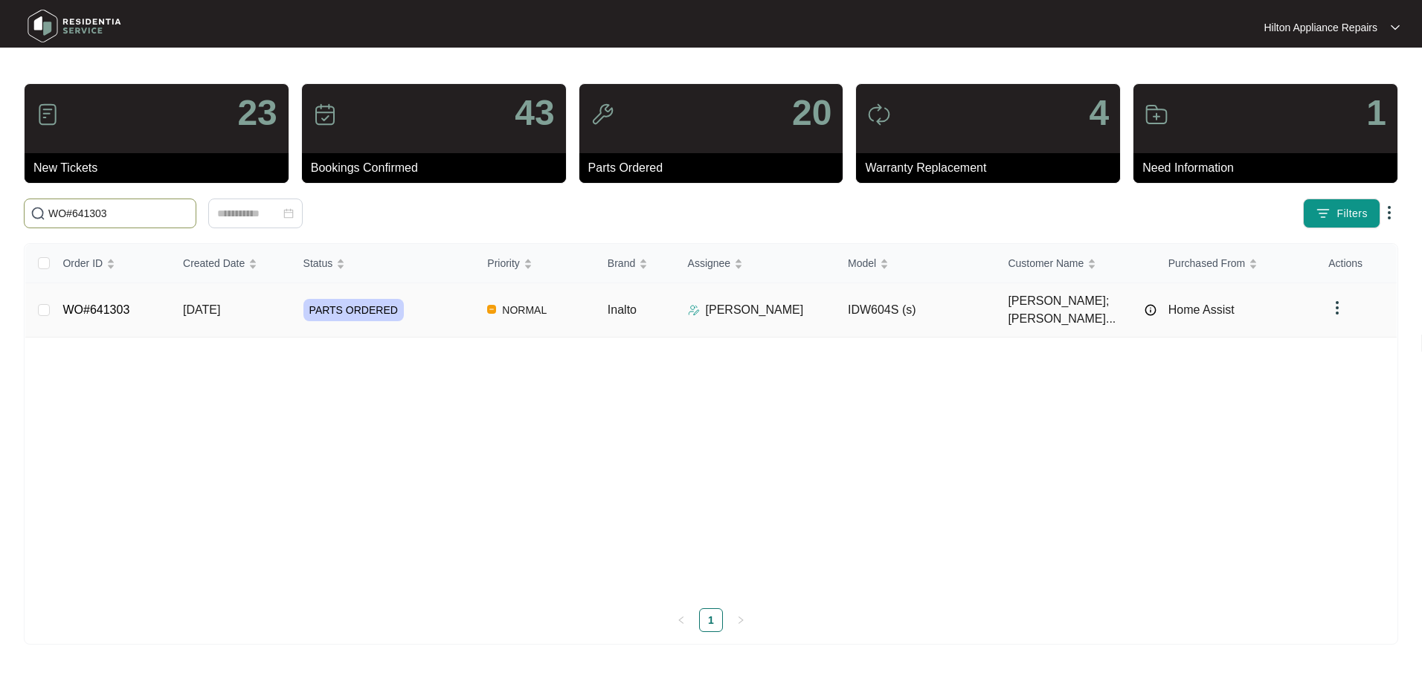
type input "WO#641303"
click at [188, 304] on span "[DATE]" at bounding box center [201, 310] width 37 height 13
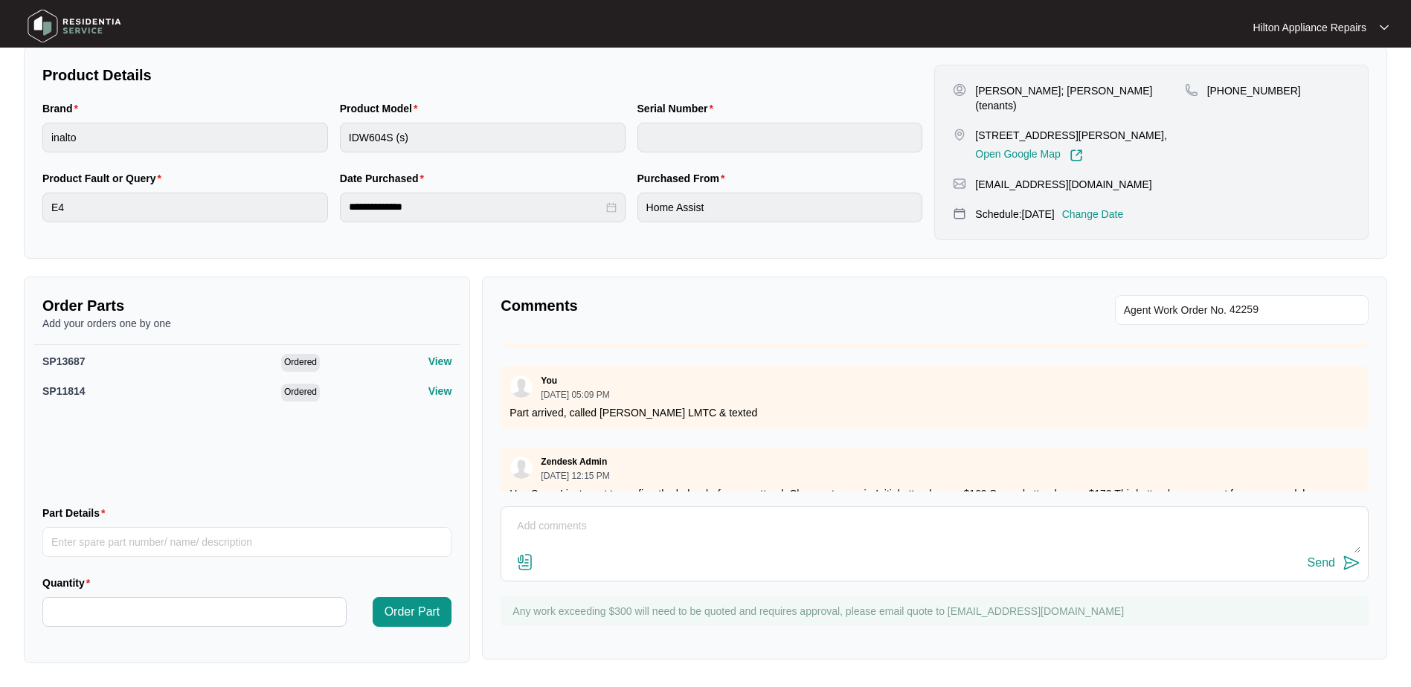
scroll to position [1176, 0]
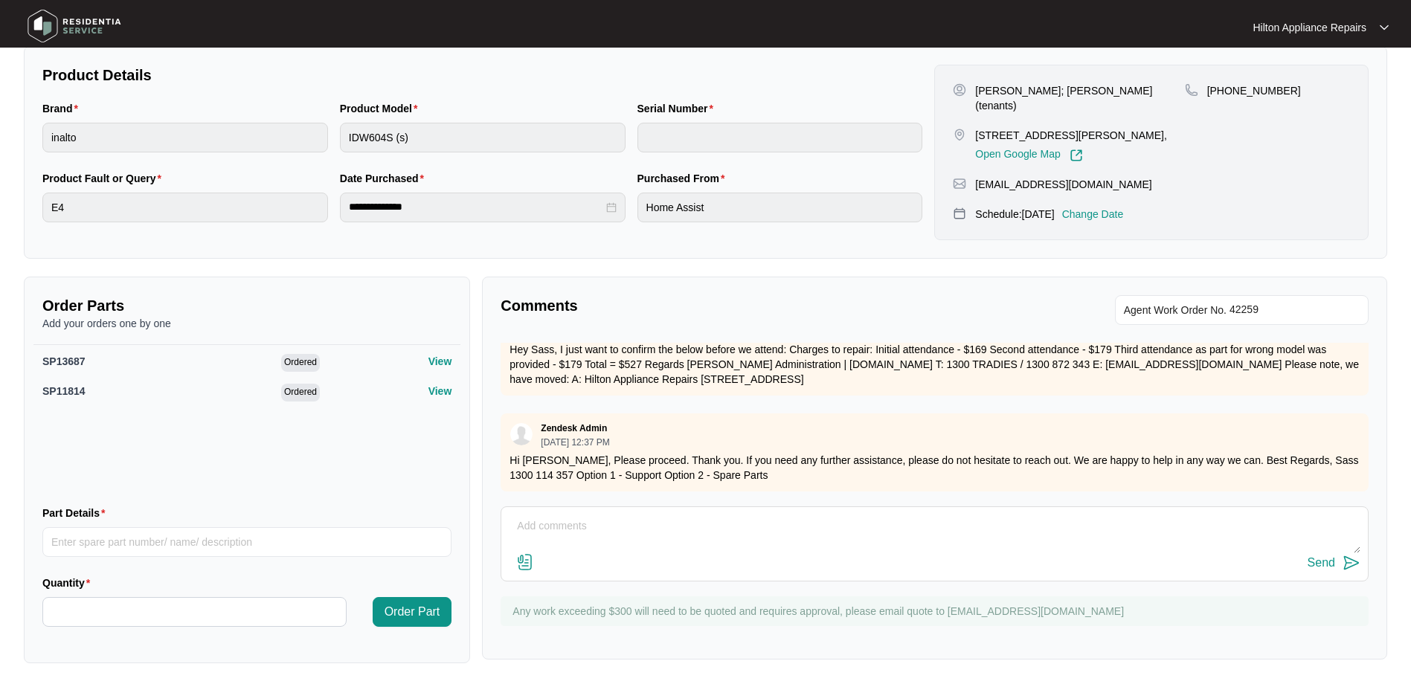
click at [528, 524] on textarea at bounding box center [935, 534] width 852 height 39
paste textarea "Called [PERSON_NAME] LMTC & texted"
type textarea "Called [PERSON_NAME] LMTC & texted"
click at [1323, 562] on div "Send" at bounding box center [1322, 562] width 28 height 13
